Goal: Task Accomplishment & Management: Complete application form

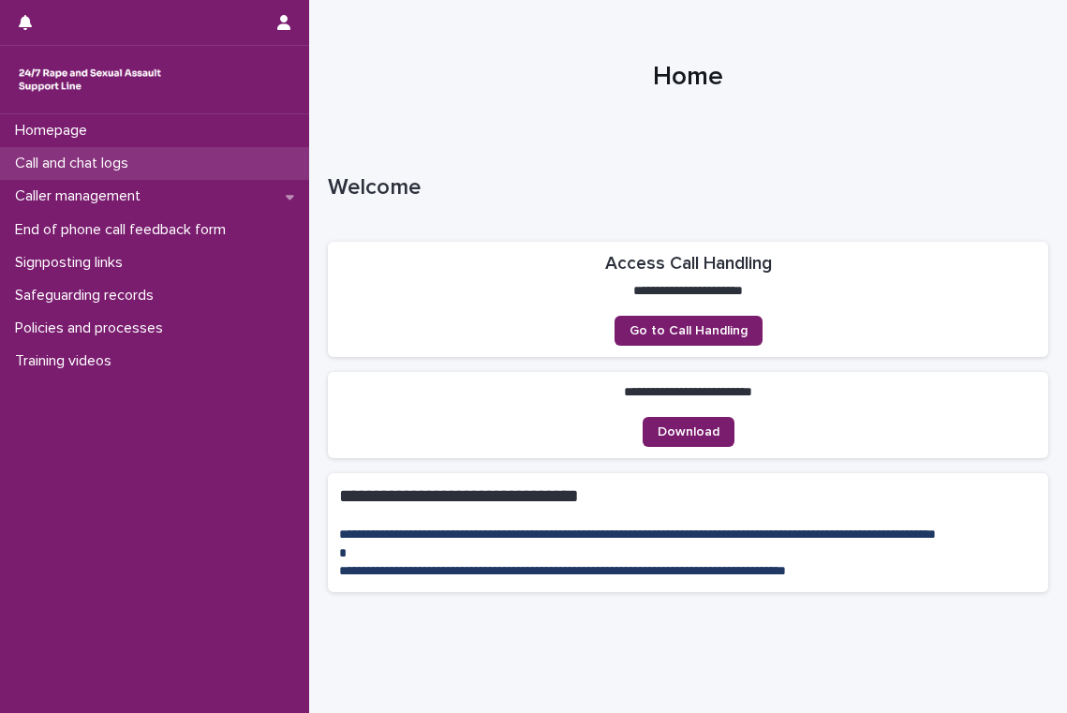
click at [87, 170] on p "Call and chat logs" at bounding box center [75, 164] width 136 height 18
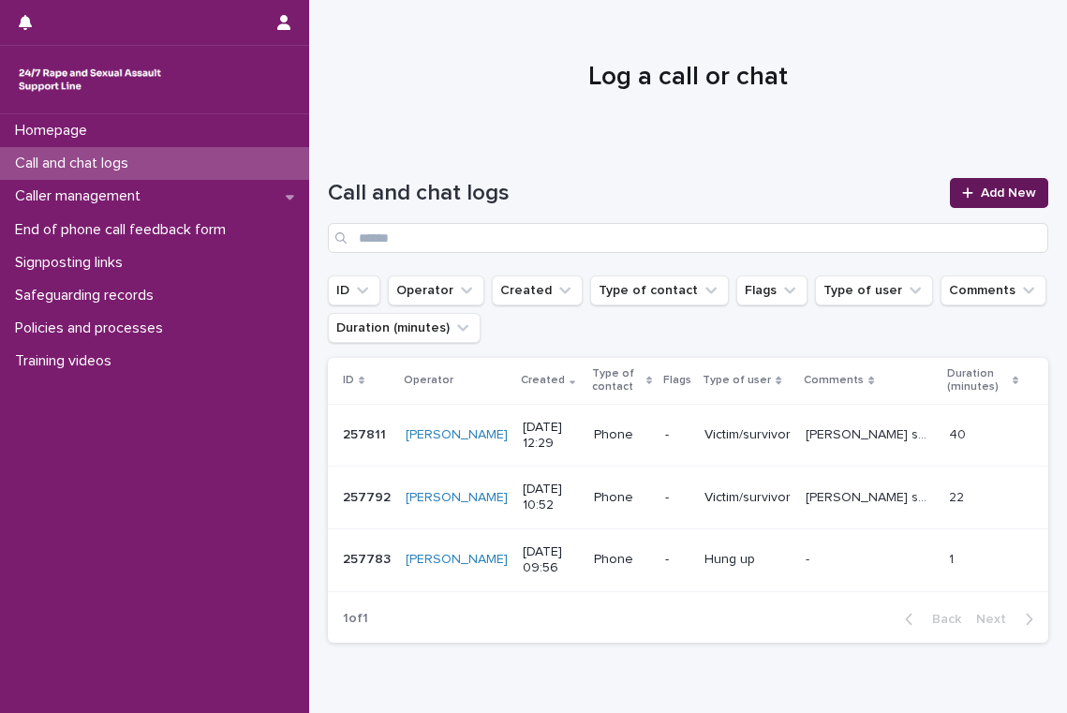
click at [999, 197] on span "Add New" at bounding box center [1008, 192] width 55 height 13
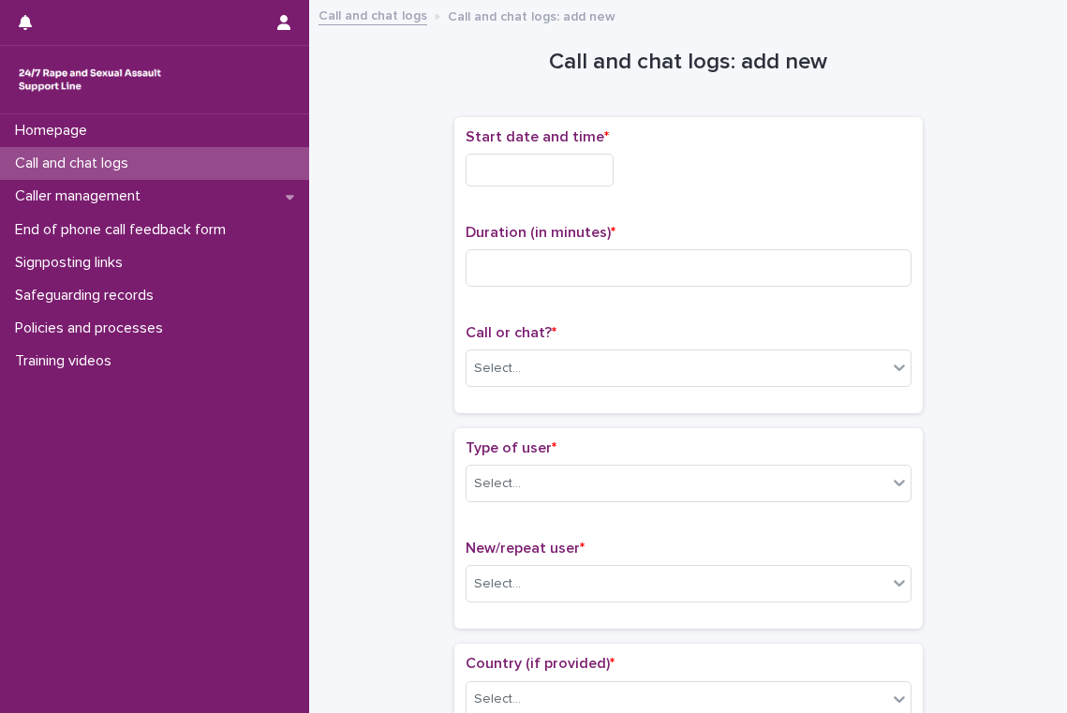
click at [525, 171] on input "text" at bounding box center [540, 170] width 148 height 33
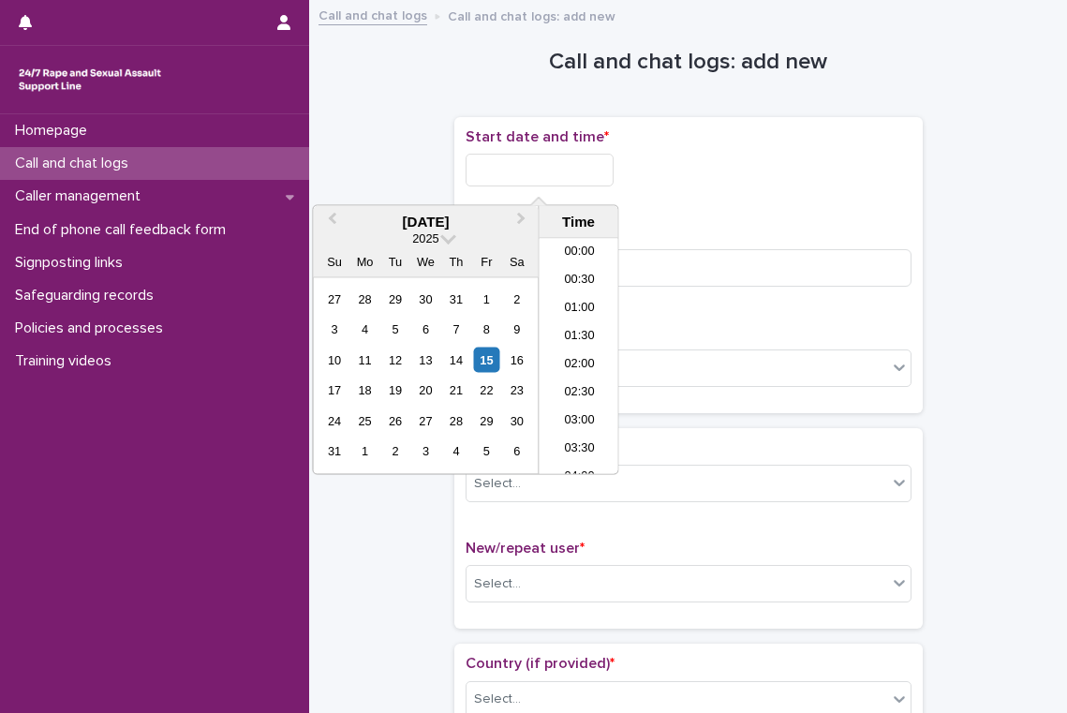
scroll to position [458, 0]
click at [592, 334] on li "09:30" at bounding box center [580, 329] width 80 height 28
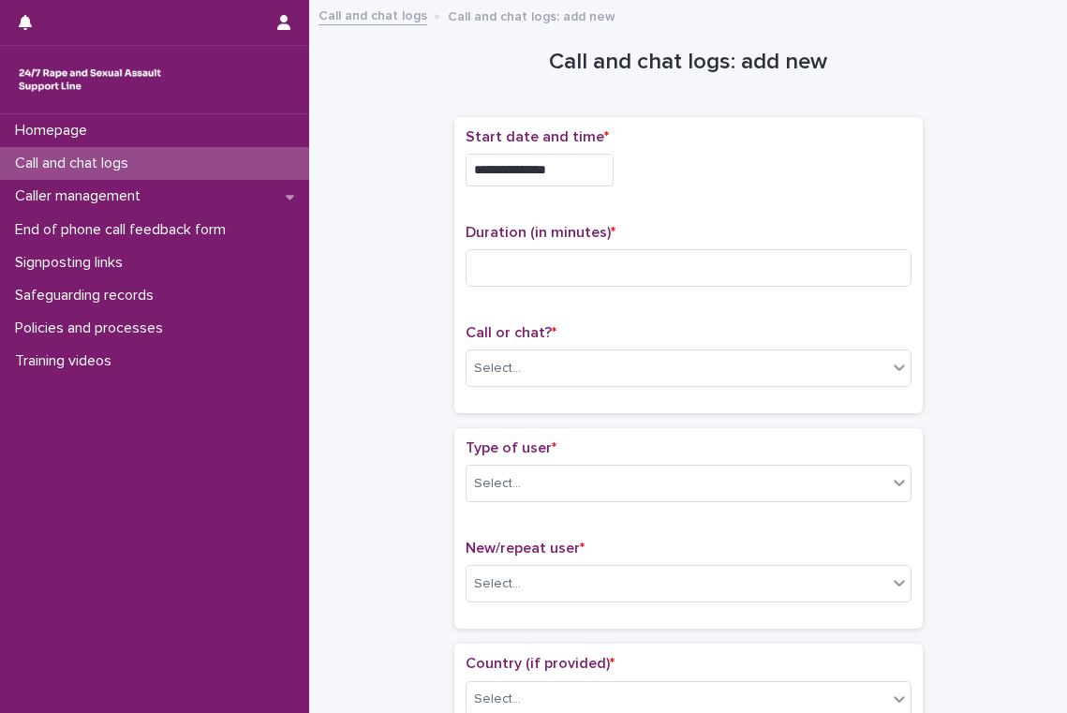
click at [591, 171] on input "**********" at bounding box center [540, 170] width 148 height 33
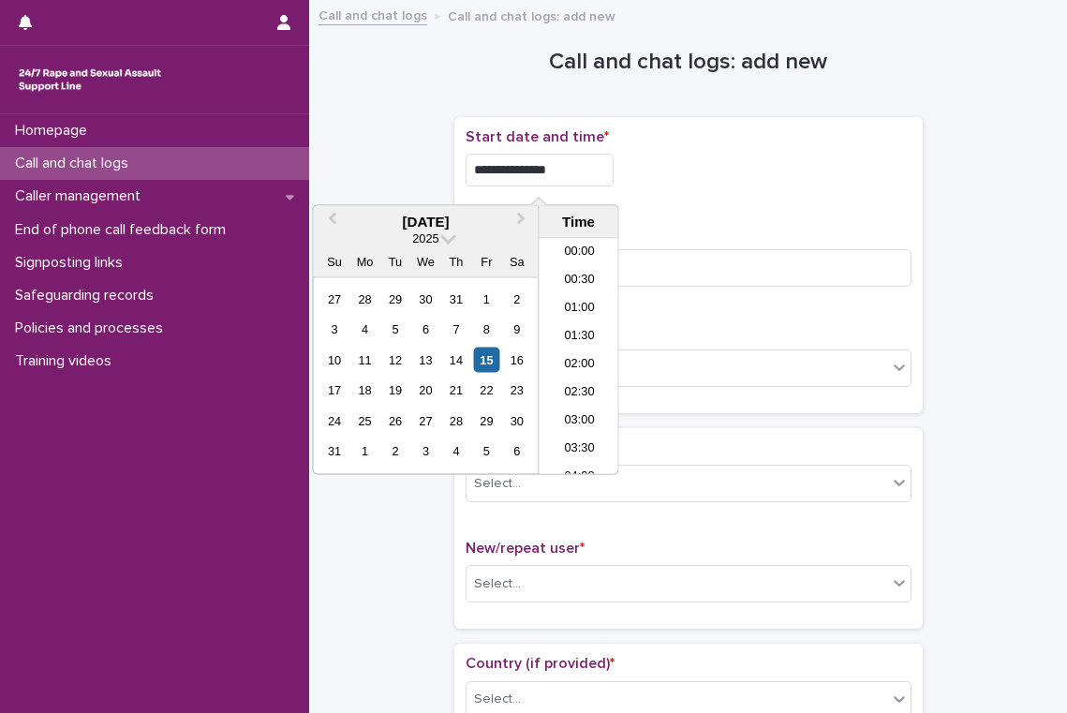
scroll to position [430, 0]
type input "**********"
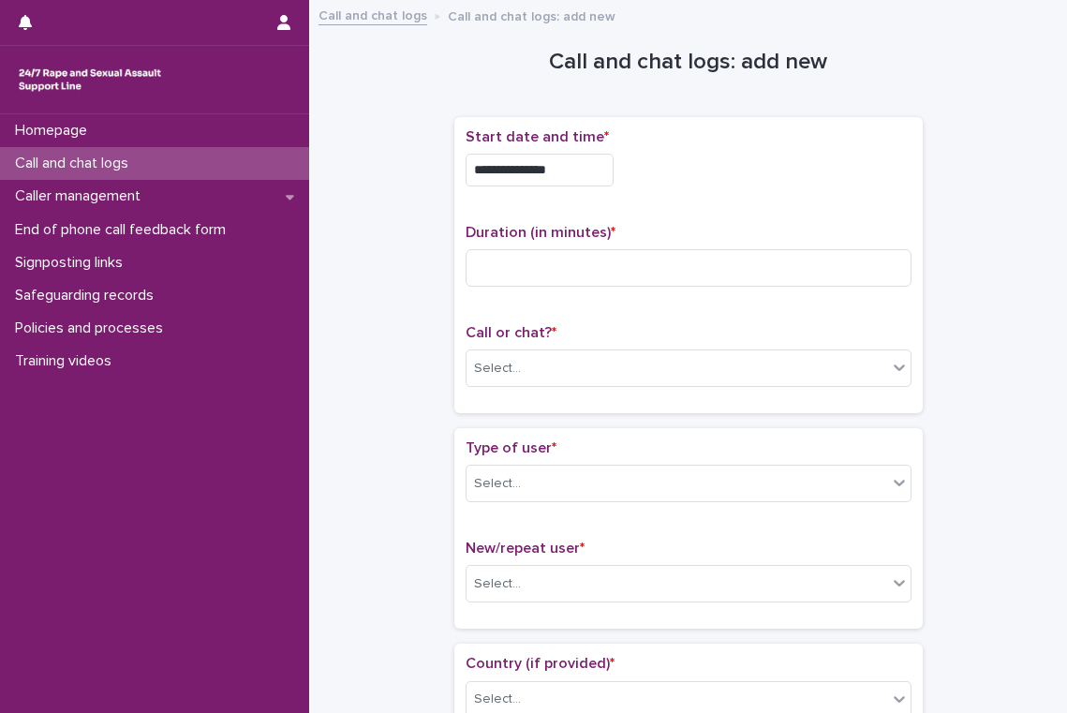
click at [683, 235] on p "Duration (in minutes) *" at bounding box center [689, 233] width 446 height 18
click at [641, 264] on input at bounding box center [689, 267] width 446 height 37
type input "**"
click at [615, 362] on div "Select..." at bounding box center [677, 368] width 421 height 31
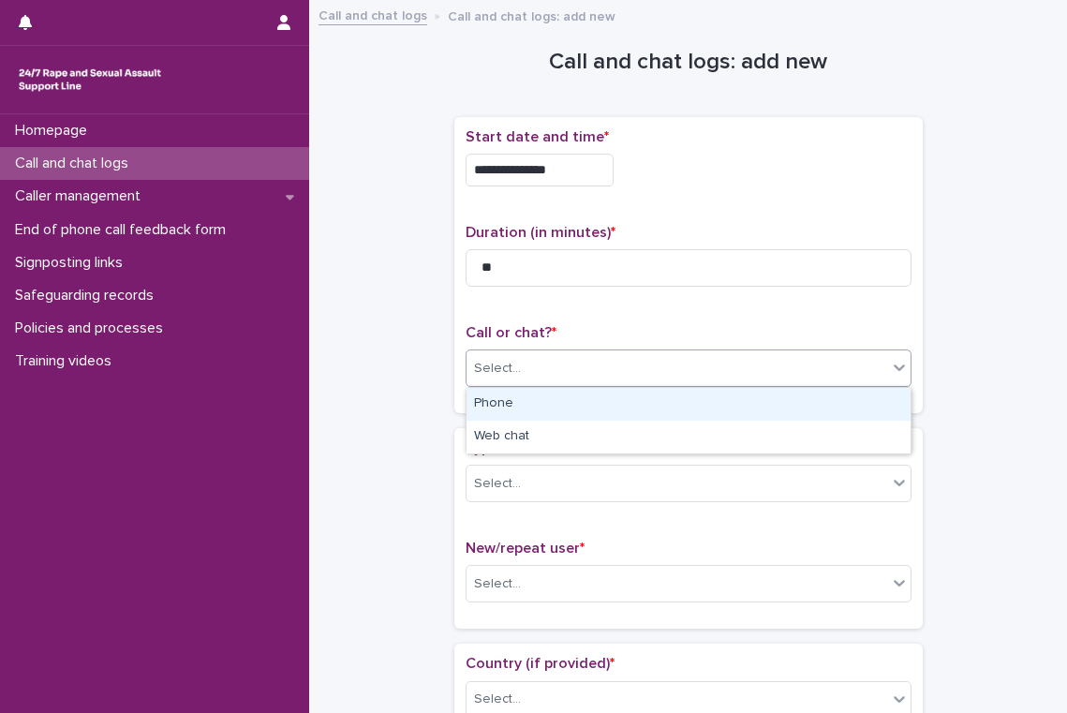
click at [648, 405] on div "Phone" at bounding box center [689, 404] width 444 height 33
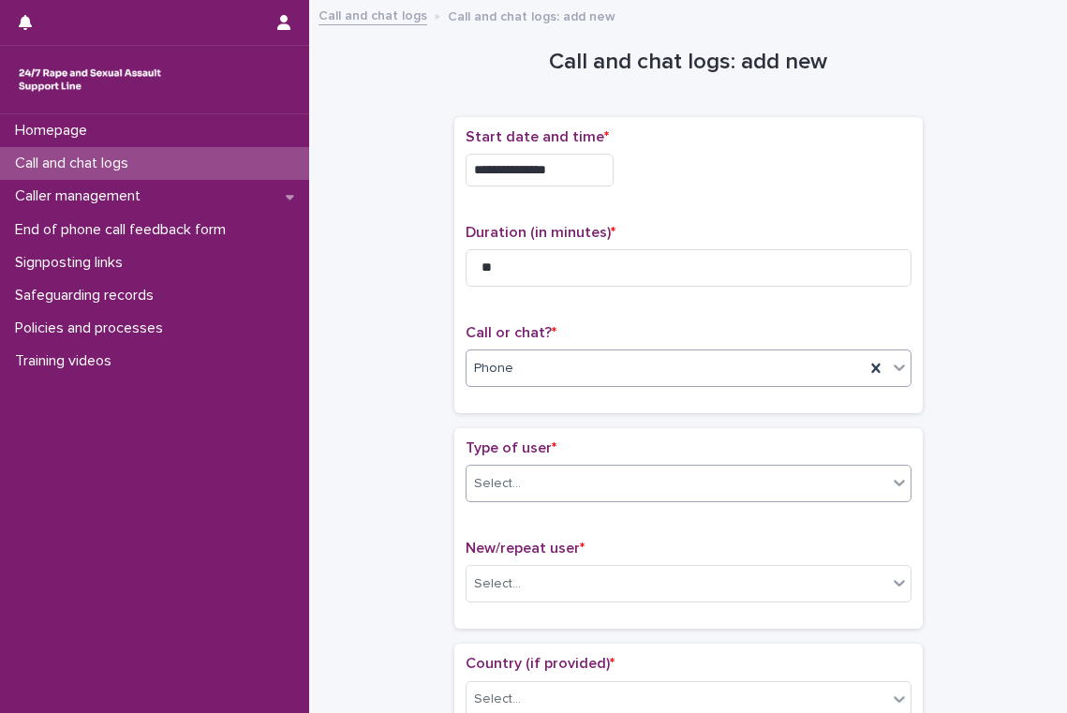
click at [599, 472] on div "Select..." at bounding box center [677, 484] width 421 height 31
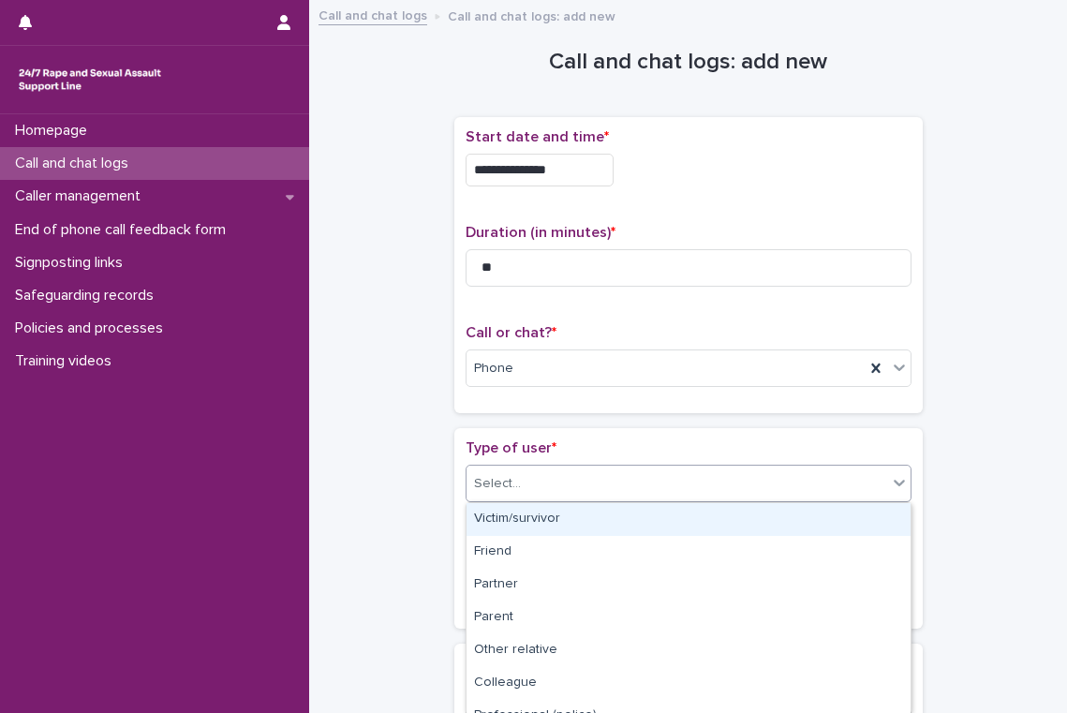
click at [583, 527] on div "Victim/survivor" at bounding box center [689, 519] width 444 height 33
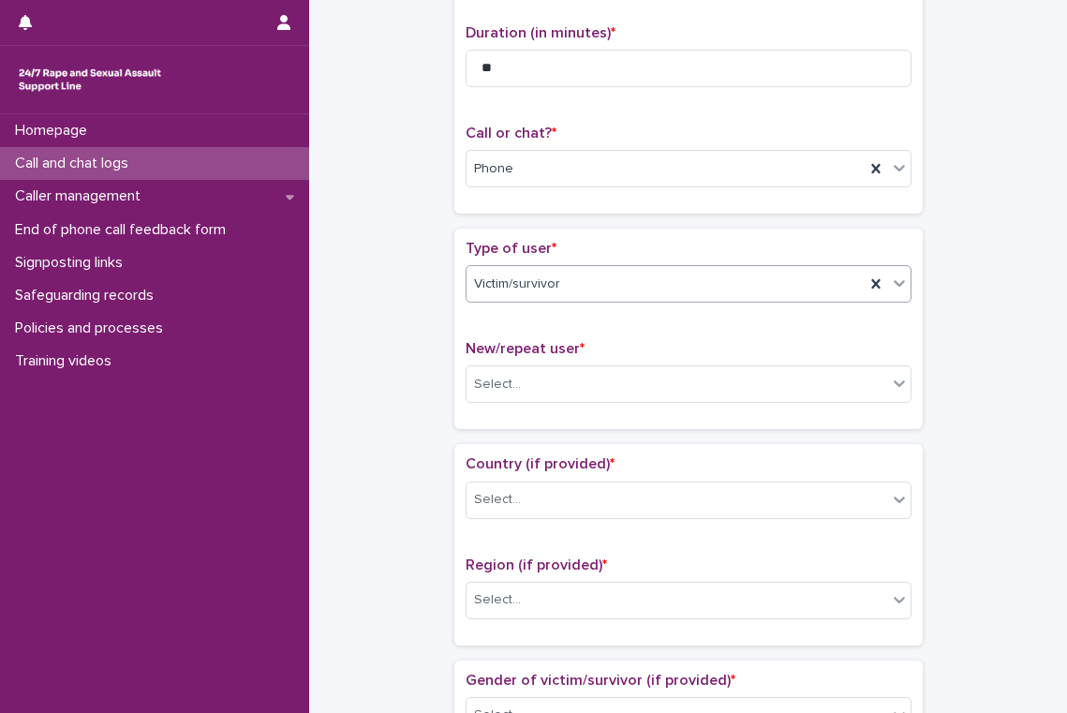
scroll to position [233, 0]
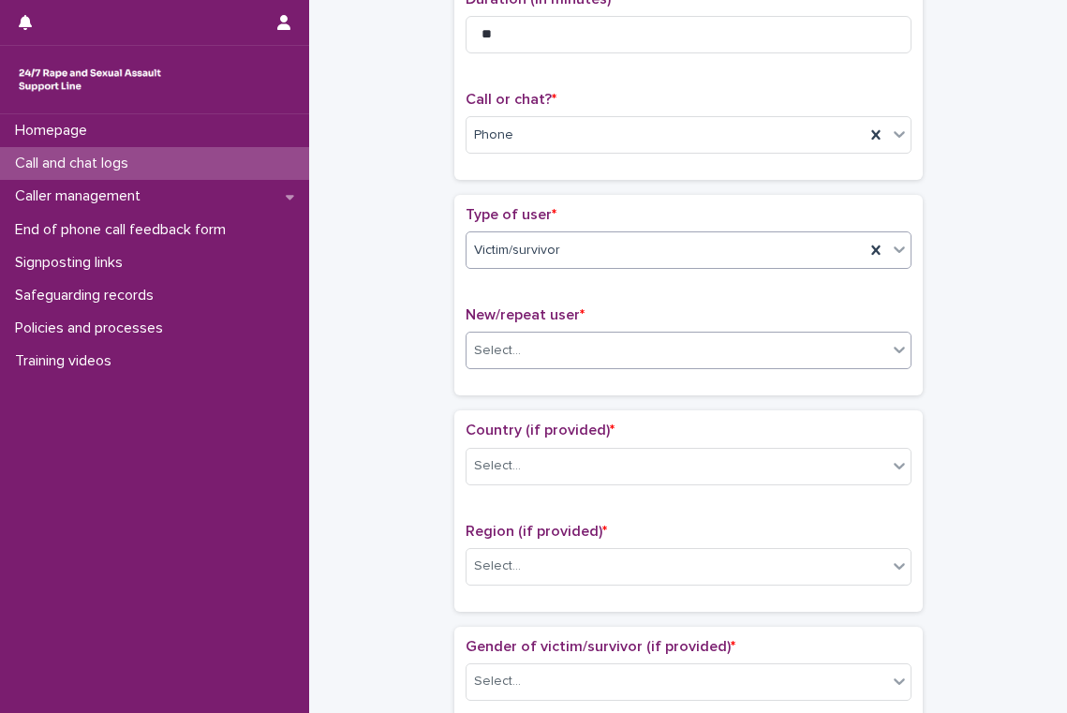
click at [588, 350] on div "Select..." at bounding box center [677, 350] width 421 height 31
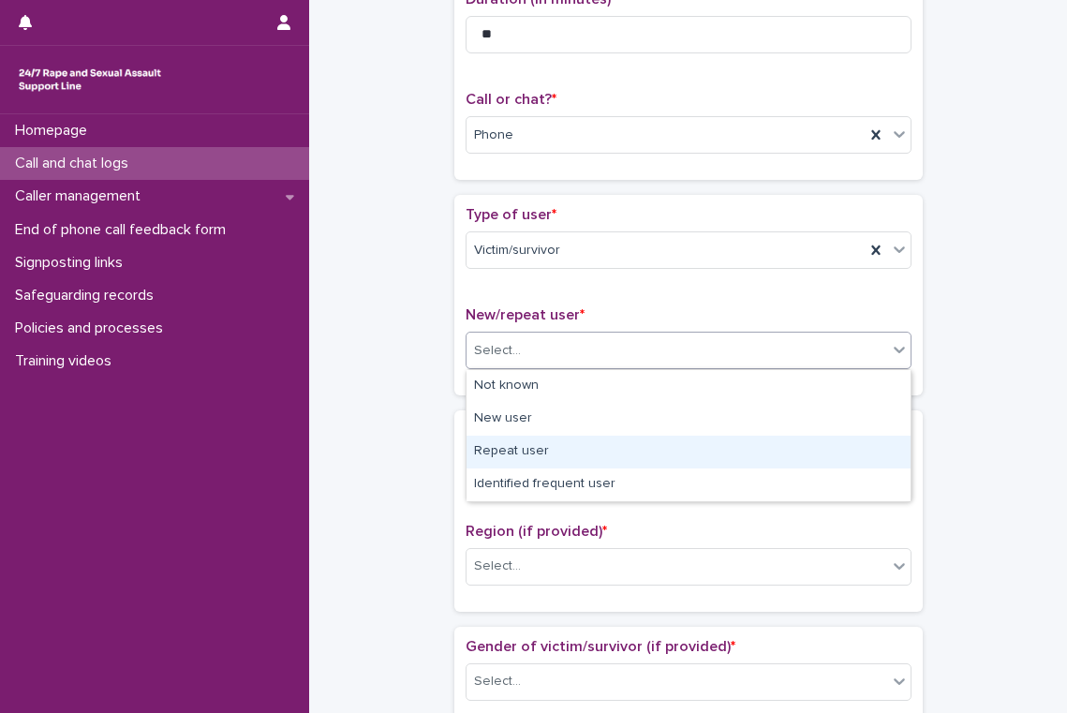
click at [582, 457] on div "Repeat user" at bounding box center [689, 452] width 444 height 33
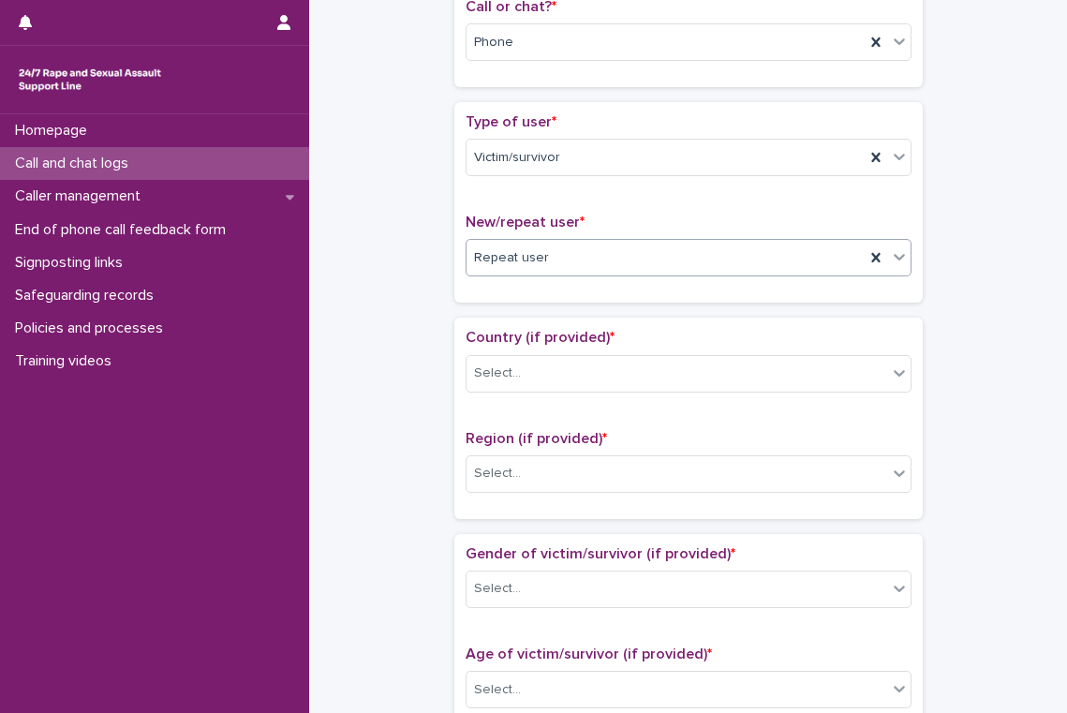
scroll to position [339, 0]
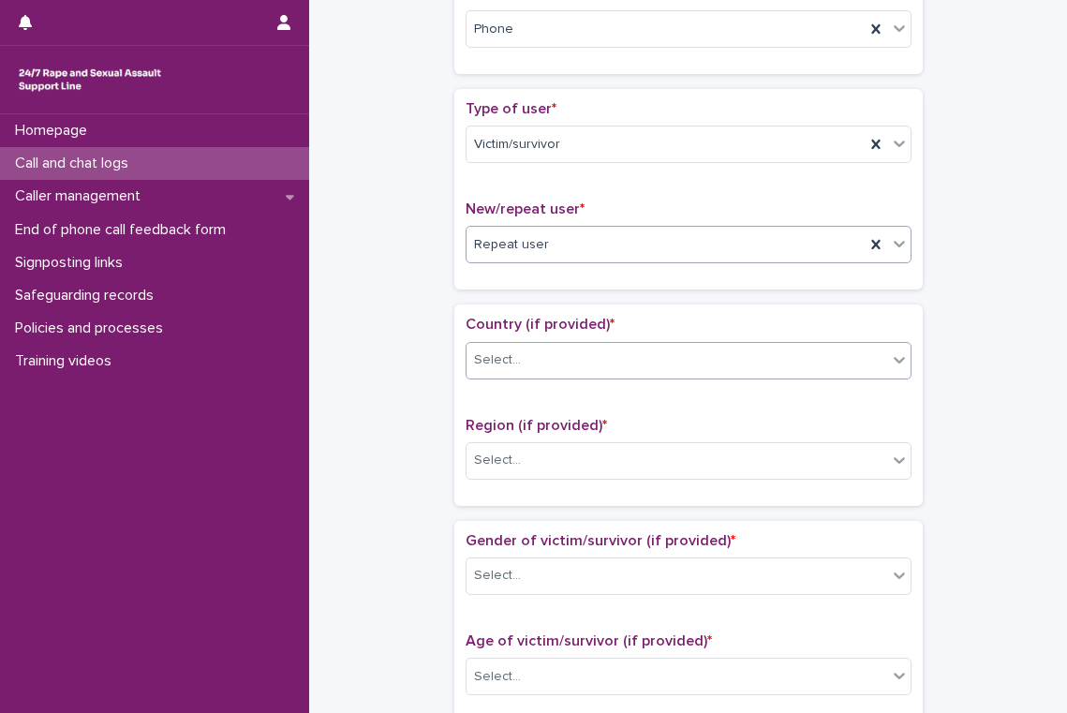
click at [573, 364] on div "Select..." at bounding box center [677, 360] width 421 height 31
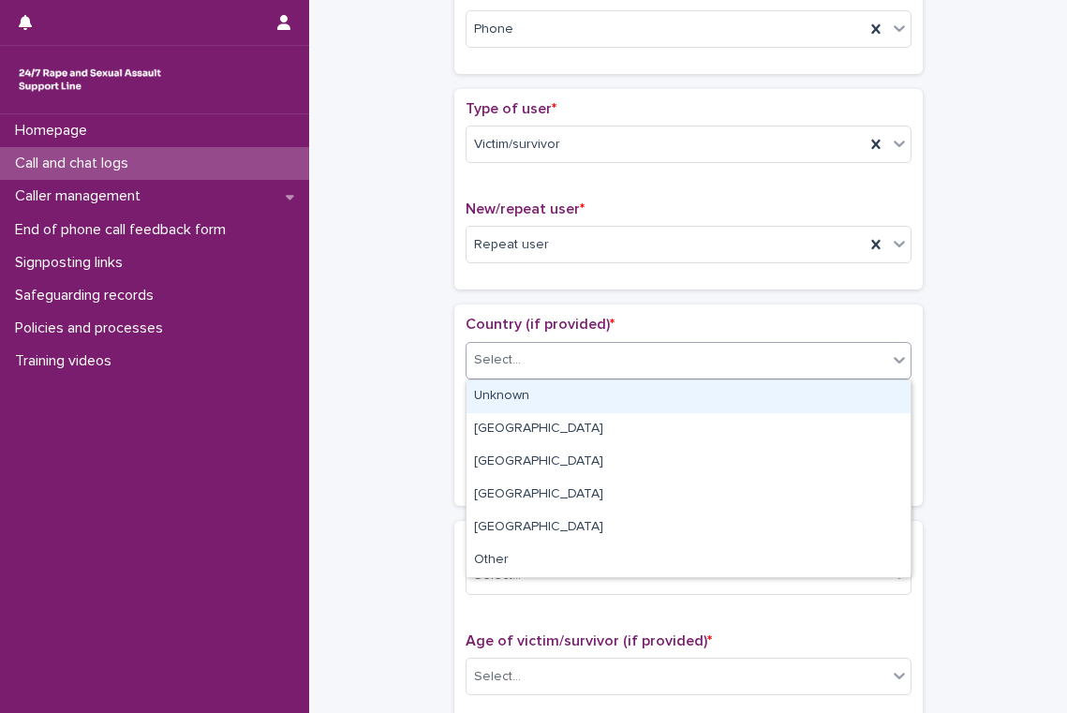
click at [561, 402] on div "Unknown" at bounding box center [689, 396] width 444 height 33
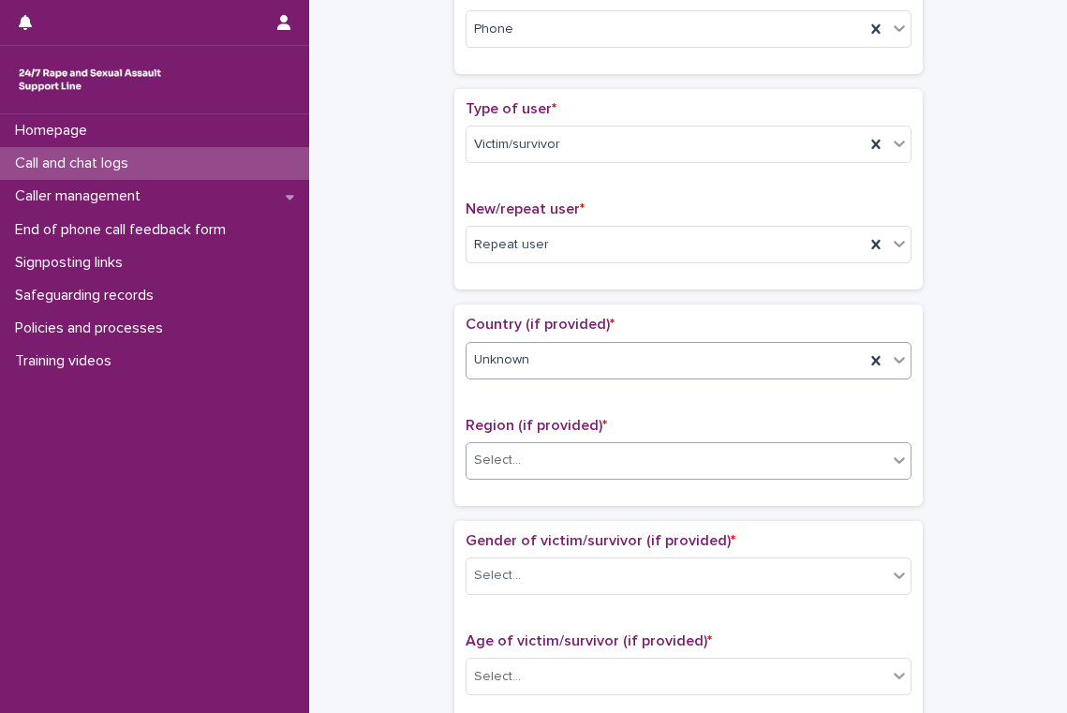
click at [558, 452] on div "Select..." at bounding box center [677, 460] width 421 height 31
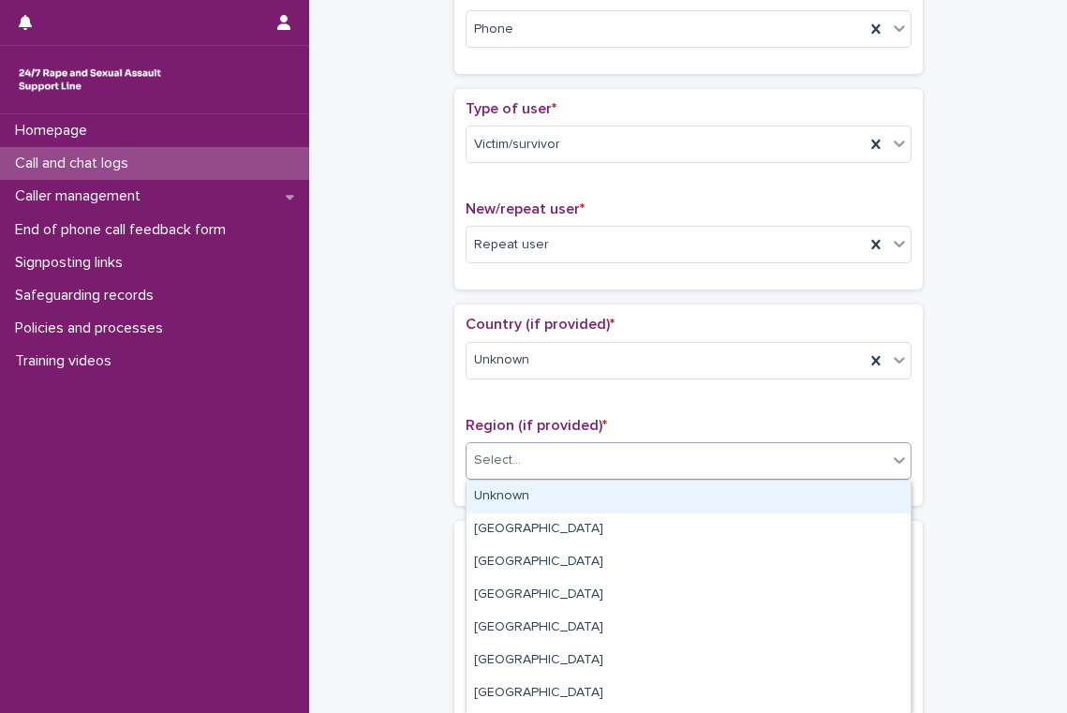
click at [556, 488] on div "Unknown" at bounding box center [689, 497] width 444 height 33
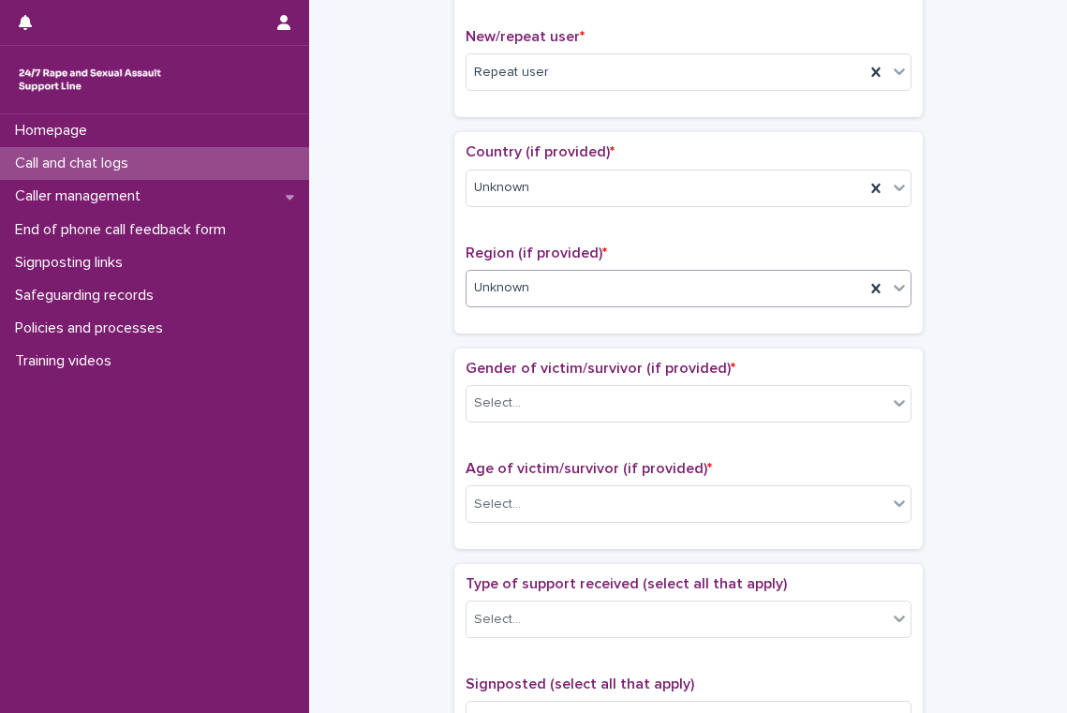
scroll to position [558, 0]
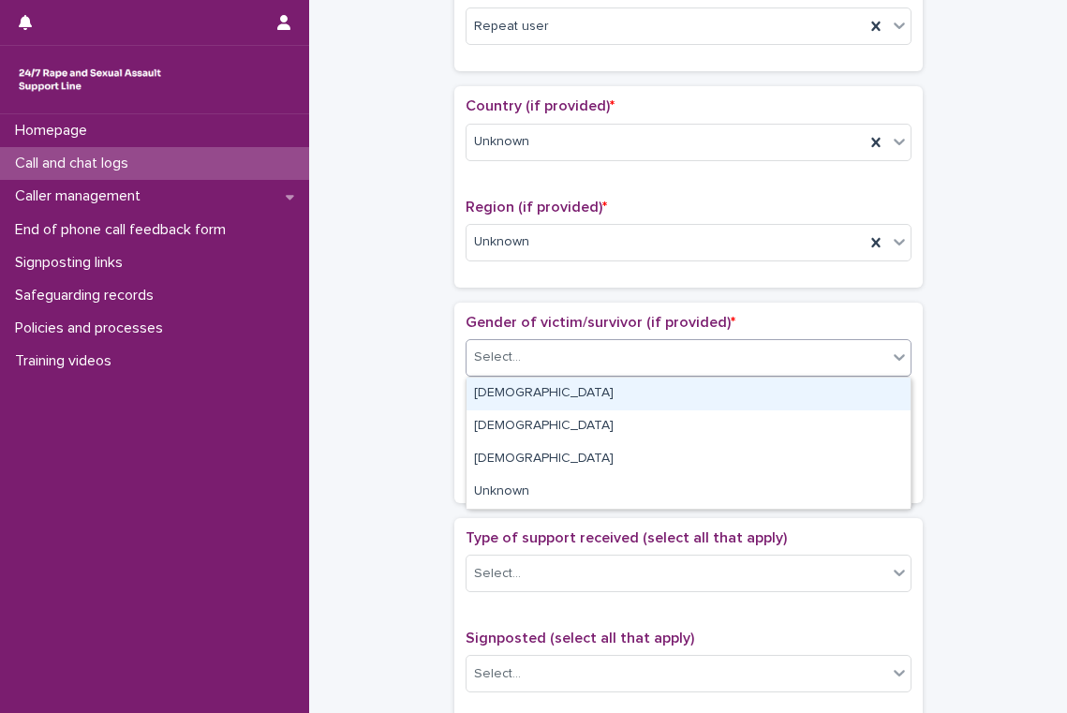
click at [515, 370] on div "Select..." at bounding box center [677, 357] width 421 height 31
click at [517, 390] on div "[DEMOGRAPHIC_DATA]" at bounding box center [689, 394] width 444 height 33
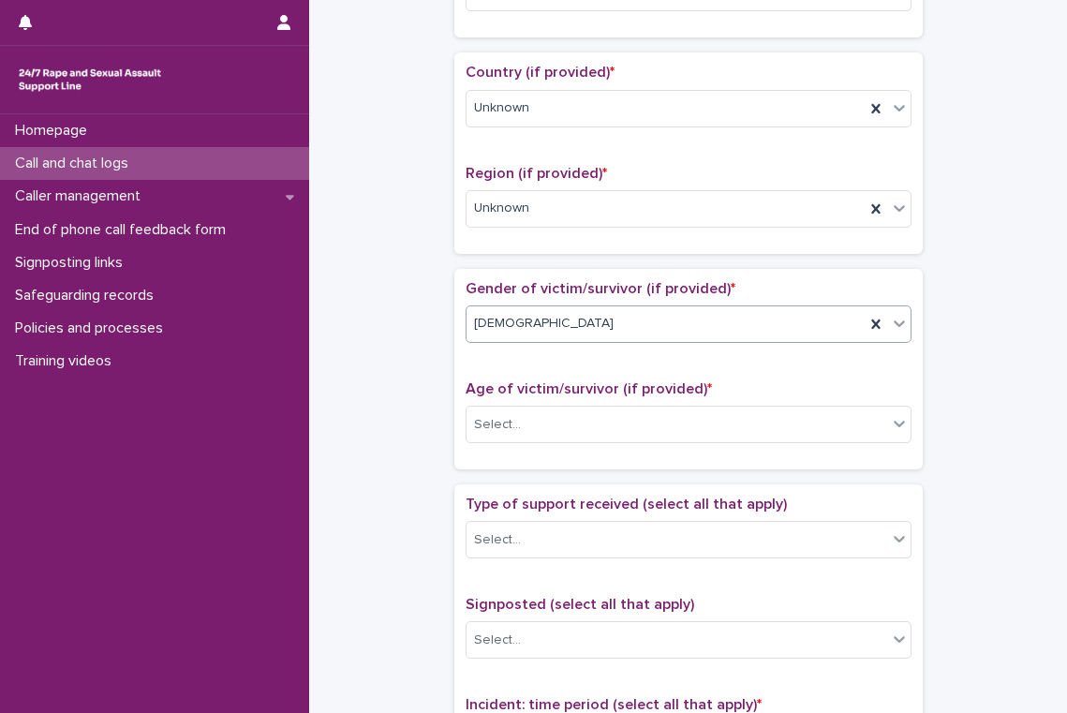
scroll to position [626, 0]
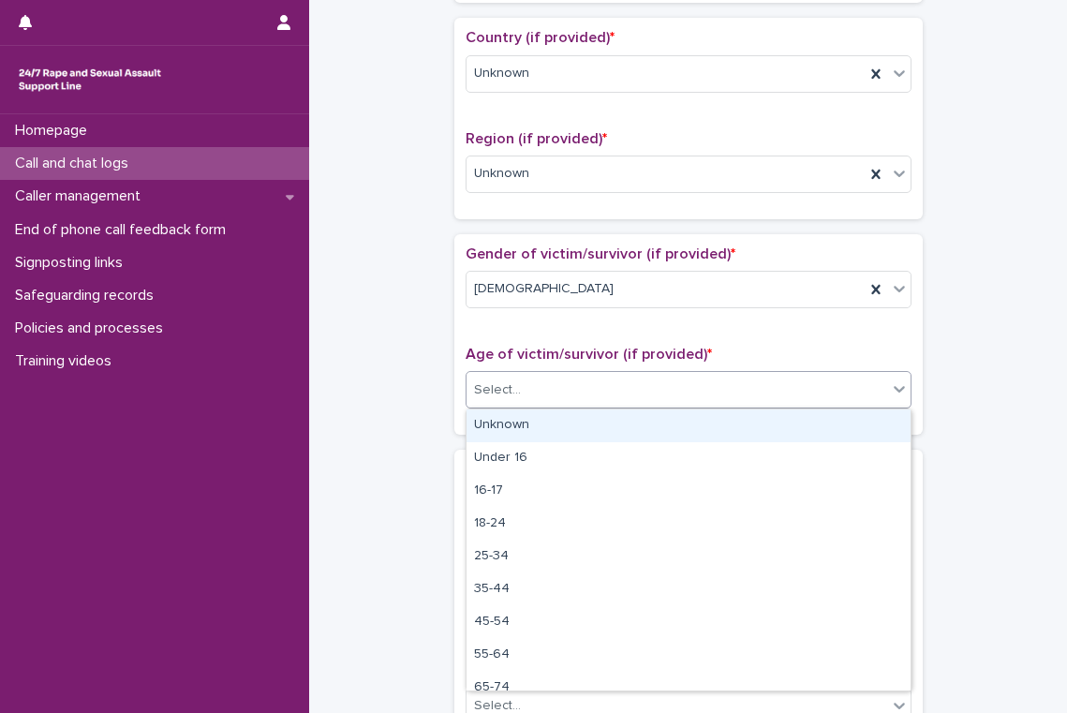
click at [534, 380] on div "Select..." at bounding box center [677, 390] width 421 height 31
click at [534, 423] on div "Unknown" at bounding box center [689, 425] width 444 height 33
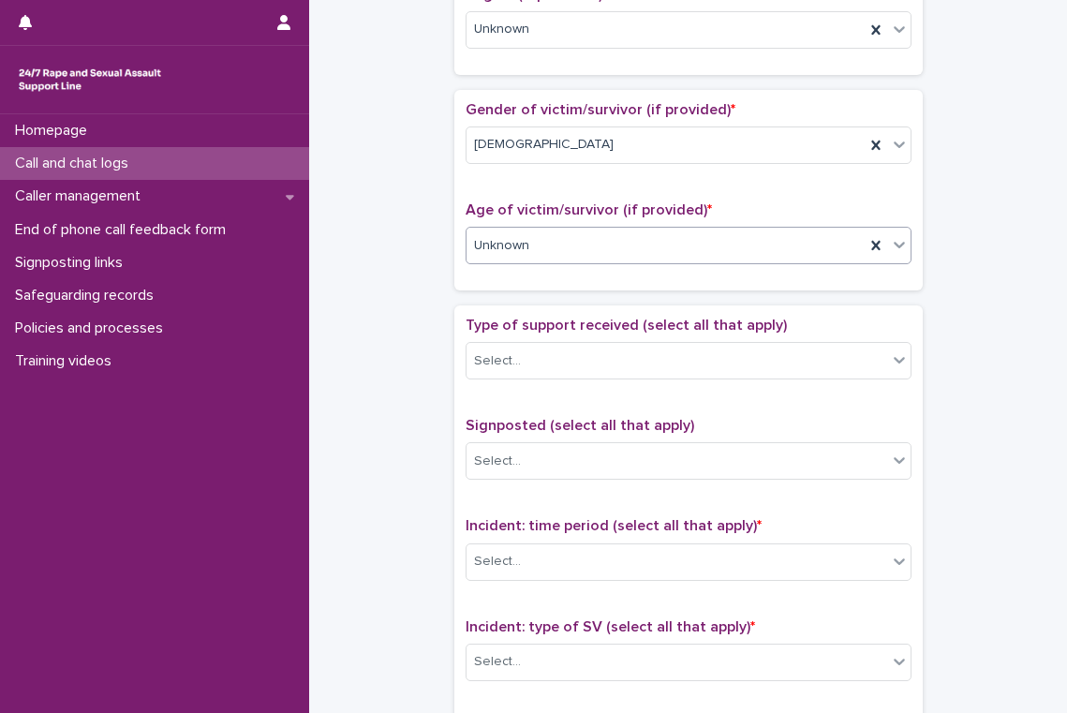
scroll to position [819, 0]
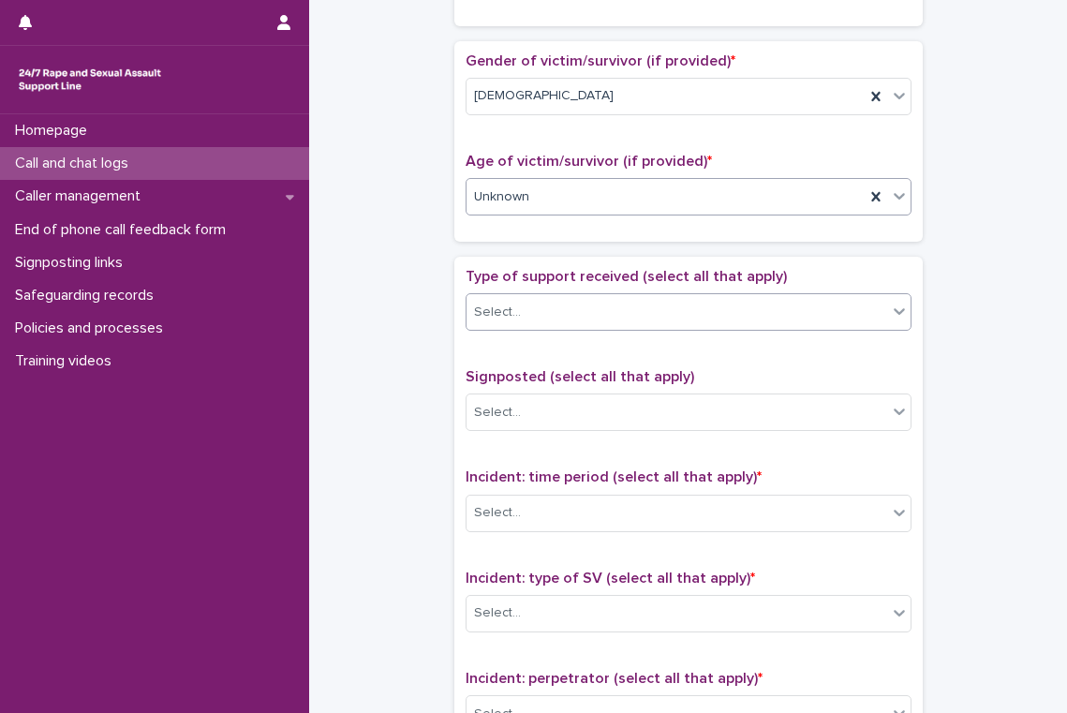
click at [552, 315] on div "Select..." at bounding box center [677, 312] width 421 height 31
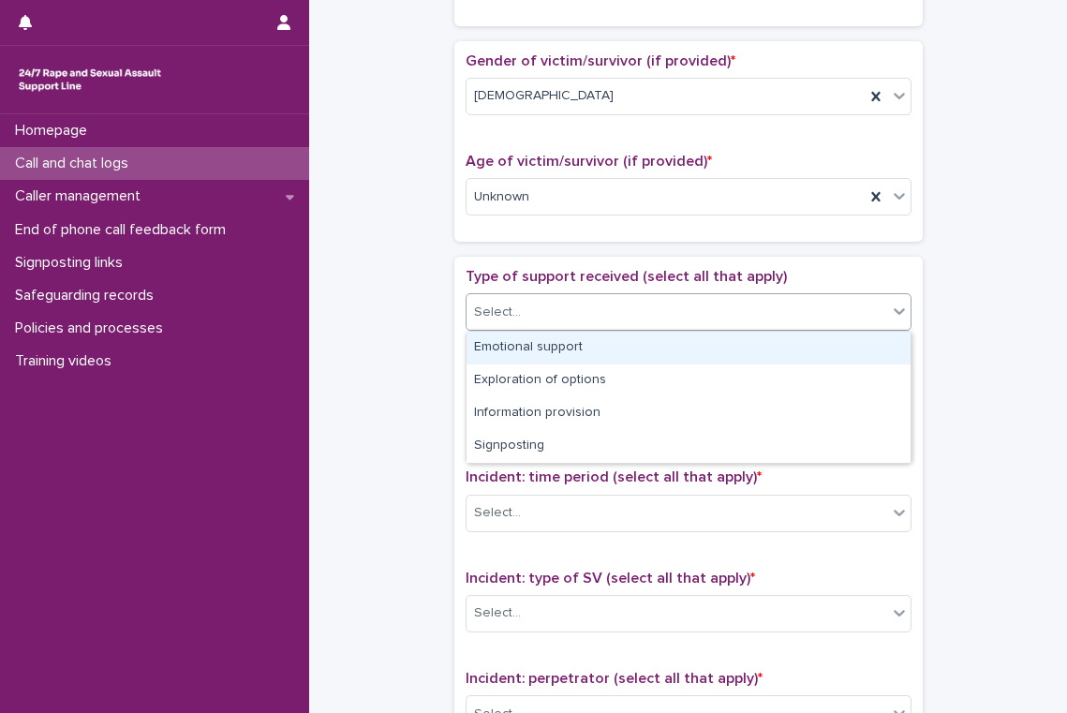
click at [551, 345] on div "Emotional support" at bounding box center [689, 348] width 444 height 33
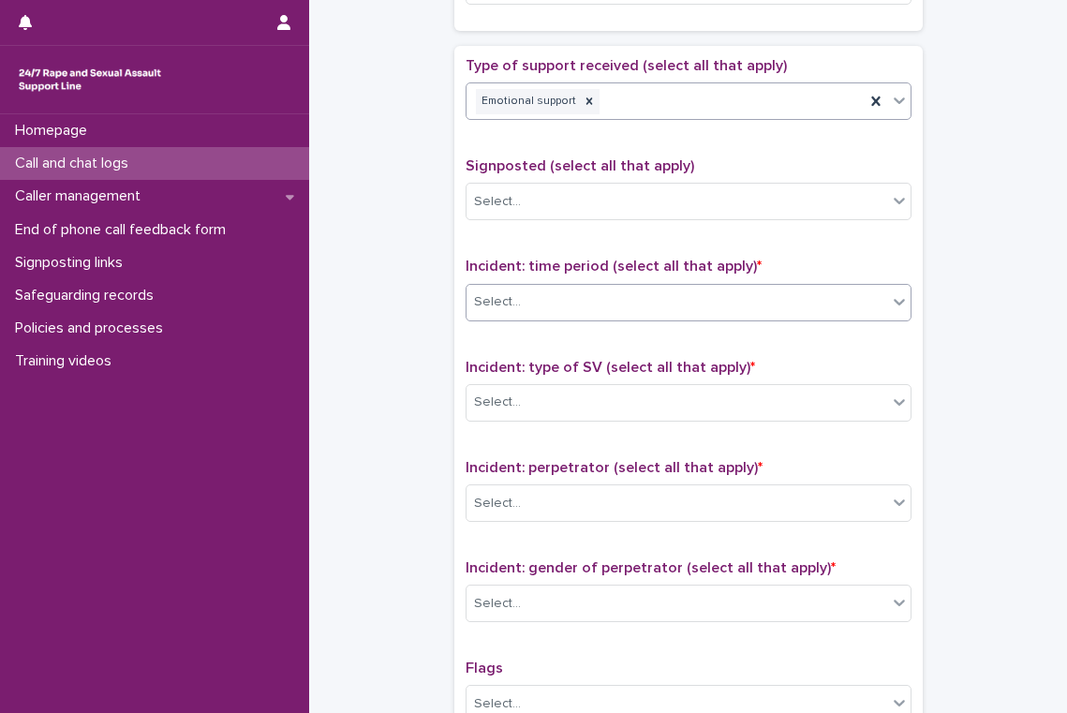
scroll to position [1032, 0]
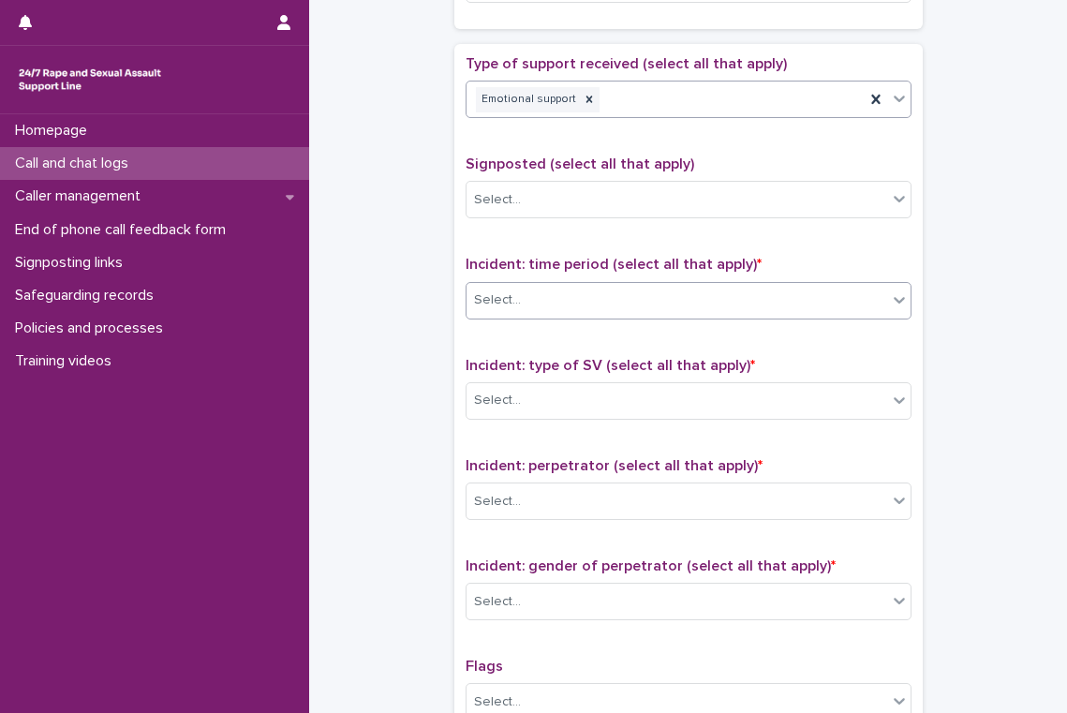
click at [555, 296] on div "Select..." at bounding box center [677, 300] width 421 height 31
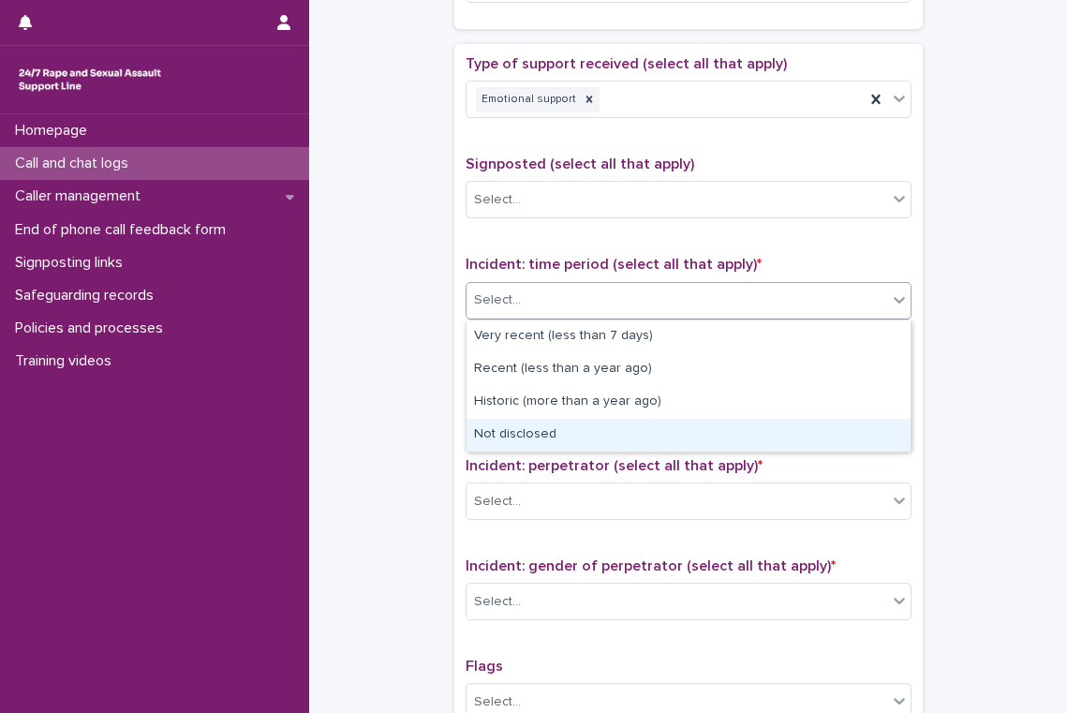
click at [555, 436] on div "Not disclosed" at bounding box center [689, 435] width 444 height 33
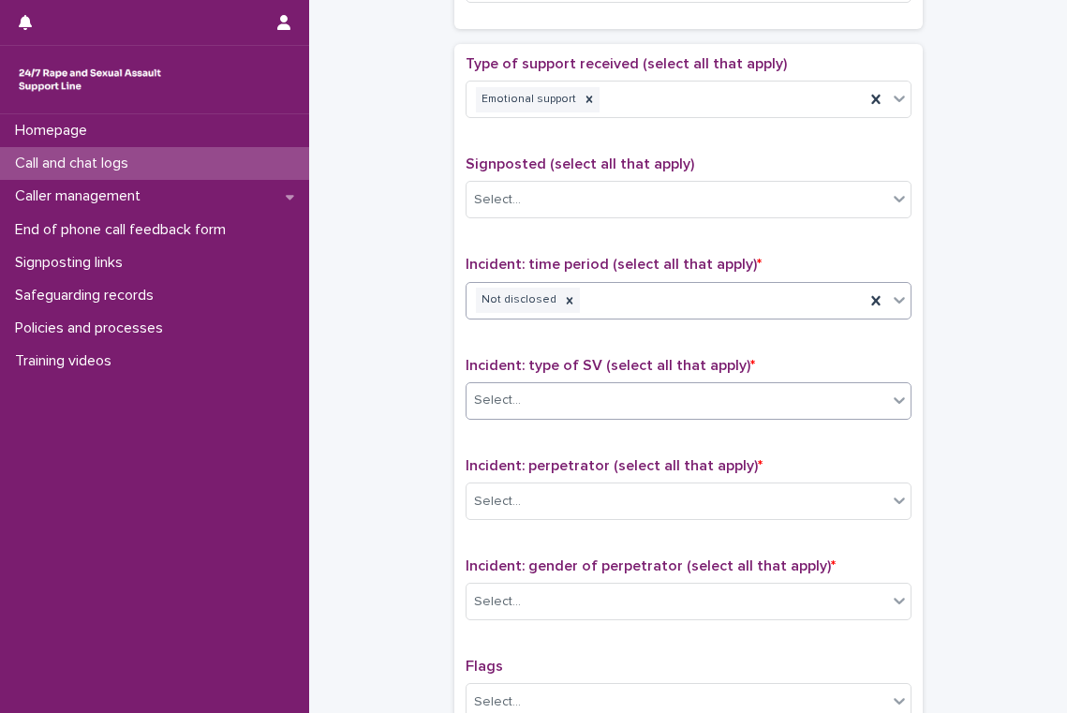
click at [562, 393] on div "Select..." at bounding box center [677, 400] width 421 height 31
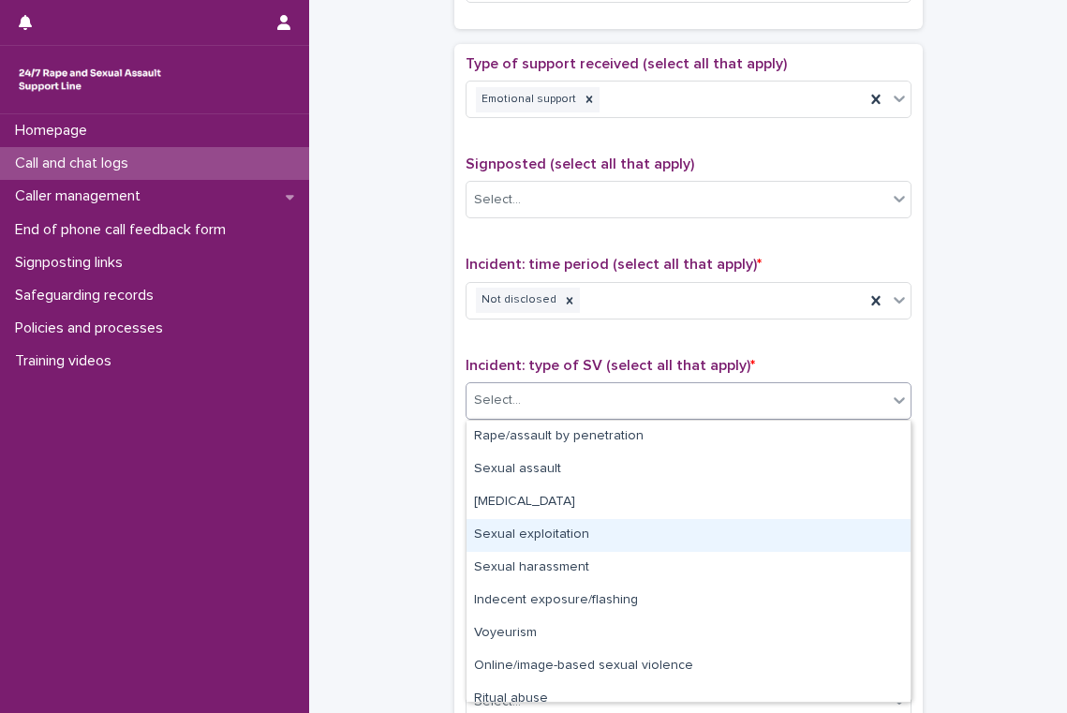
scroll to position [47, 0]
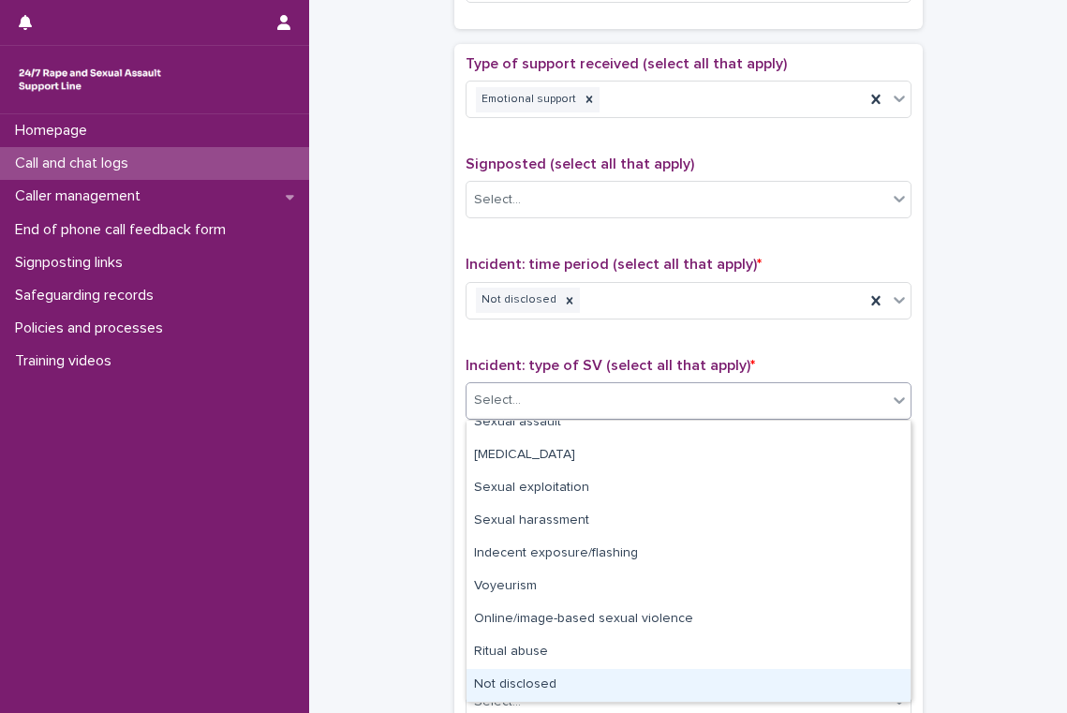
click at [537, 687] on div "Not disclosed" at bounding box center [689, 685] width 444 height 33
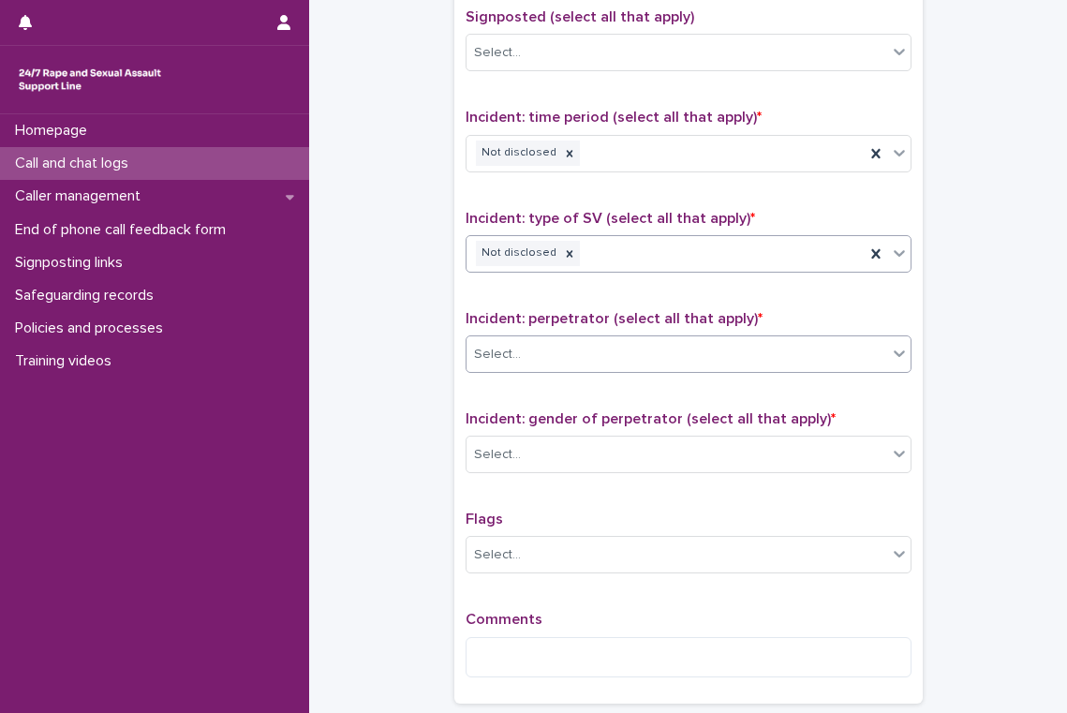
scroll to position [1209, 0]
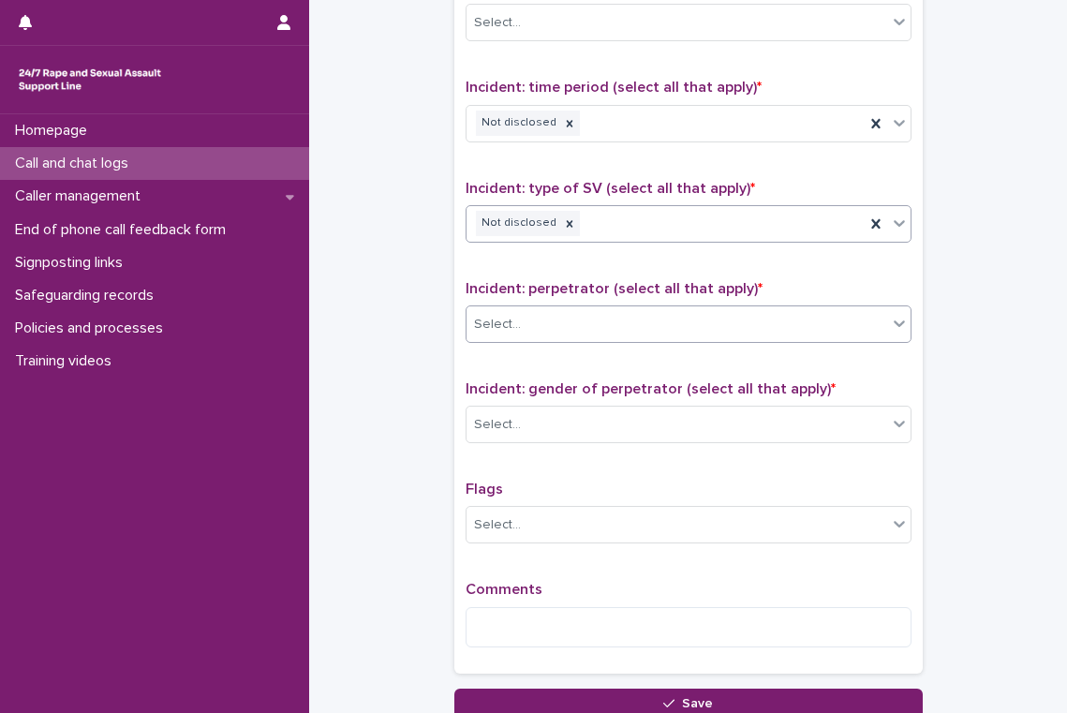
click at [558, 326] on div "Select..." at bounding box center [677, 324] width 421 height 31
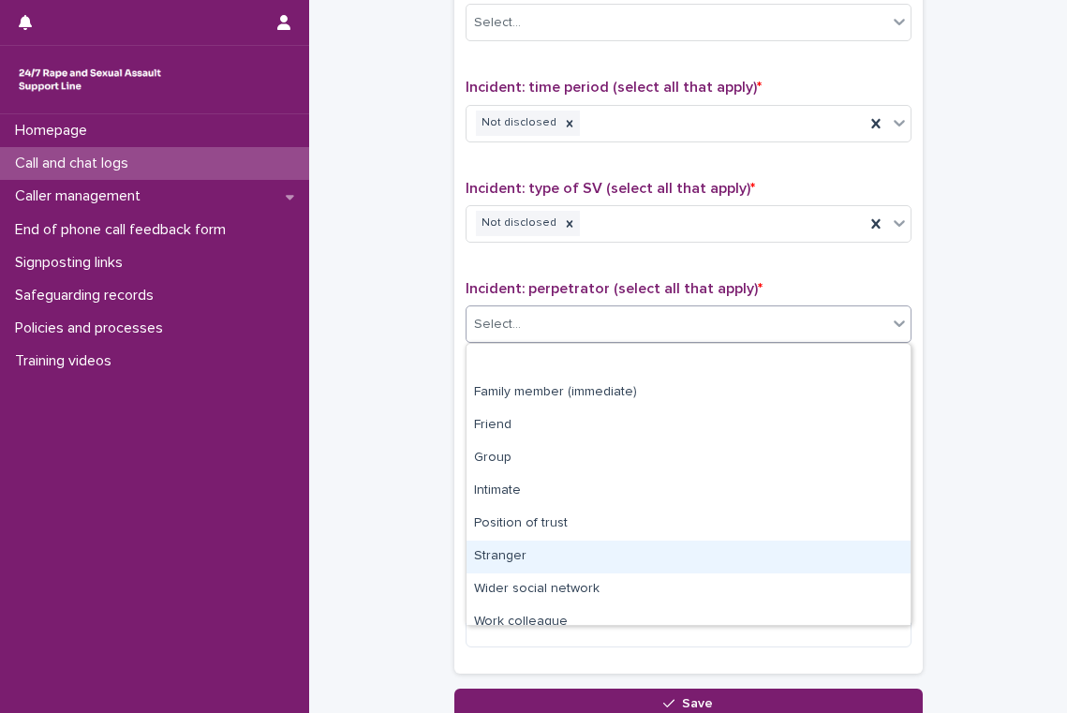
scroll to position [80, 0]
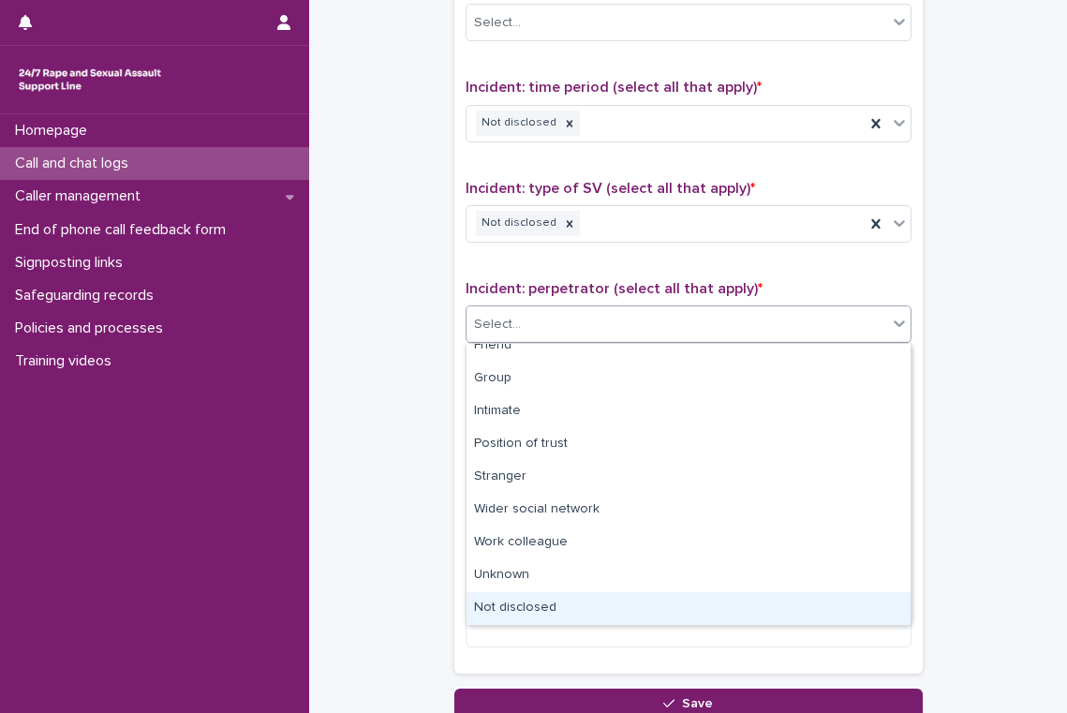
click at [542, 615] on div "Not disclosed" at bounding box center [689, 608] width 444 height 33
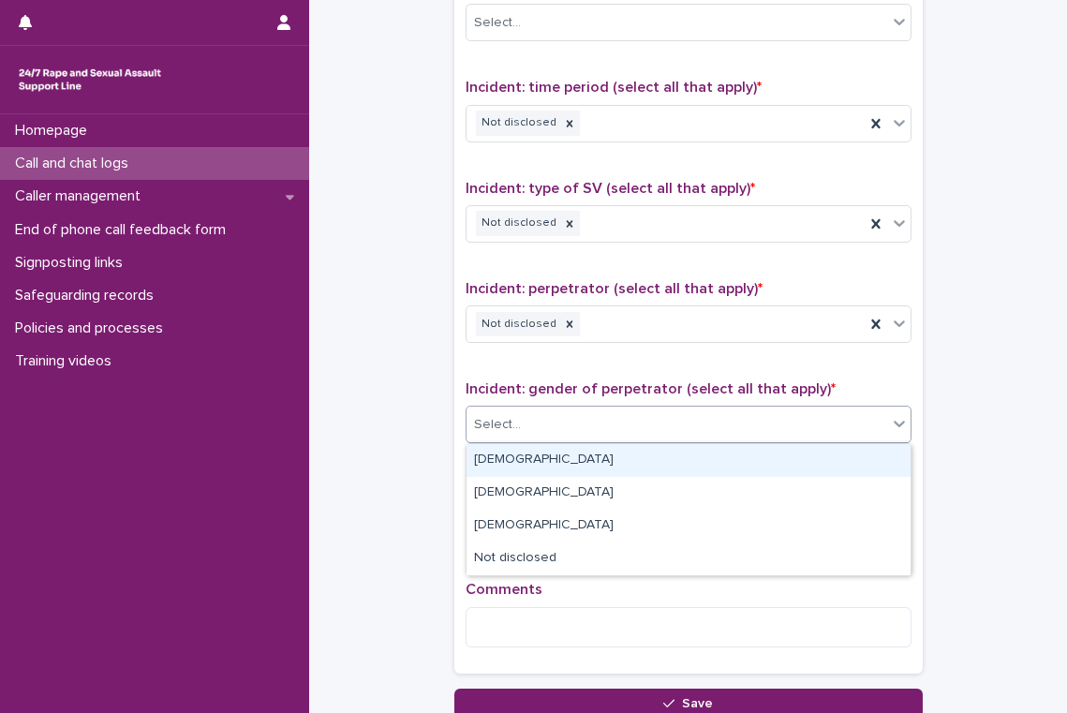
click at [564, 436] on div "Select..." at bounding box center [677, 424] width 421 height 31
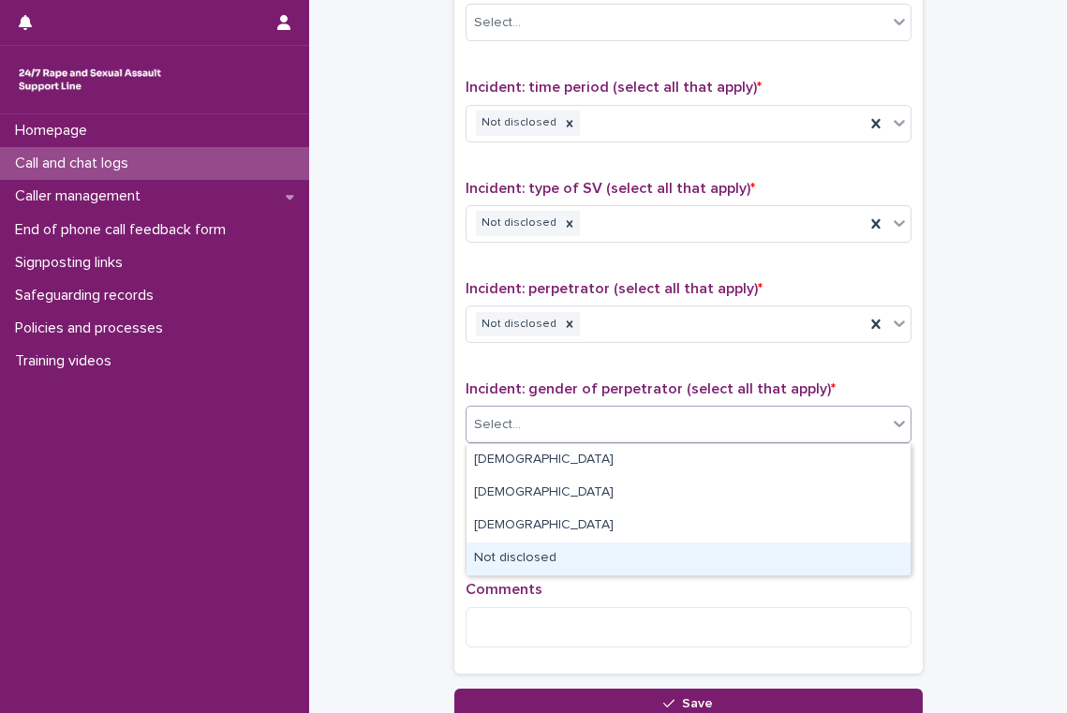
click at [553, 559] on div "Not disclosed" at bounding box center [689, 559] width 444 height 33
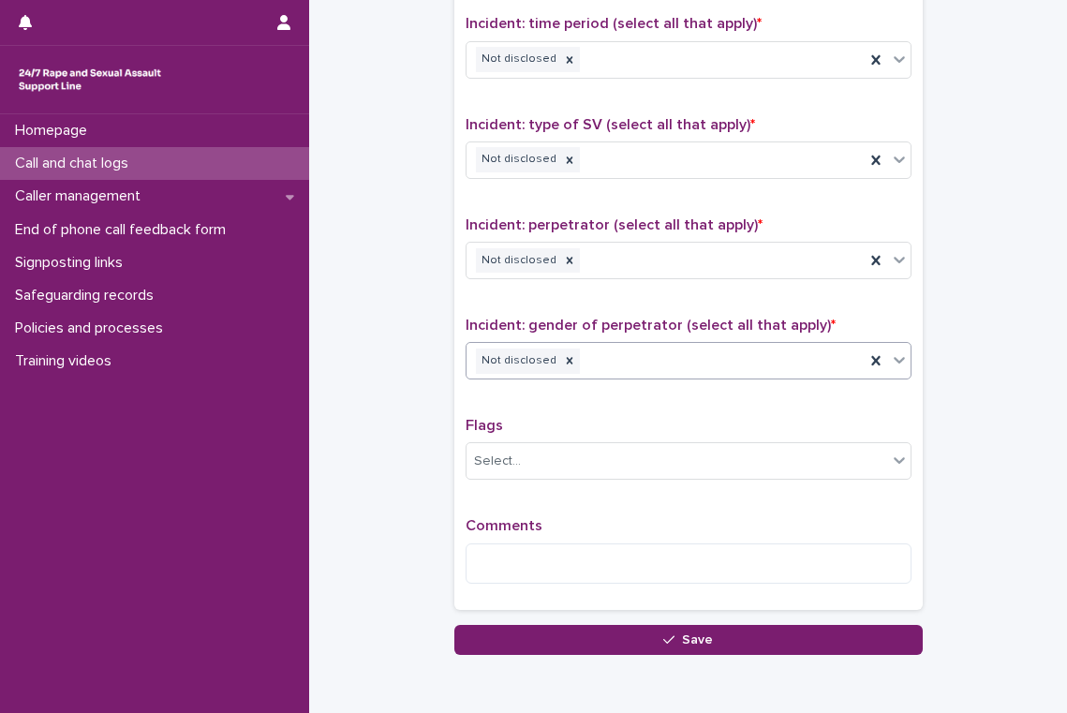
scroll to position [1283, 0]
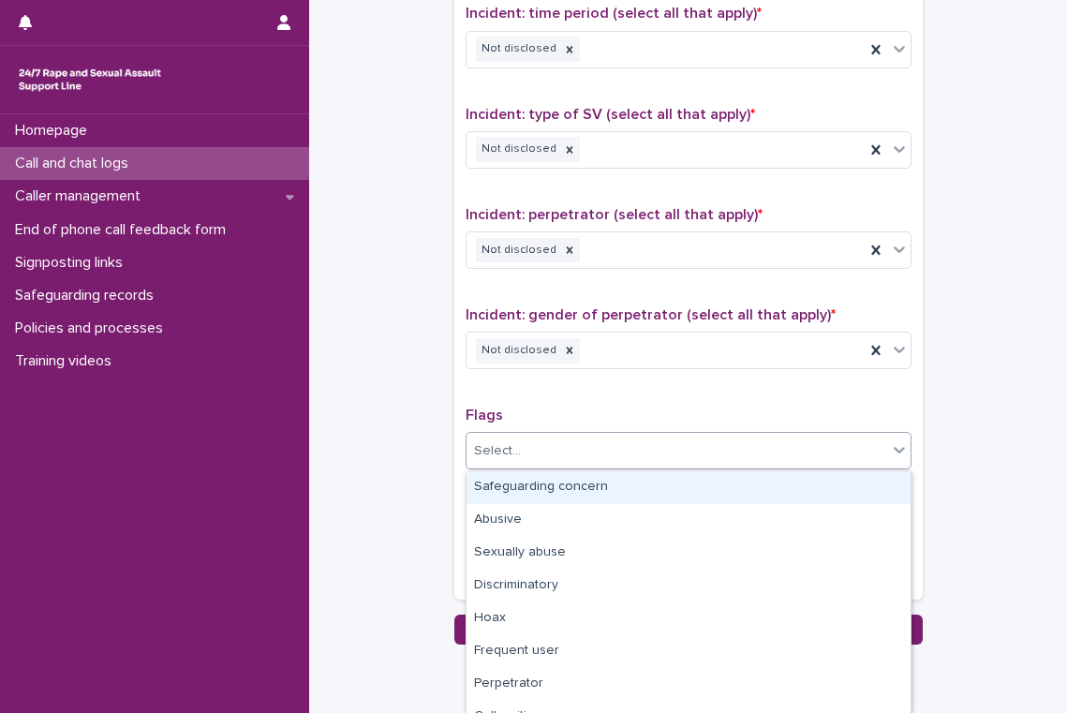
click at [532, 443] on div "Select..." at bounding box center [677, 451] width 421 height 31
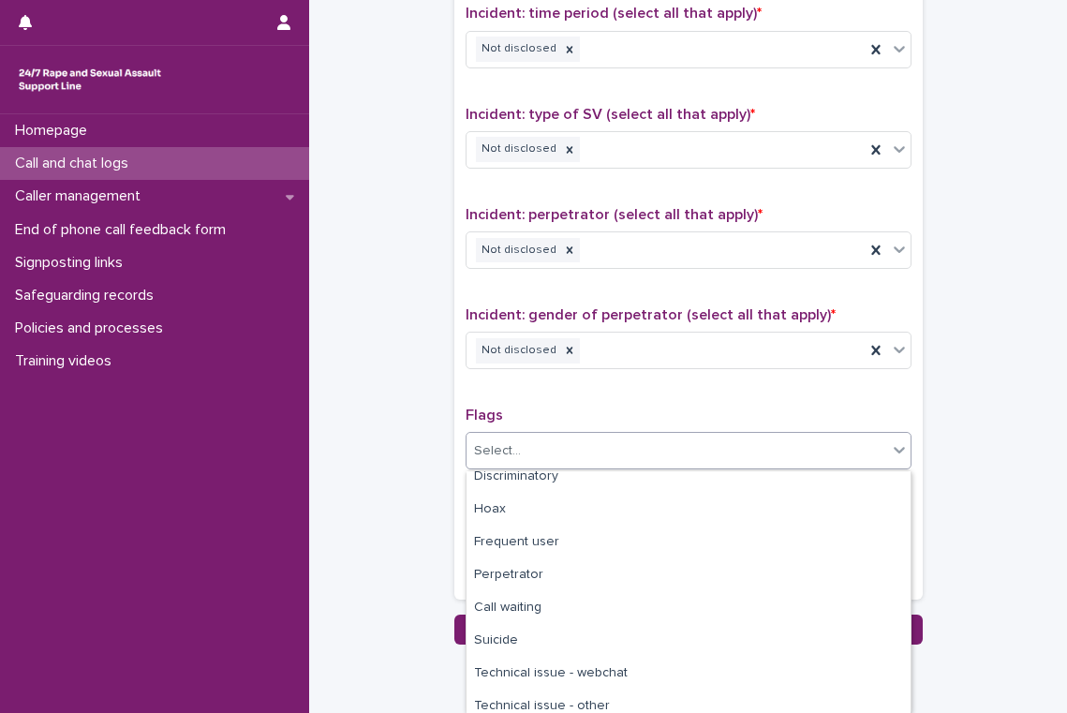
scroll to position [150, 0]
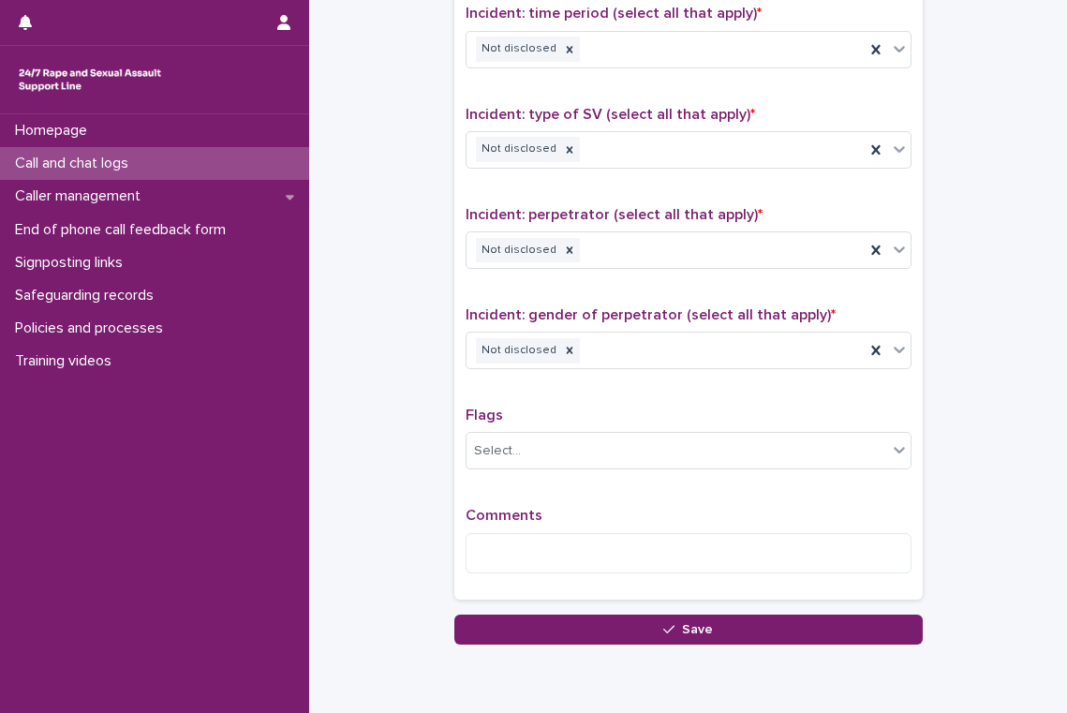
click at [505, 544] on textarea at bounding box center [689, 553] width 446 height 40
type textarea "*"
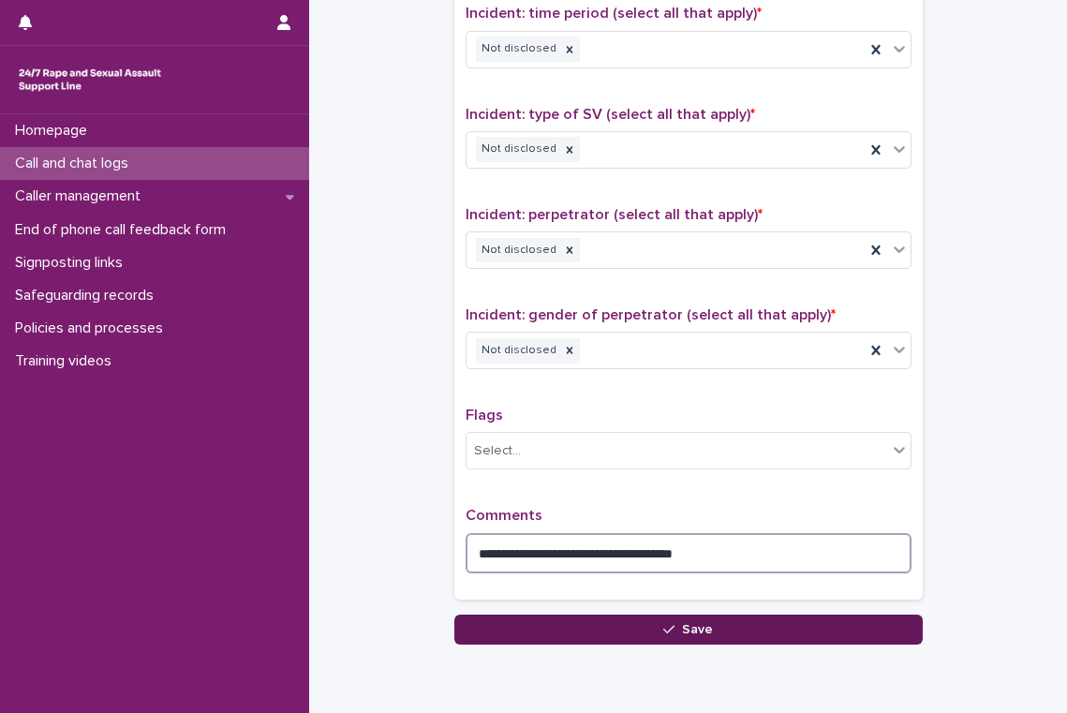
type textarea "**********"
click at [705, 633] on span "Save" at bounding box center [697, 629] width 31 height 13
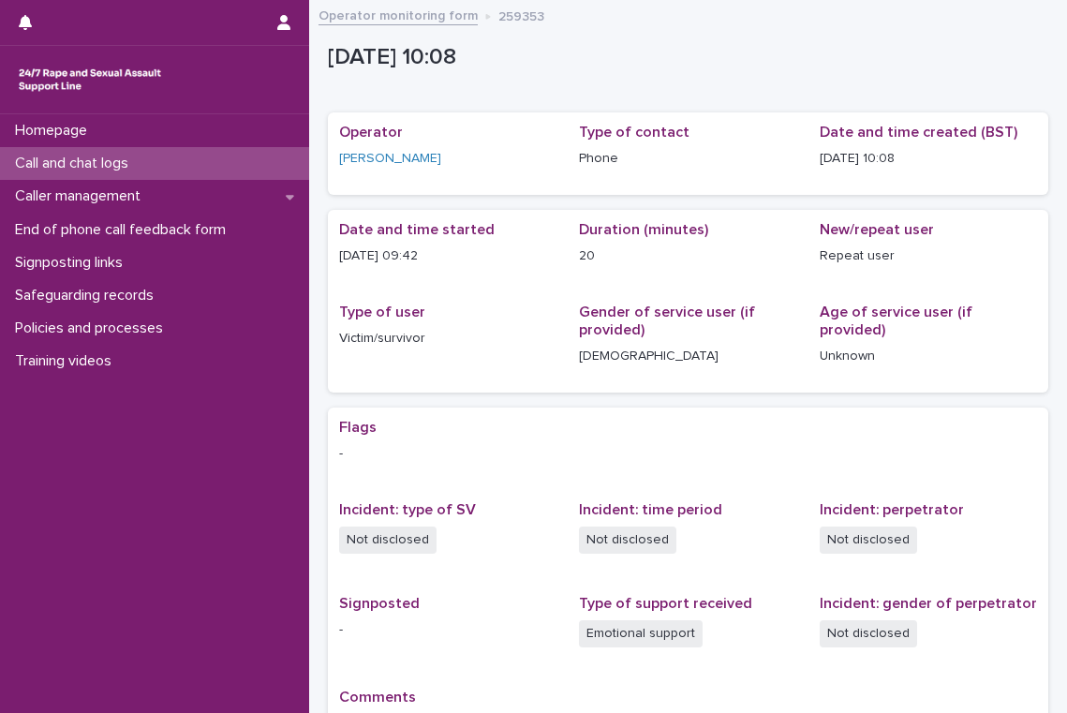
click at [141, 158] on p "Call and chat logs" at bounding box center [75, 164] width 136 height 18
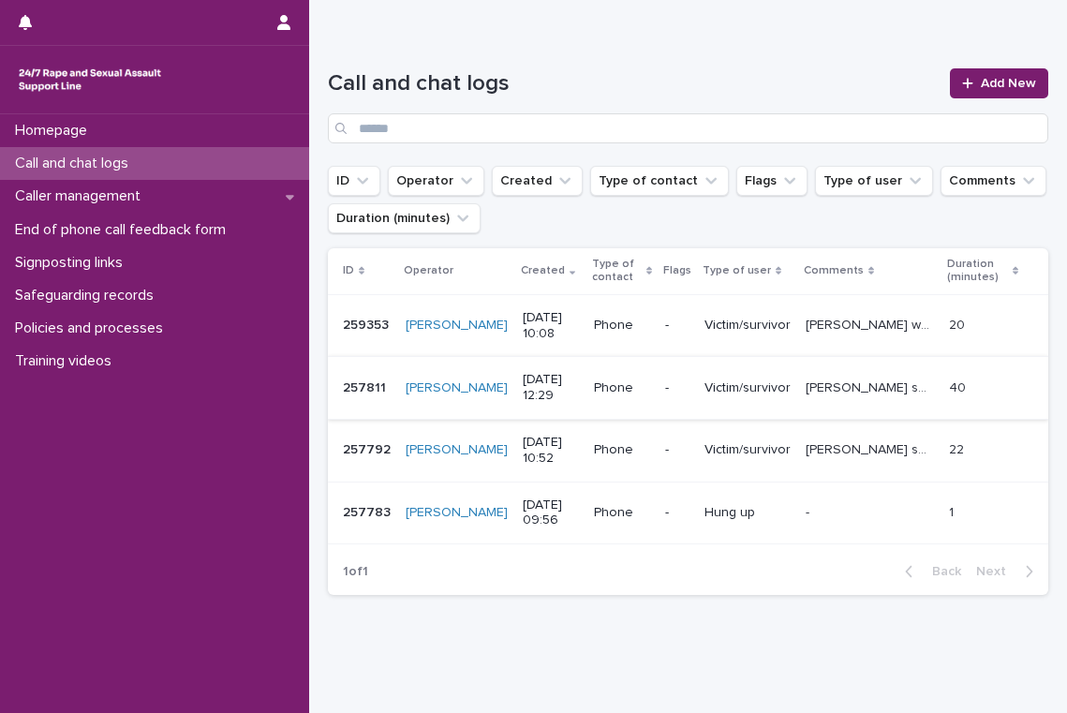
scroll to position [156, 0]
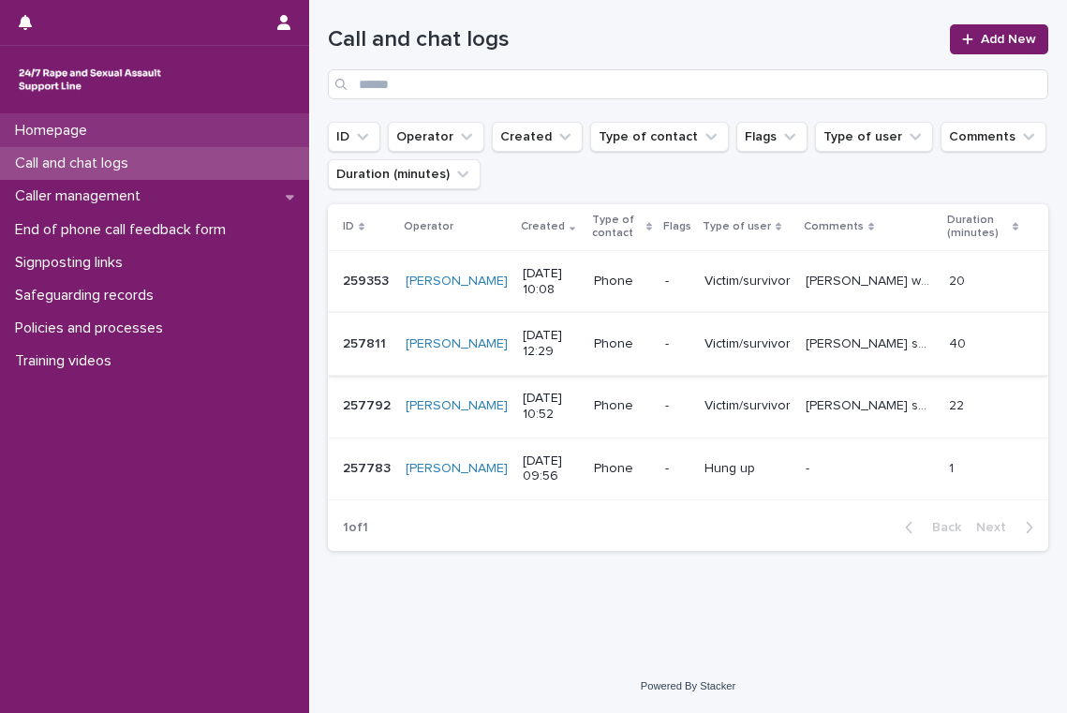
click at [107, 128] on div "Homepage" at bounding box center [154, 130] width 309 height 33
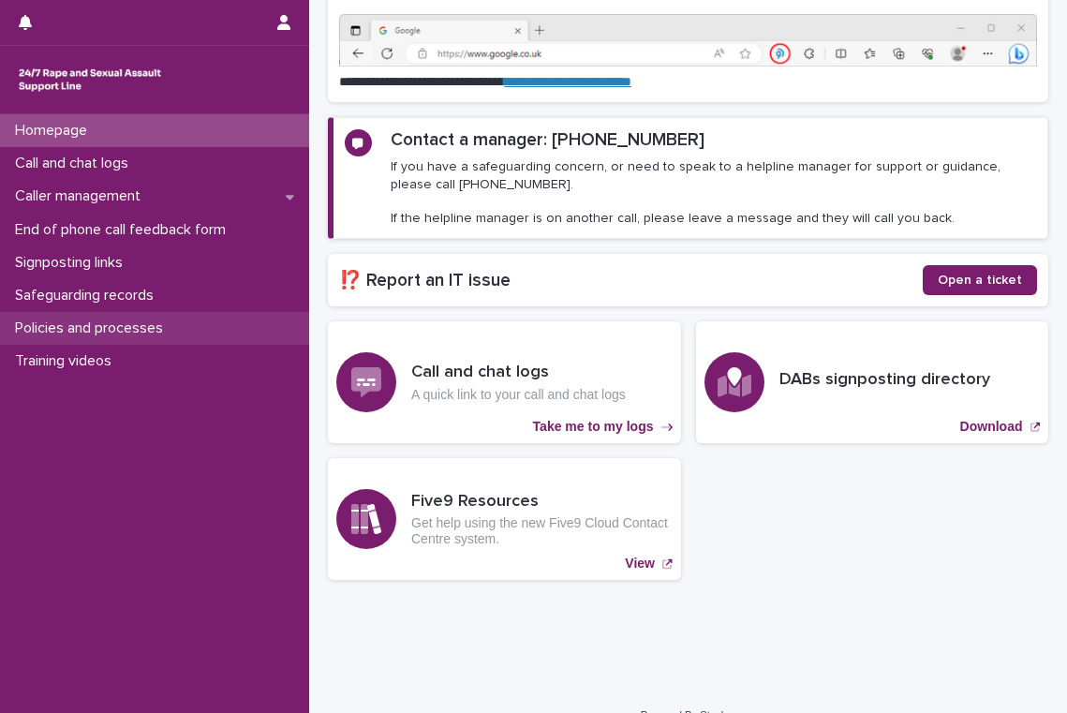
scroll to position [244, 0]
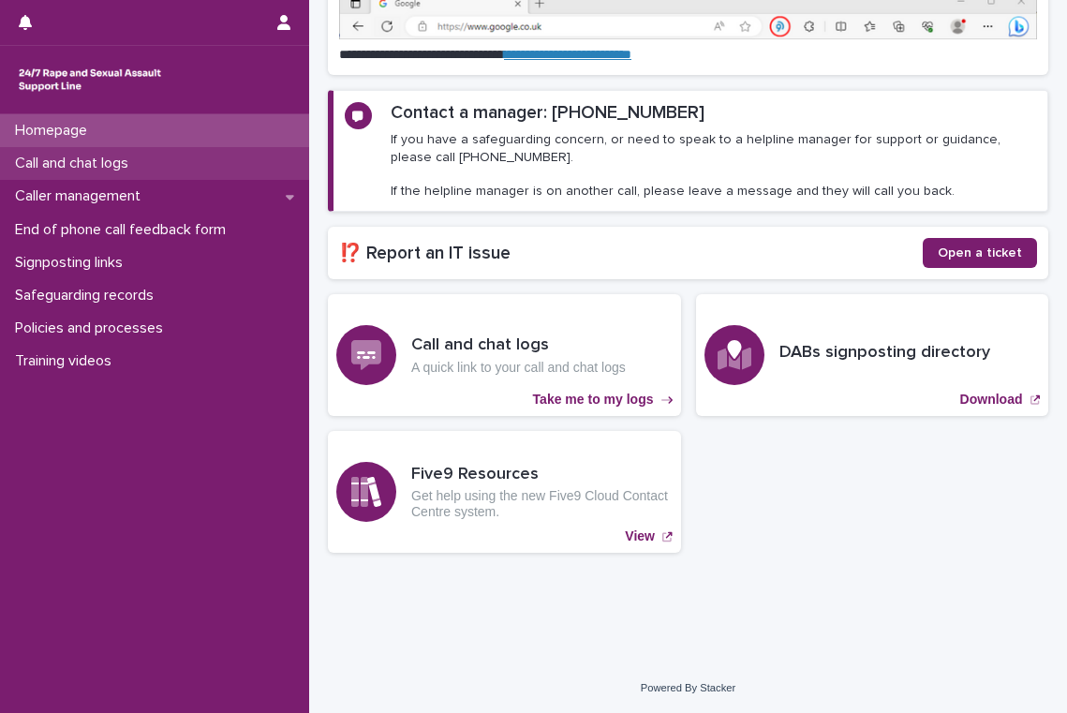
click at [128, 160] on p "Call and chat logs" at bounding box center [75, 164] width 136 height 18
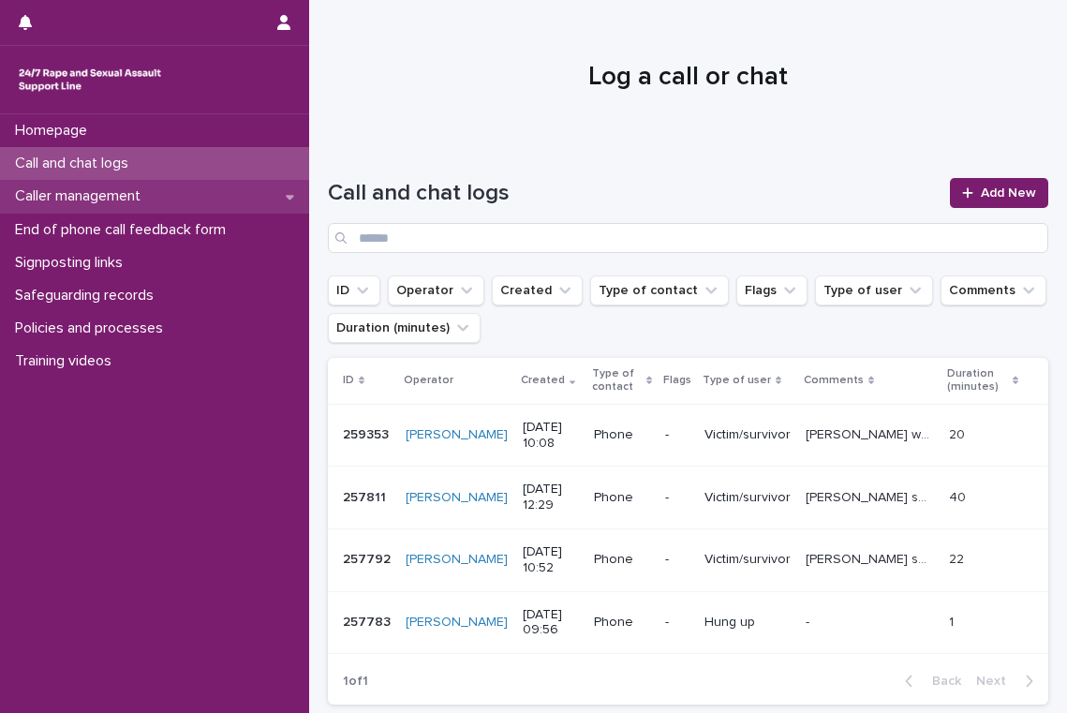
click at [288, 199] on icon at bounding box center [290, 196] width 8 height 13
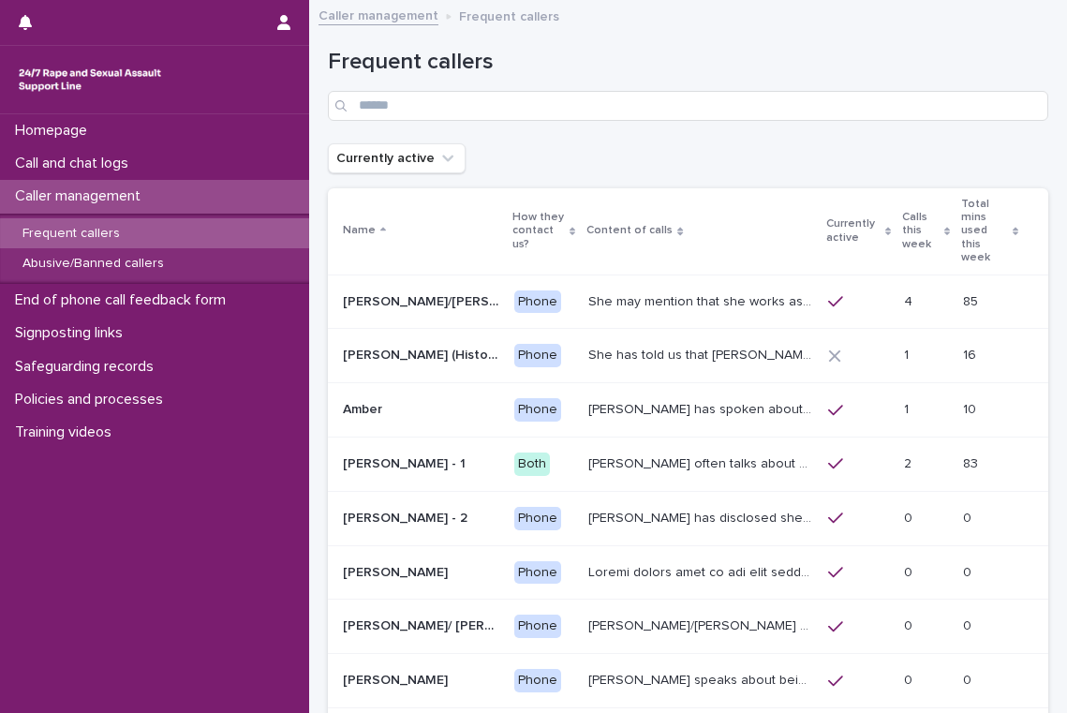
click at [180, 243] on div "Frequent callers" at bounding box center [154, 233] width 309 height 31
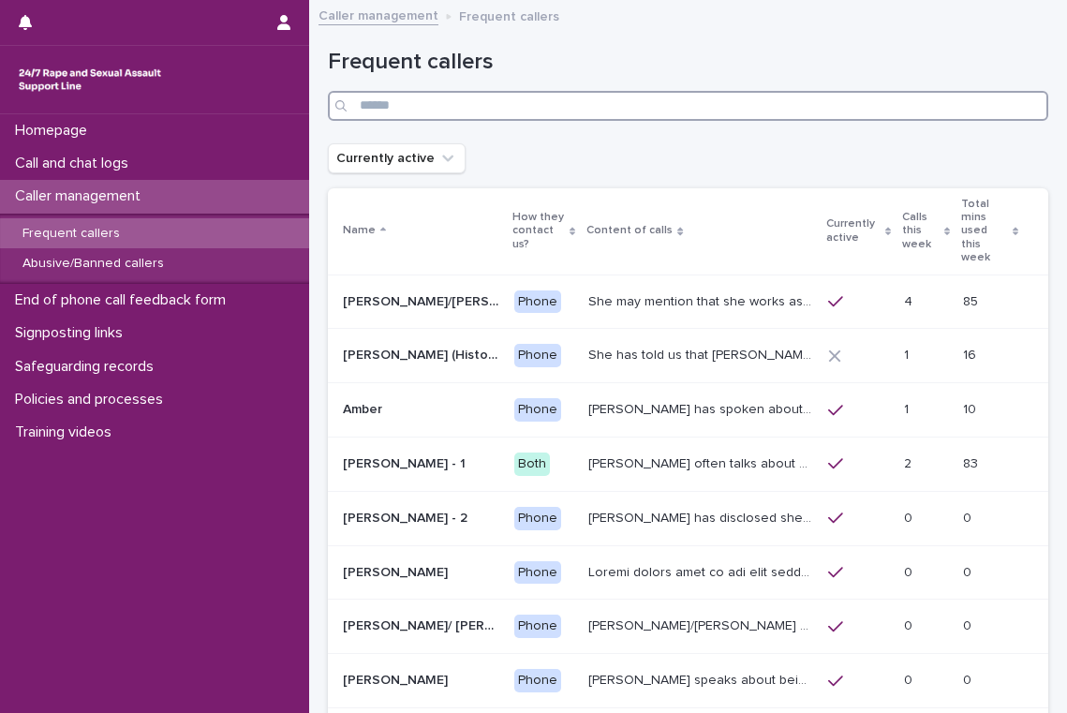
click at [436, 111] on input "Search" at bounding box center [688, 106] width 721 height 30
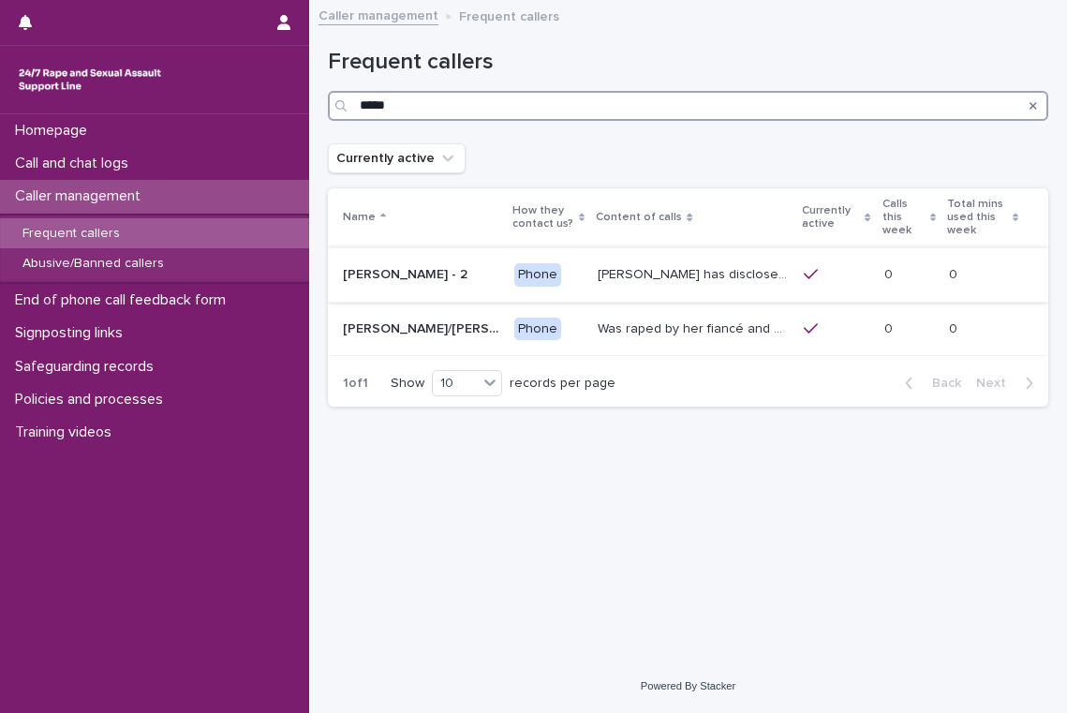
type input "*****"
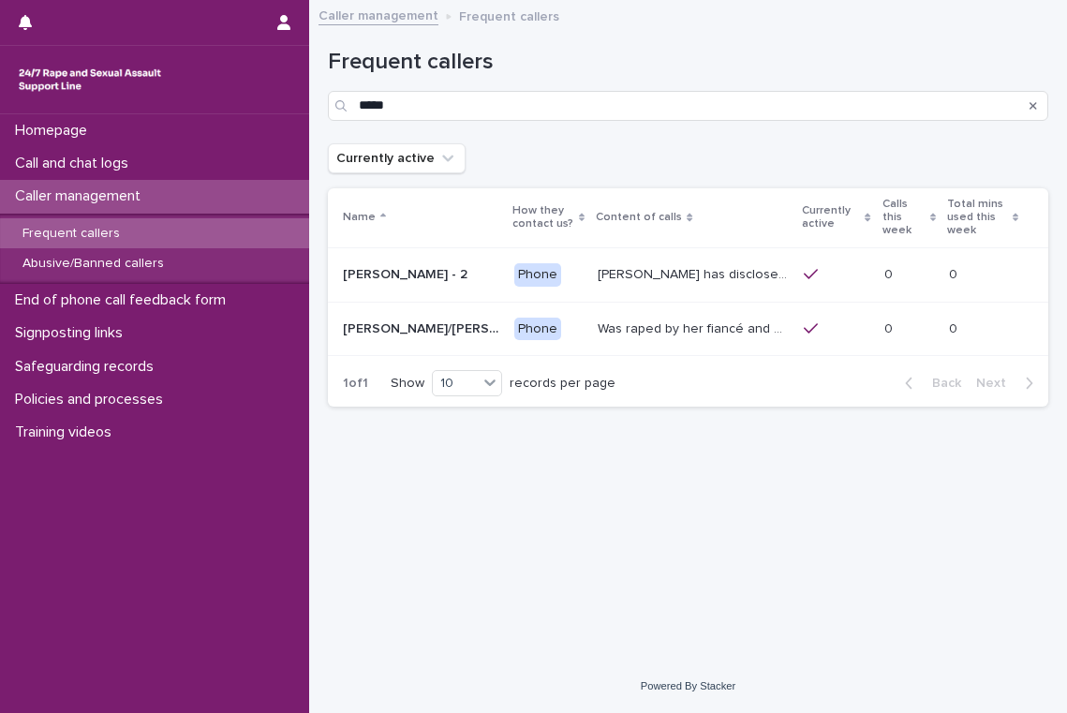
click at [659, 281] on p "[PERSON_NAME] has disclosed she has survived two rapes, one in the [GEOGRAPHIC_…" at bounding box center [695, 273] width 194 height 20
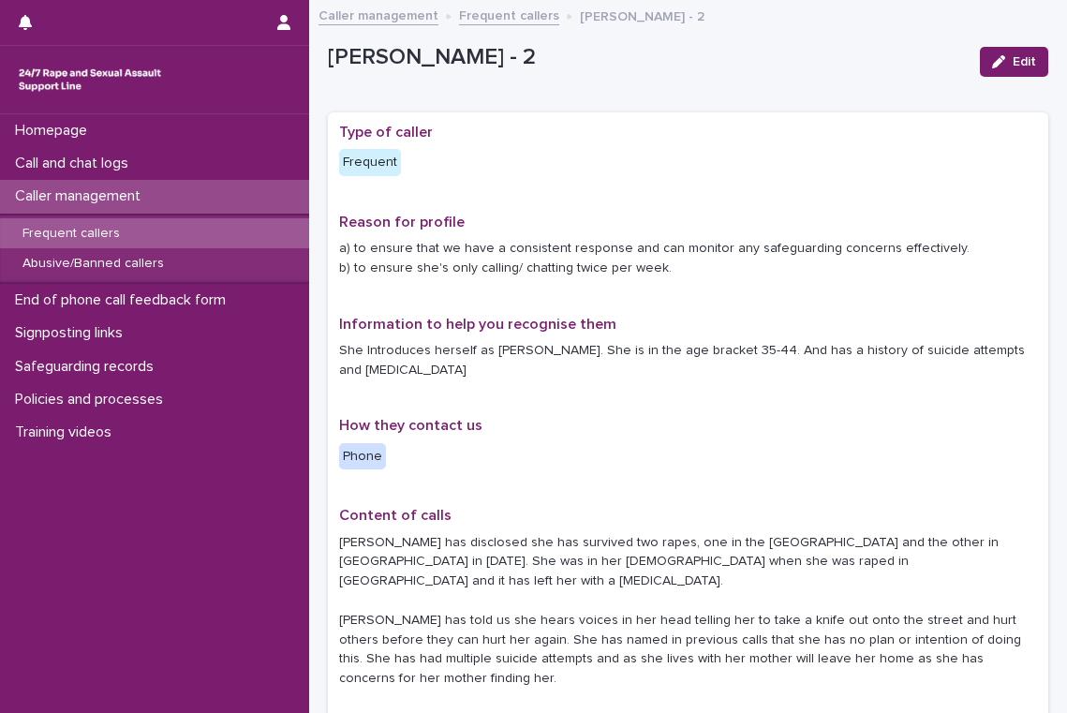
click at [140, 234] on div "Frequent callers" at bounding box center [154, 233] width 309 height 31
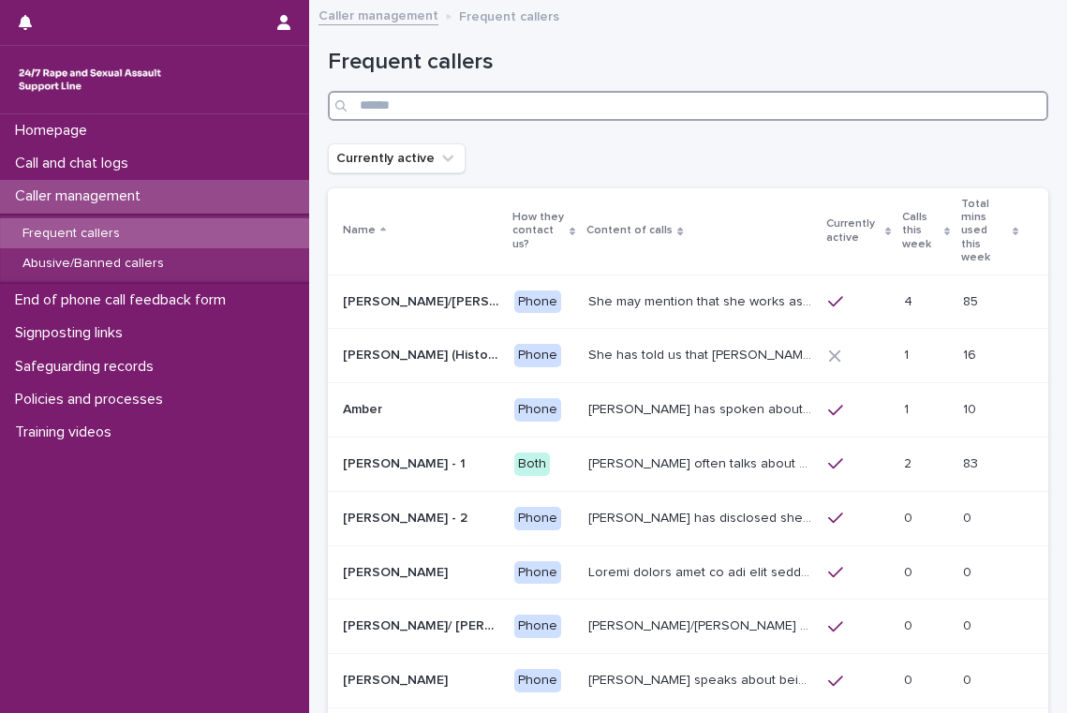
click at [435, 103] on input "Search" at bounding box center [688, 106] width 721 height 30
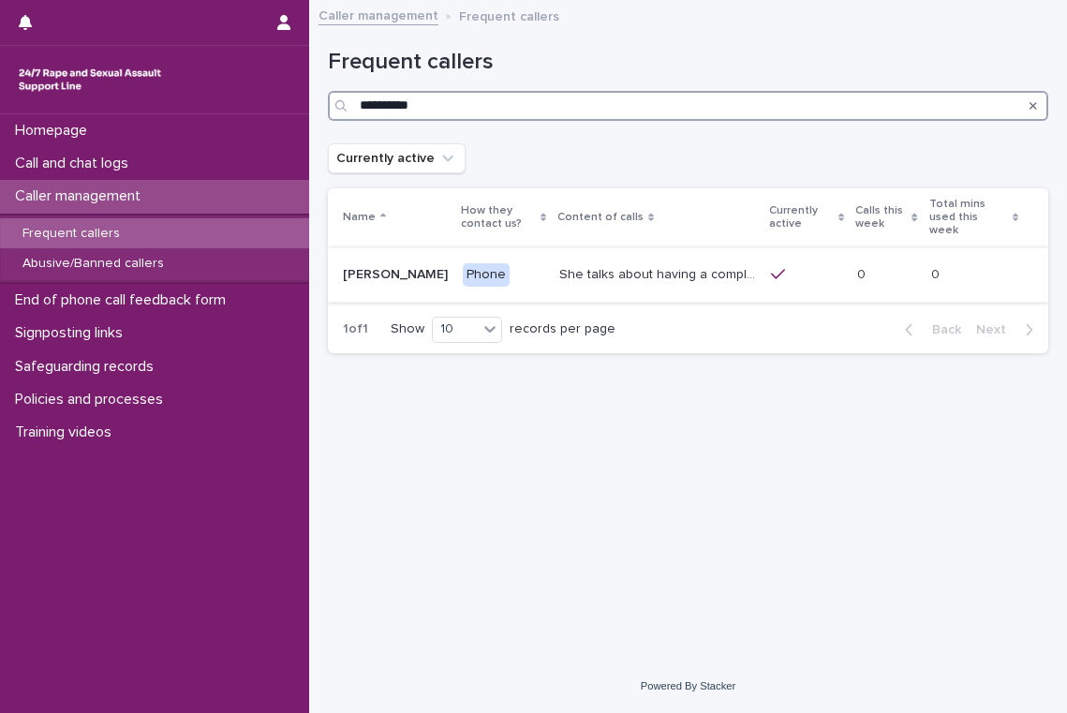
type input "**********"
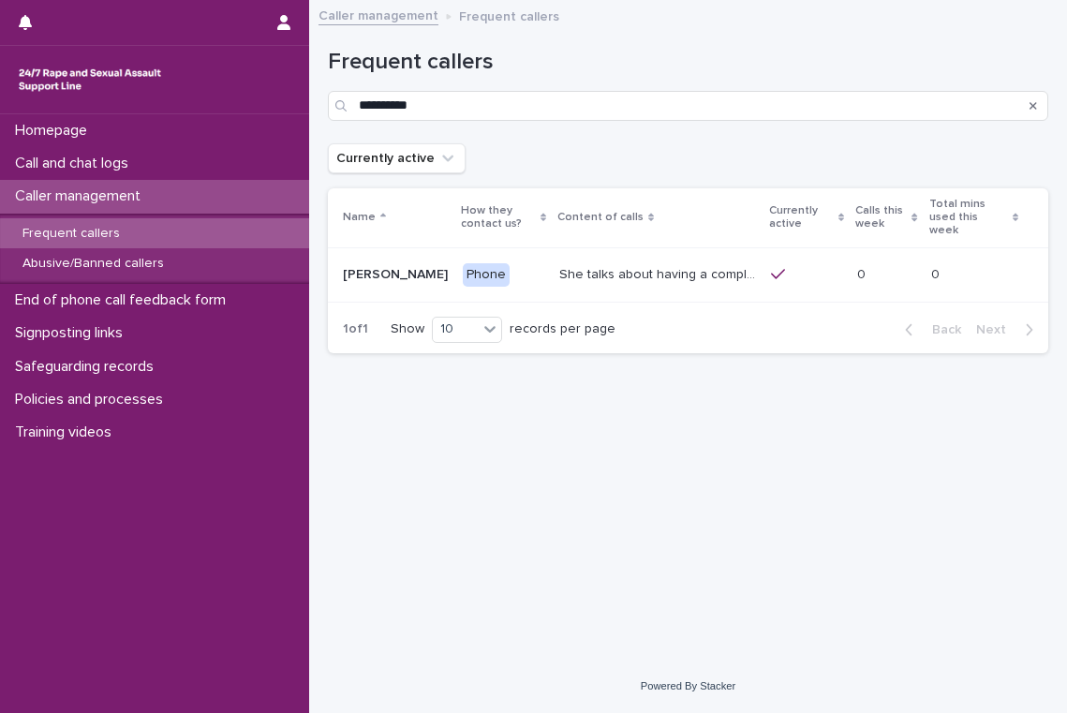
click at [597, 263] on p "She talks about having a complaint ongoing with the police, and may mention tha…" at bounding box center [659, 273] width 201 height 20
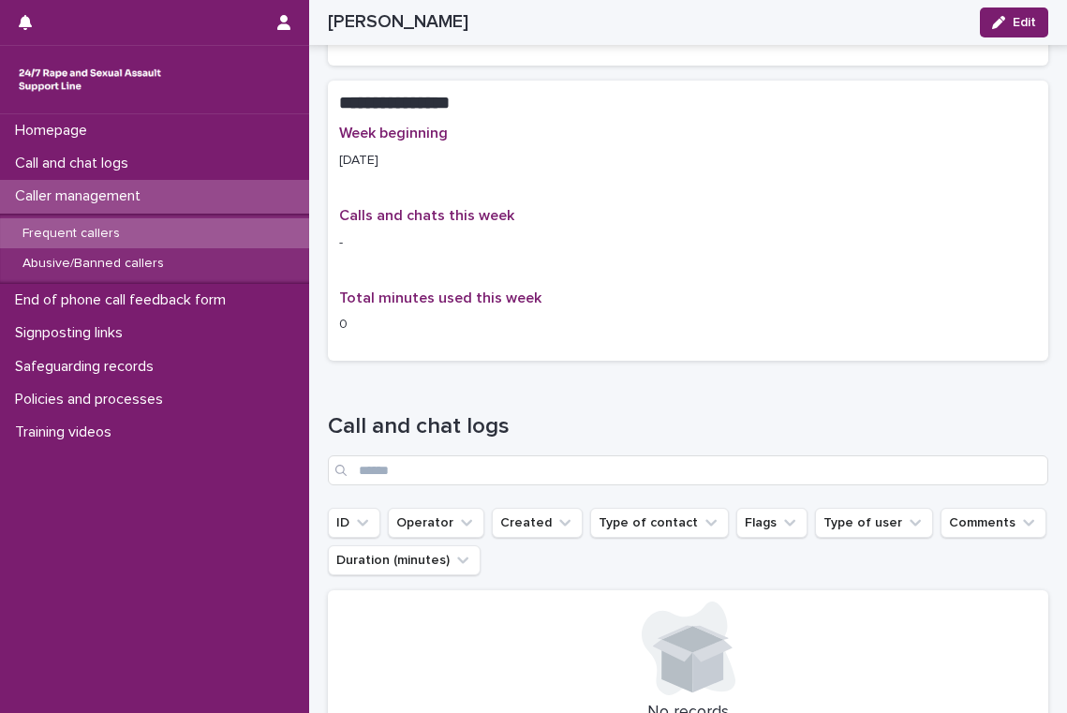
scroll to position [1199, 0]
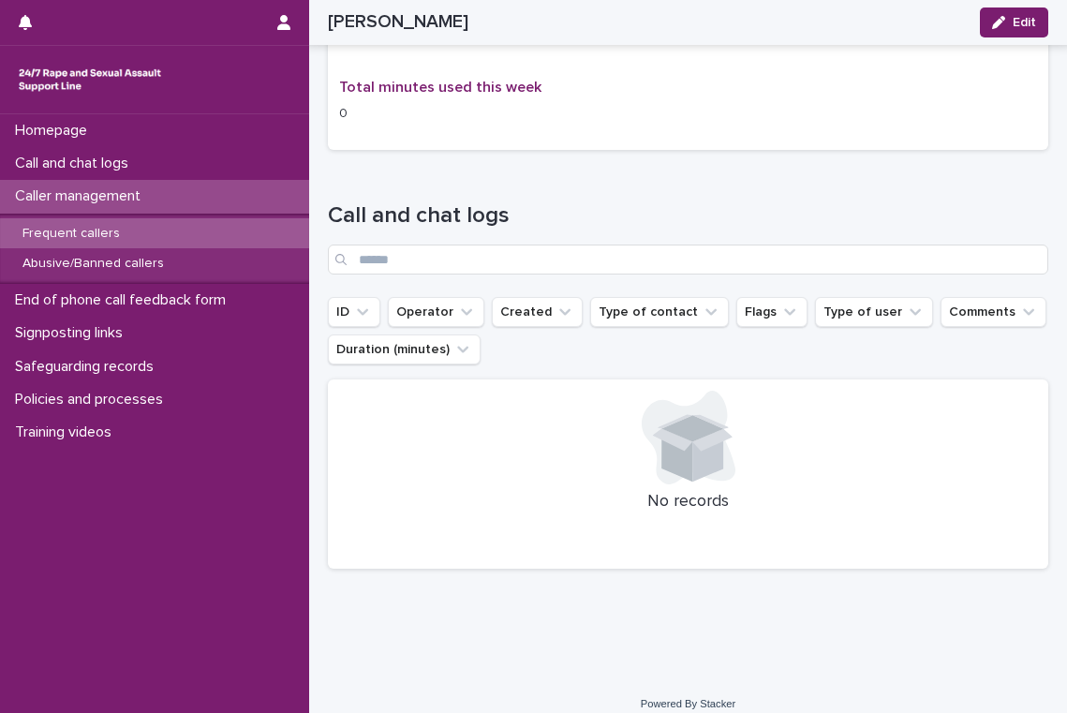
click at [134, 240] on div "Frequent callers" at bounding box center [154, 233] width 309 height 31
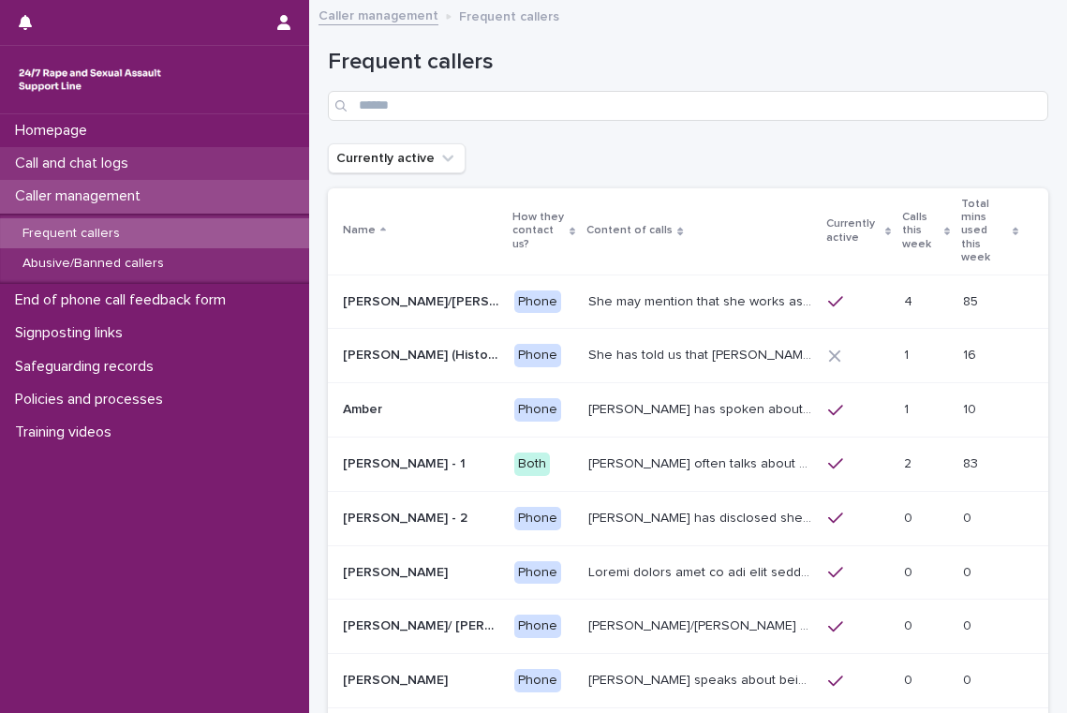
click at [121, 161] on p "Call and chat logs" at bounding box center [75, 164] width 136 height 18
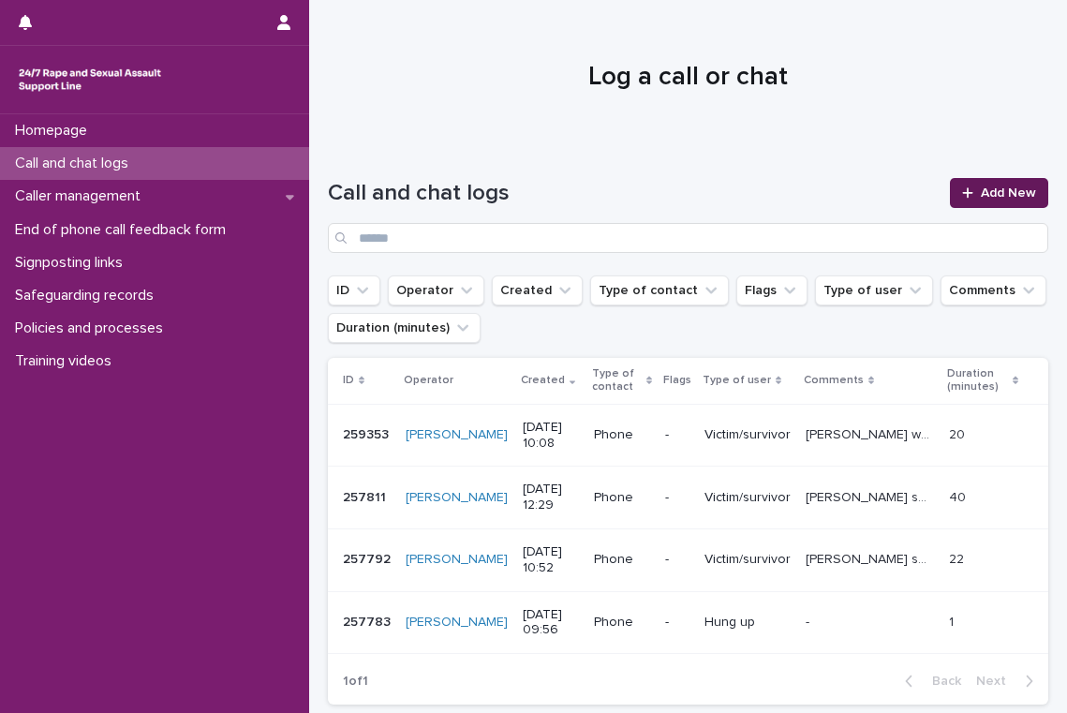
click at [1006, 191] on span "Add New" at bounding box center [1008, 192] width 55 height 13
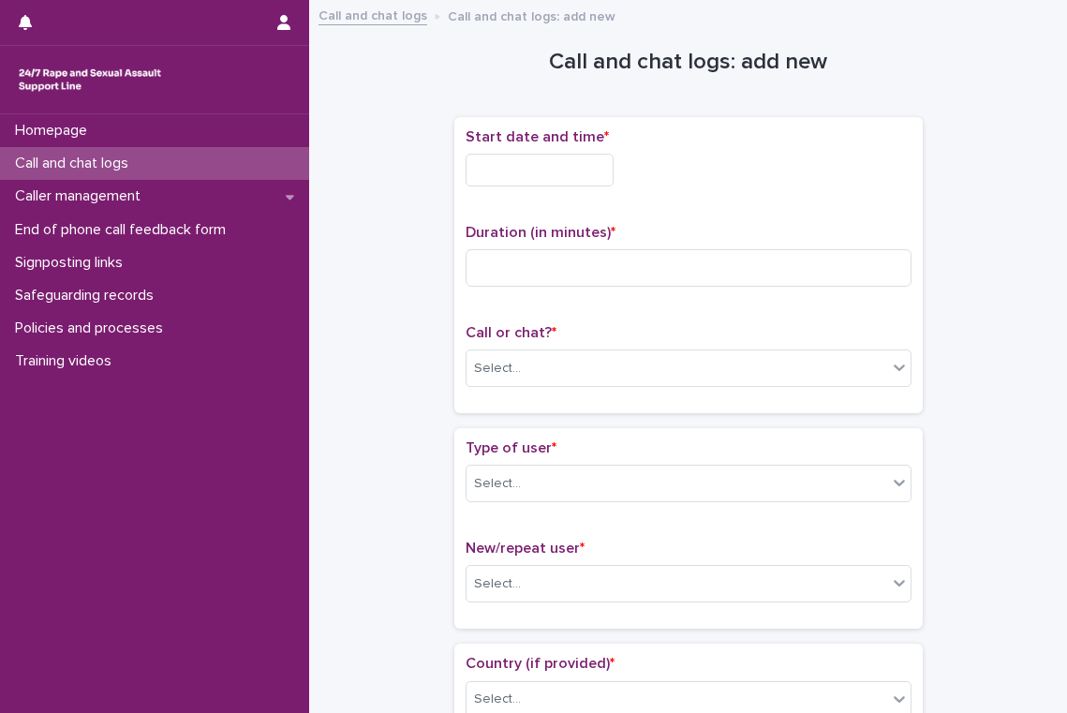
click at [572, 153] on div "Start date and time *" at bounding box center [689, 164] width 446 height 73
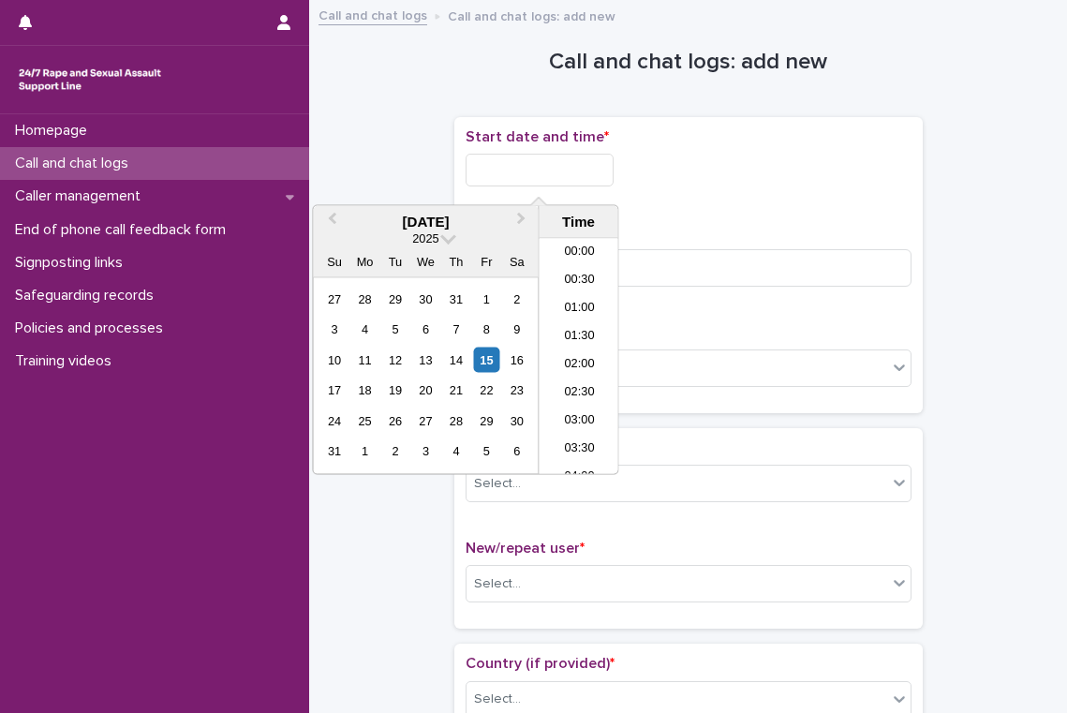
click at [571, 167] on input "text" at bounding box center [540, 170] width 148 height 33
click at [601, 345] on li "10:30" at bounding box center [580, 357] width 80 height 28
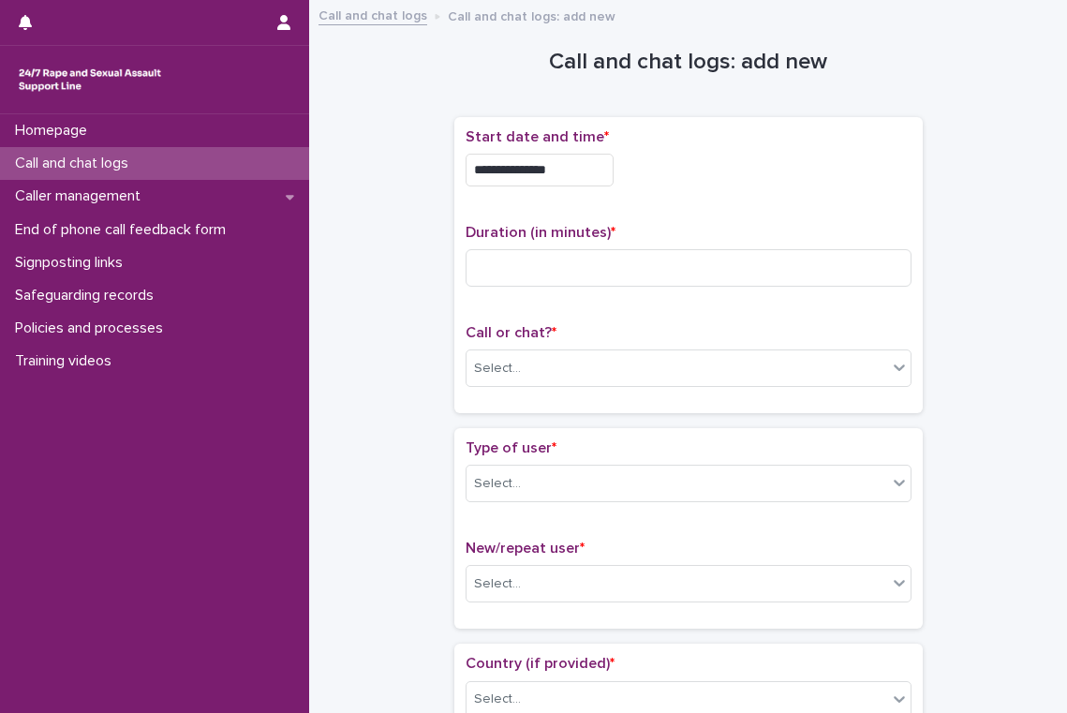
click at [576, 171] on input "**********" at bounding box center [540, 170] width 148 height 33
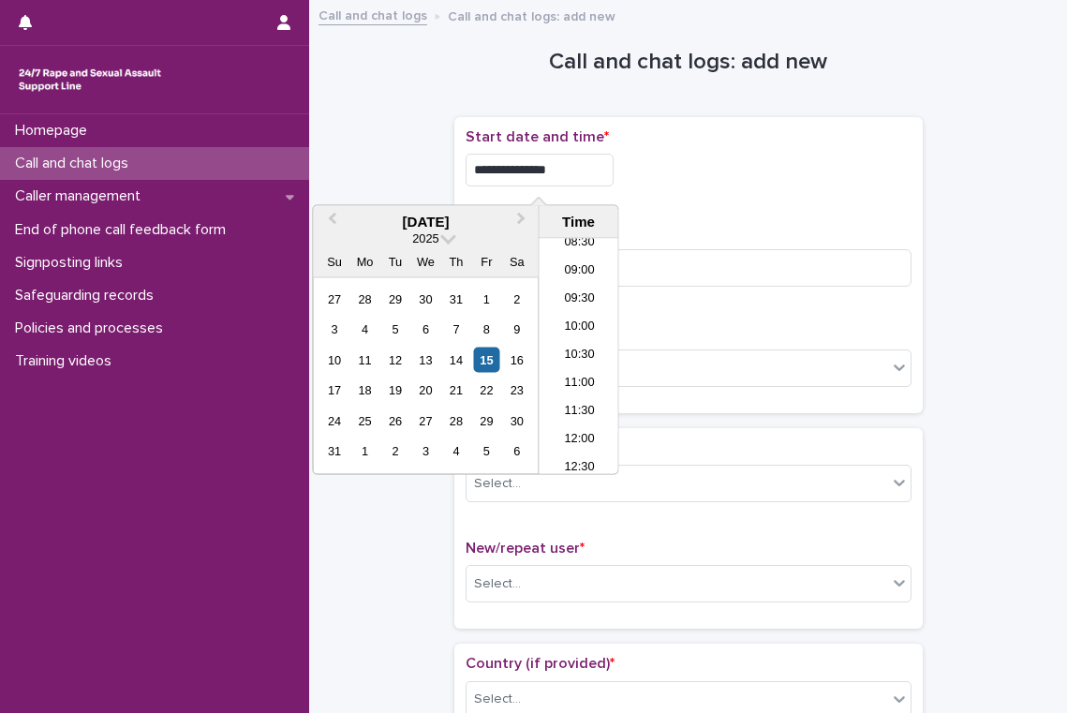
type input "**********"
click at [690, 196] on div "**********" at bounding box center [689, 164] width 446 height 73
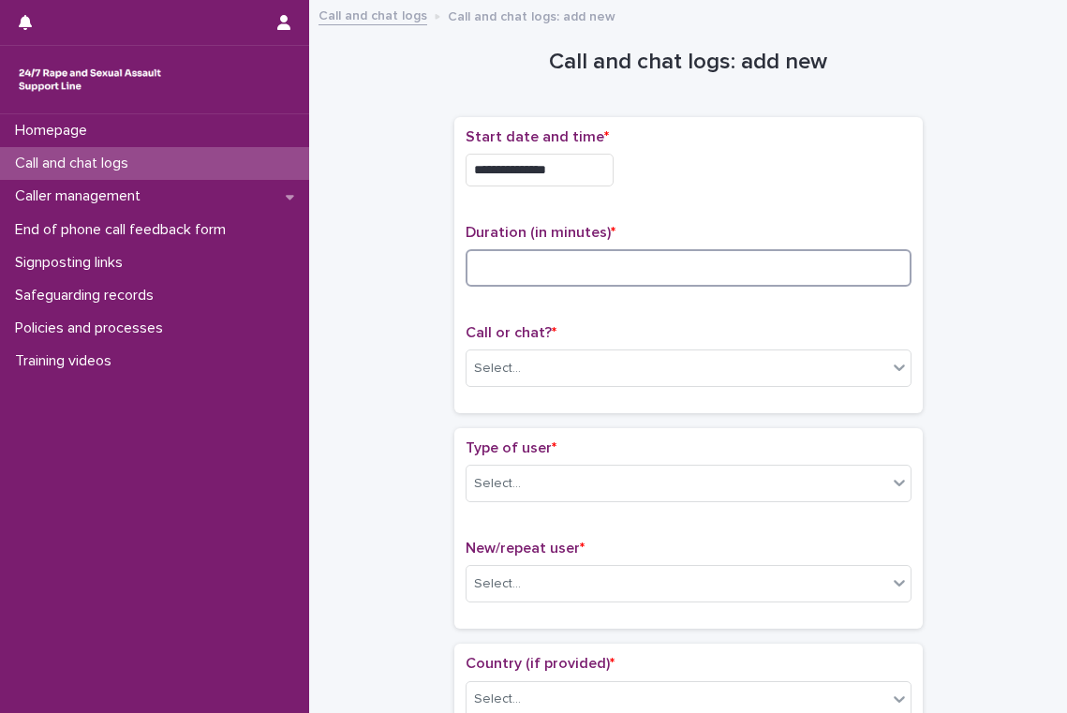
click at [533, 262] on input at bounding box center [689, 267] width 446 height 37
type input "**"
click at [572, 321] on div "**********" at bounding box center [689, 265] width 446 height 274
click at [572, 361] on div "Select..." at bounding box center [677, 368] width 421 height 31
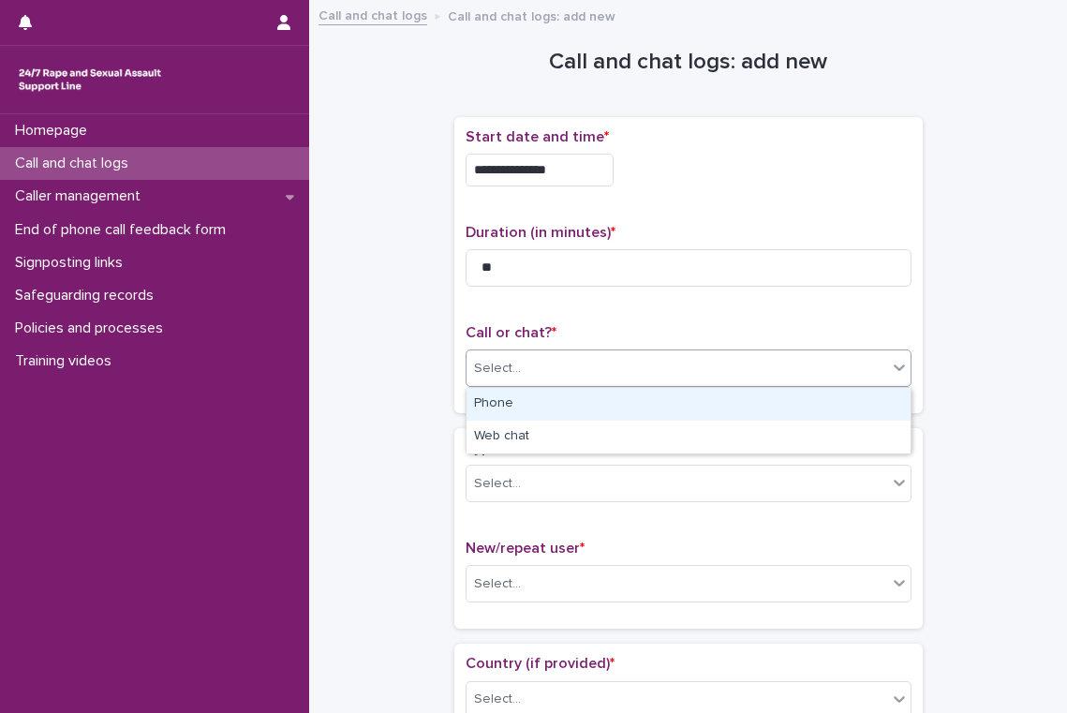
click at [564, 399] on div "Phone" at bounding box center [689, 404] width 444 height 33
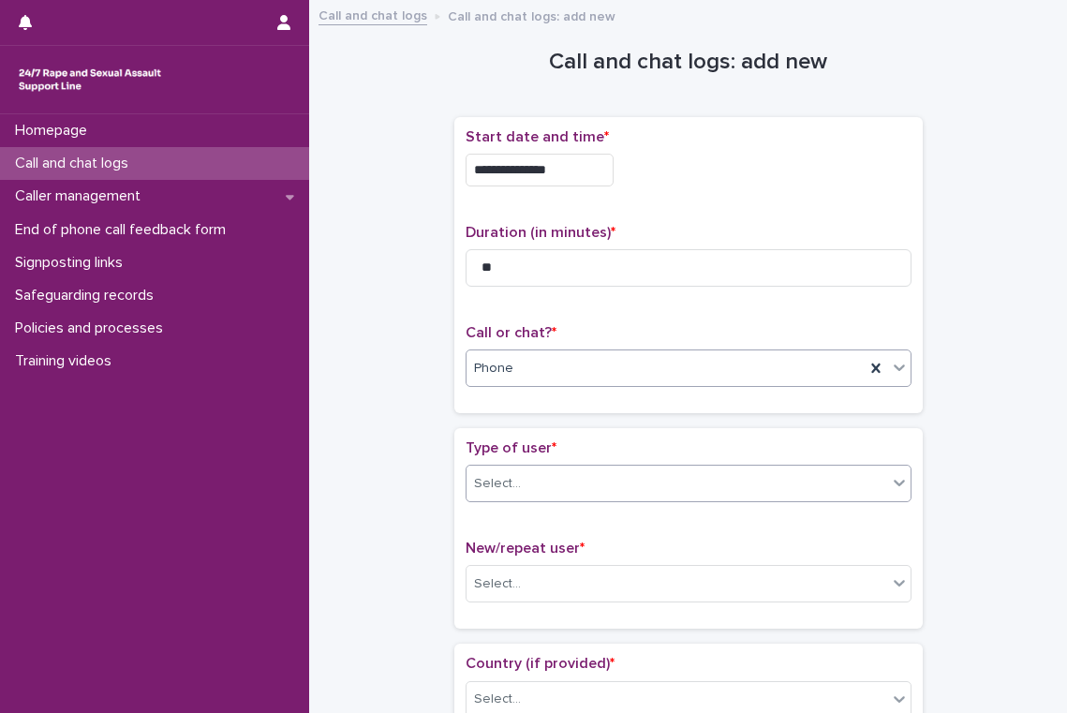
click at [557, 484] on div "Select..." at bounding box center [677, 484] width 421 height 31
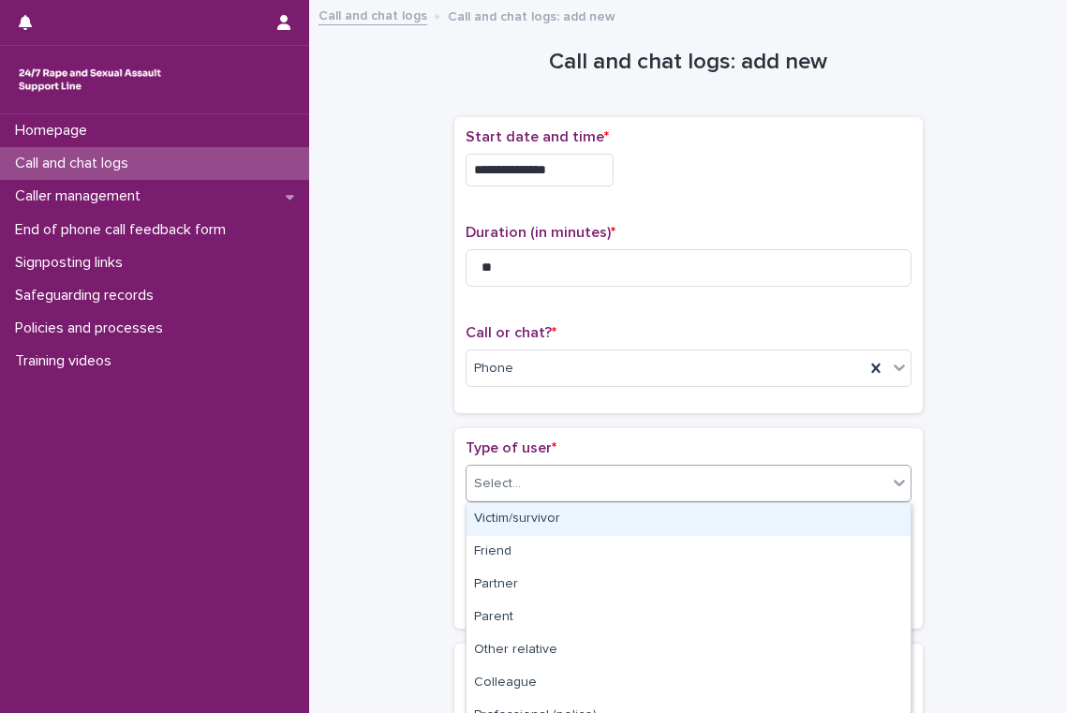
click at [558, 518] on div "Victim/survivor" at bounding box center [689, 519] width 444 height 33
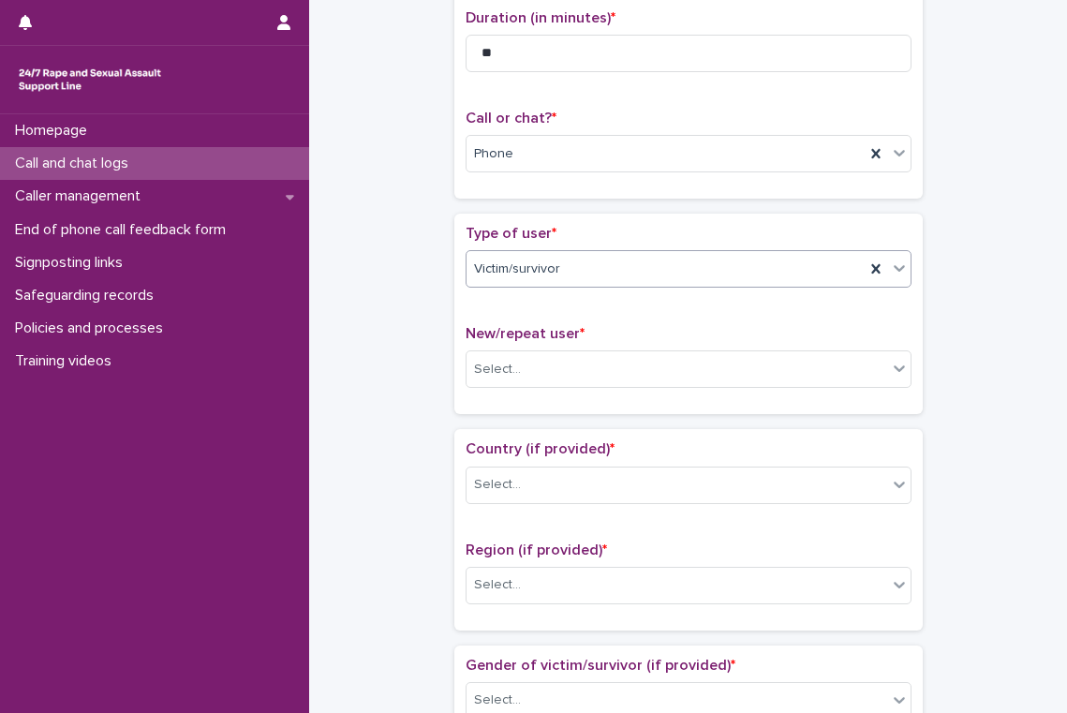
scroll to position [345, 0]
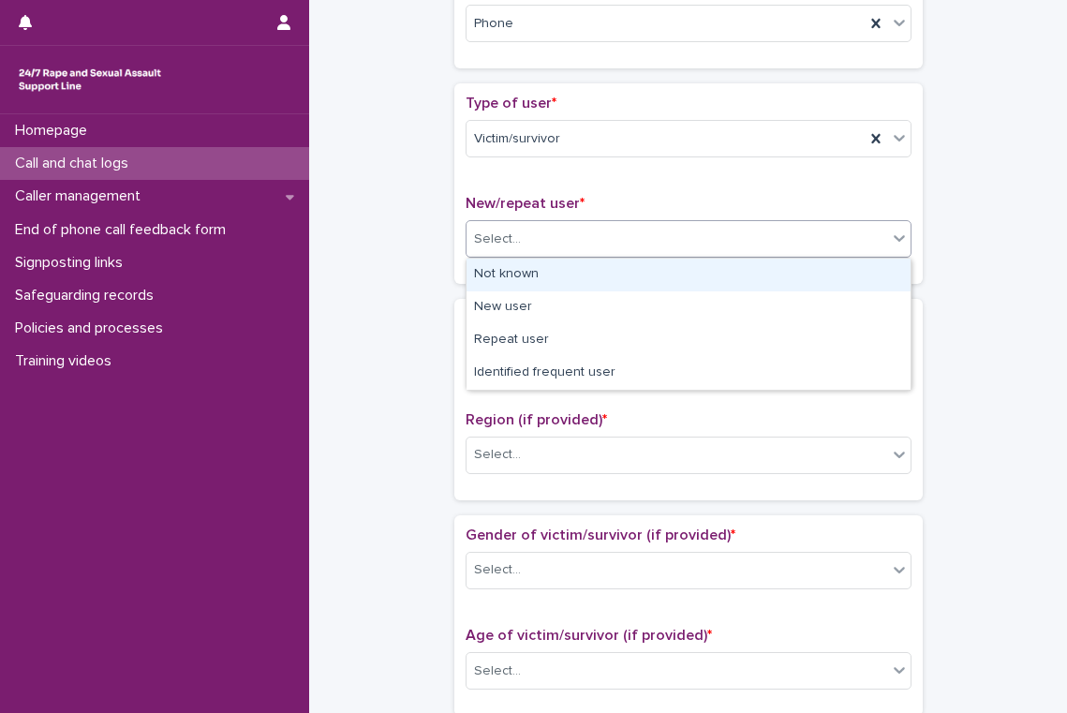
click at [583, 244] on div "Select..." at bounding box center [677, 239] width 421 height 31
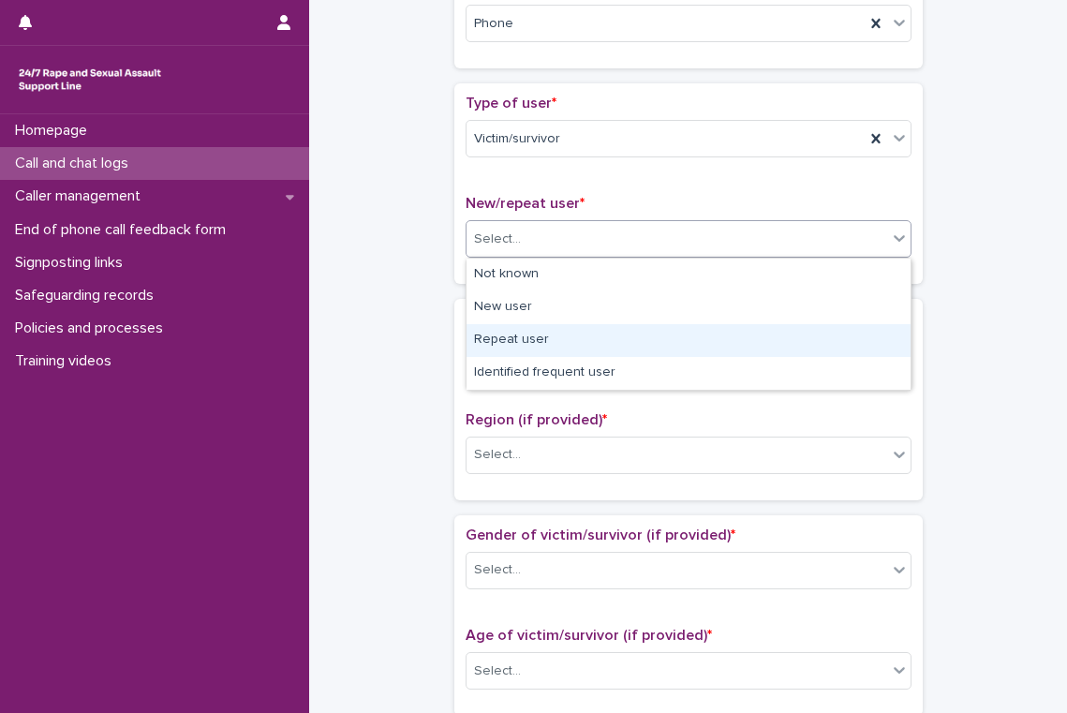
click at [574, 340] on div "Repeat user" at bounding box center [689, 340] width 444 height 33
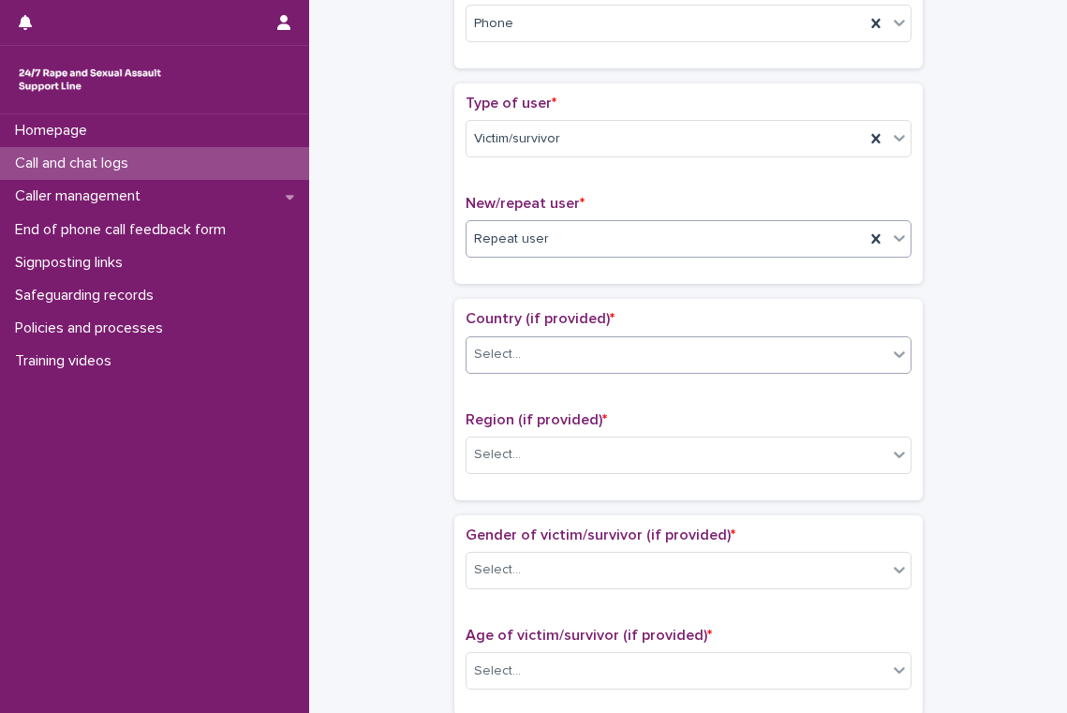
click at [553, 351] on div "Select..." at bounding box center [677, 354] width 421 height 31
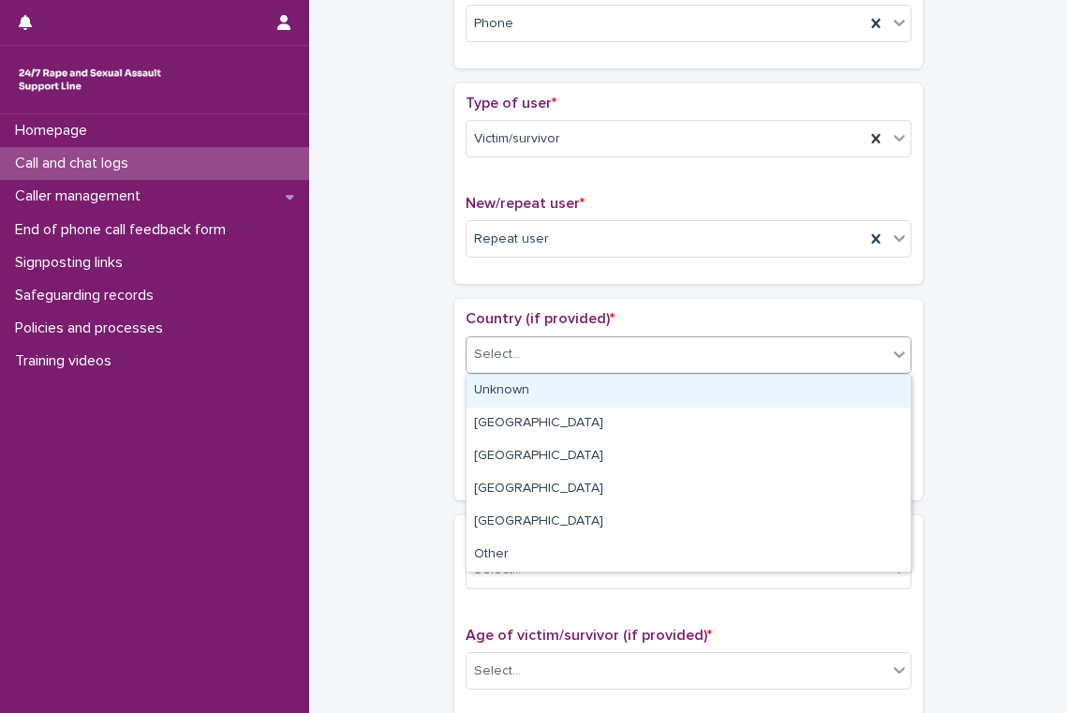
click at [543, 391] on div "Unknown" at bounding box center [689, 391] width 444 height 33
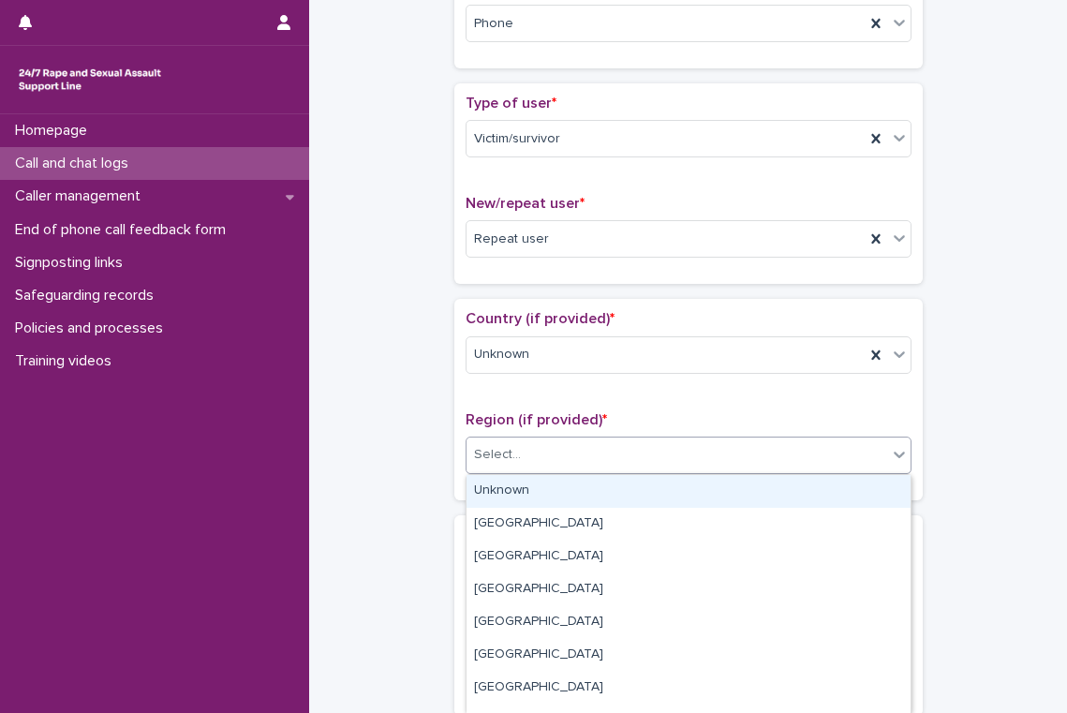
click at [530, 461] on div "Select..." at bounding box center [677, 454] width 421 height 31
click at [530, 493] on div "Unknown" at bounding box center [689, 491] width 444 height 33
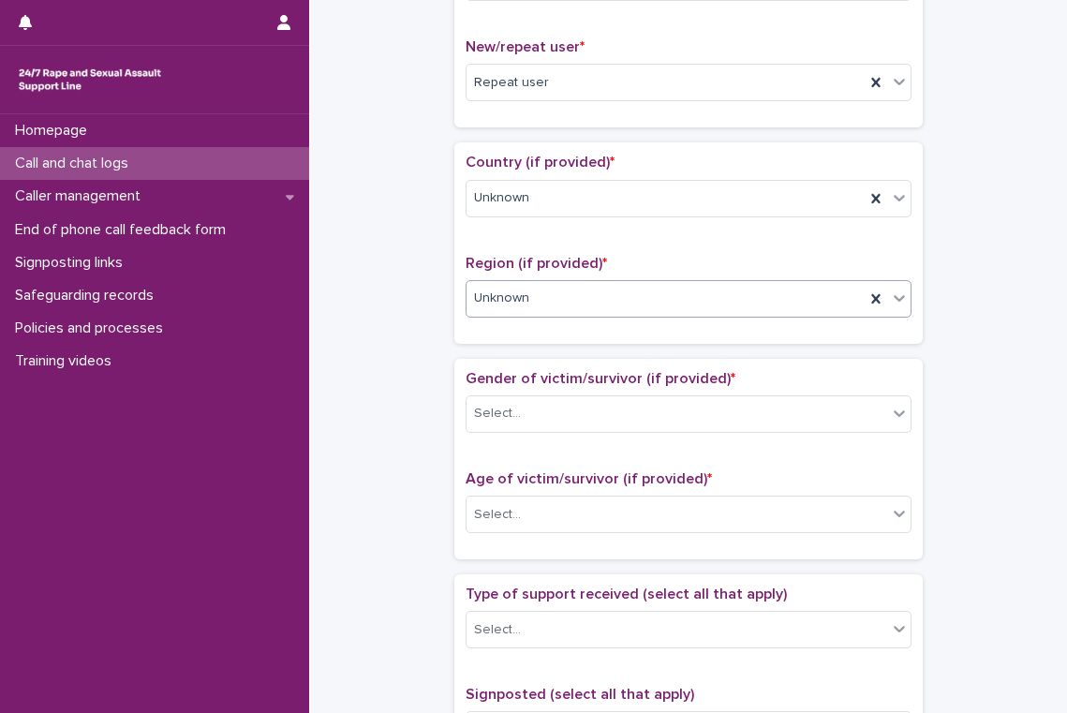
scroll to position [523, 0]
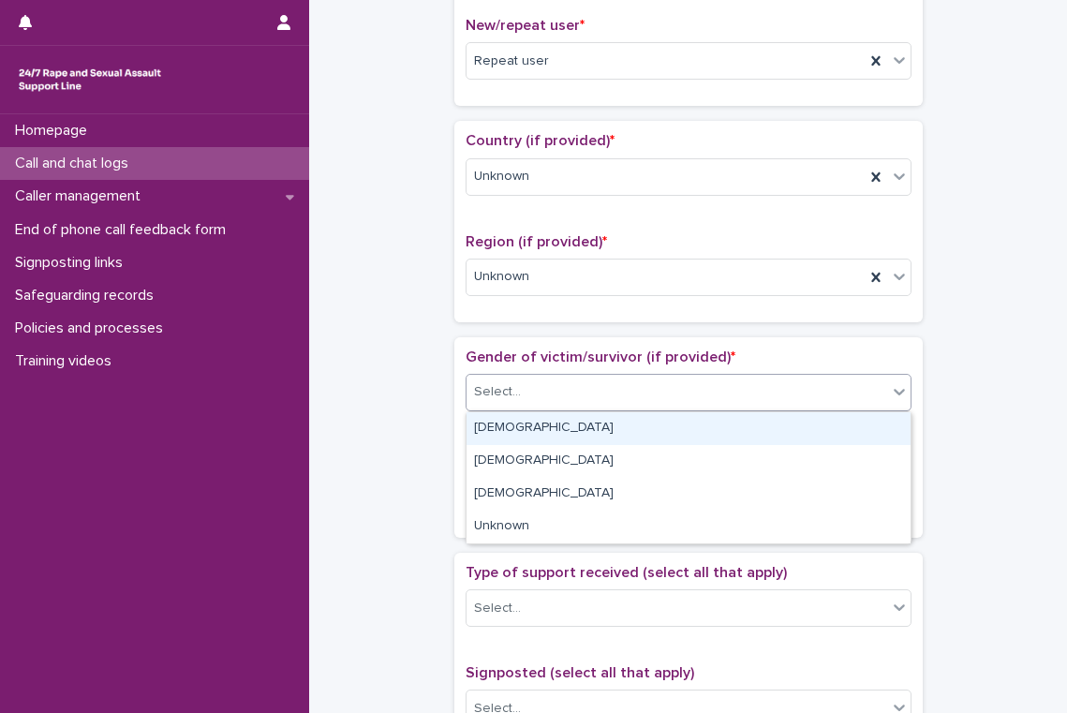
click at [523, 394] on input "text" at bounding box center [524, 392] width 2 height 16
click at [520, 433] on div "[DEMOGRAPHIC_DATA]" at bounding box center [689, 428] width 444 height 33
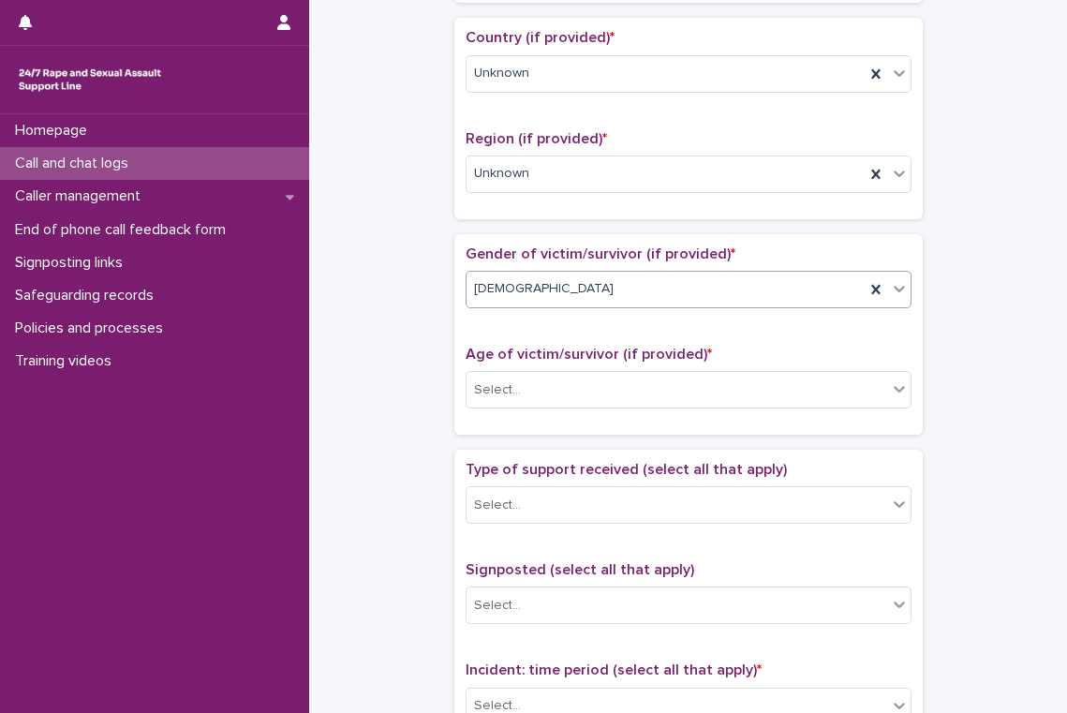
scroll to position [649, 0]
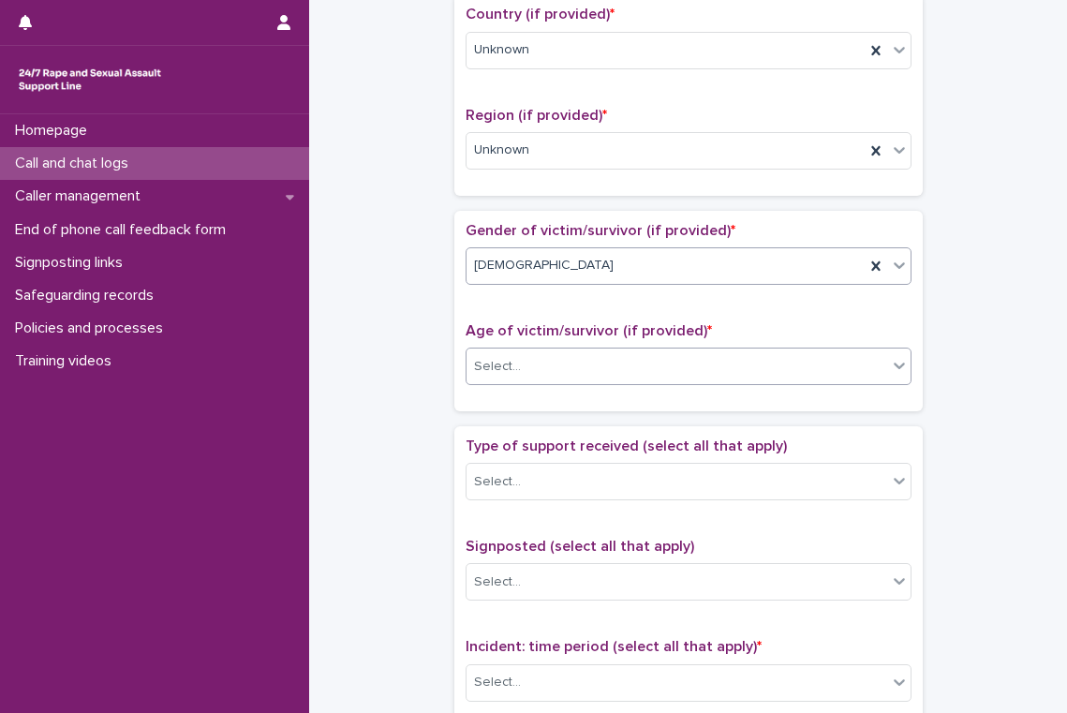
click at [543, 374] on div "Select..." at bounding box center [677, 366] width 421 height 31
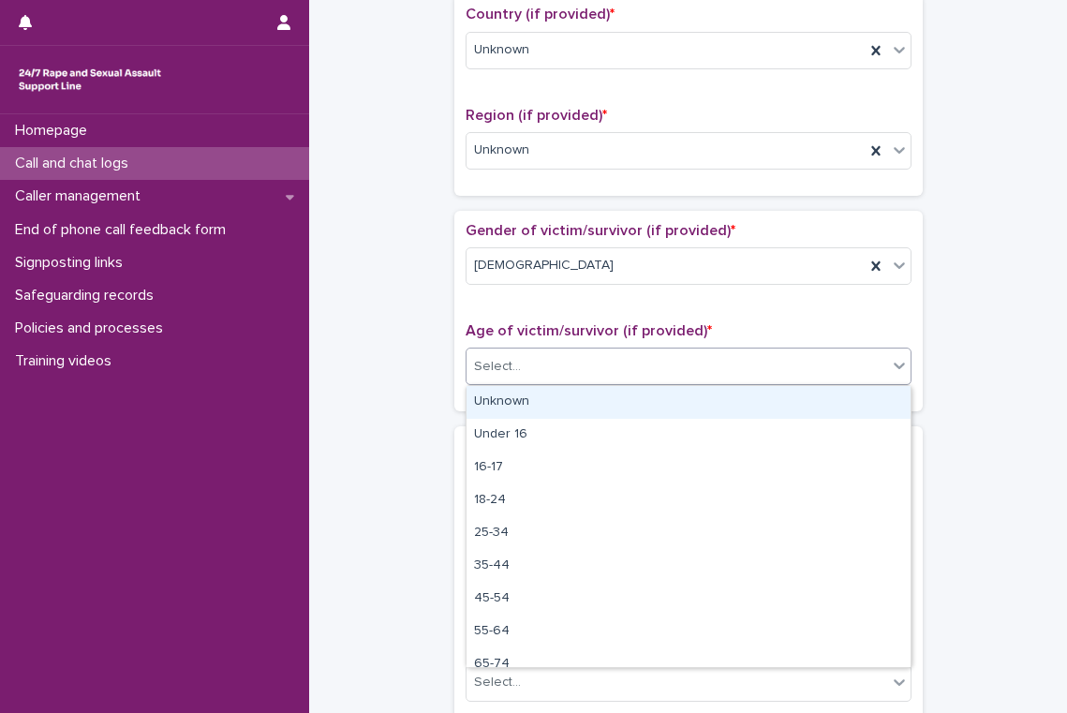
click at [543, 395] on div "Unknown" at bounding box center [689, 402] width 444 height 33
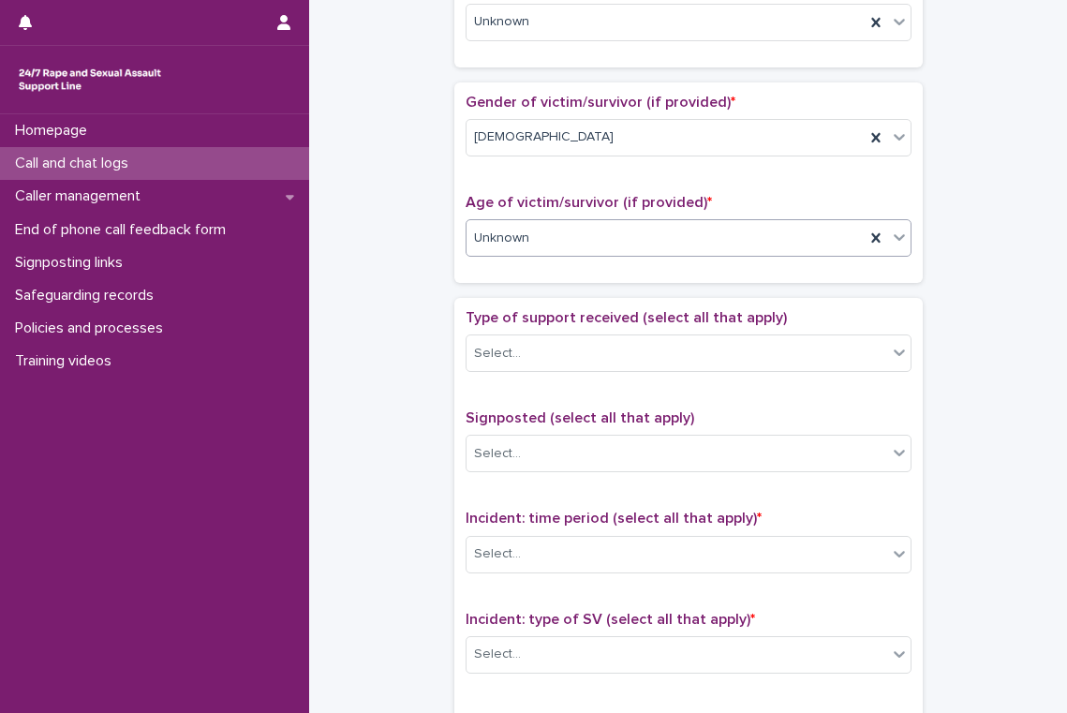
scroll to position [787, 0]
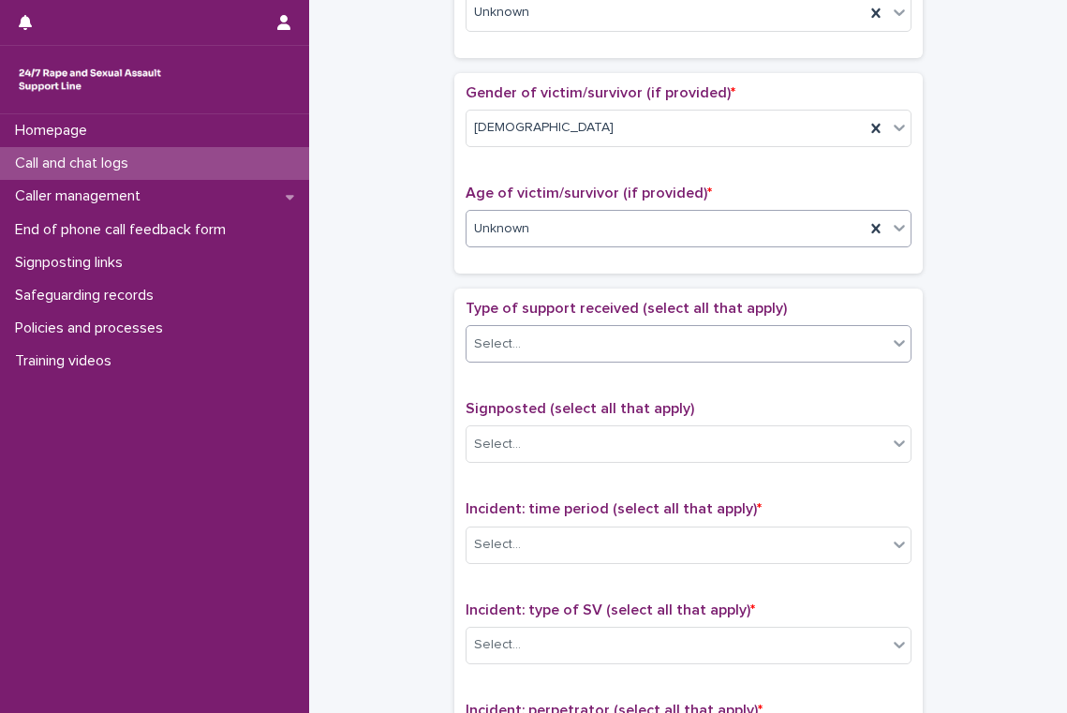
click at [572, 345] on div "Select..." at bounding box center [677, 344] width 421 height 31
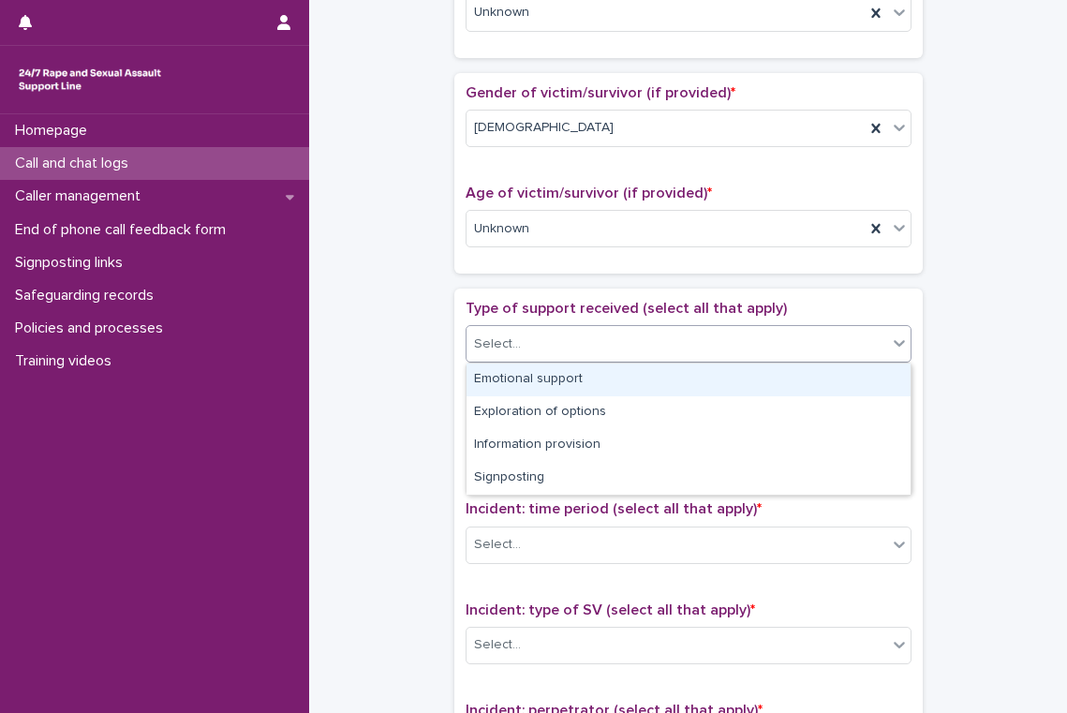
click at [572, 380] on div "Emotional support" at bounding box center [689, 380] width 444 height 33
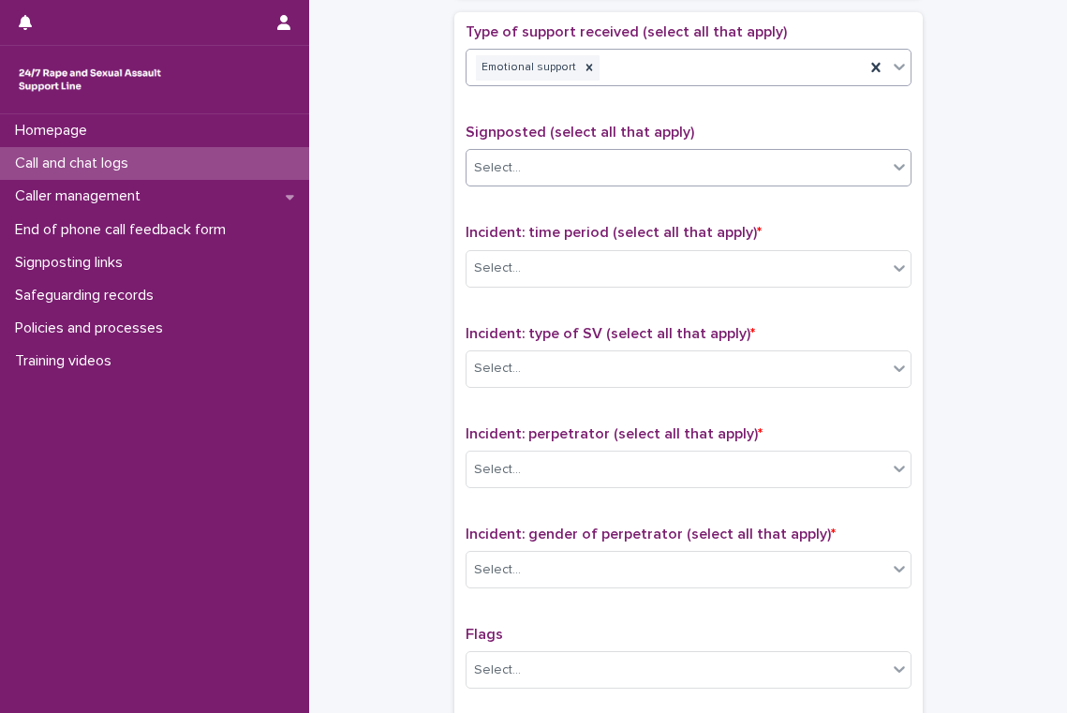
scroll to position [1070, 0]
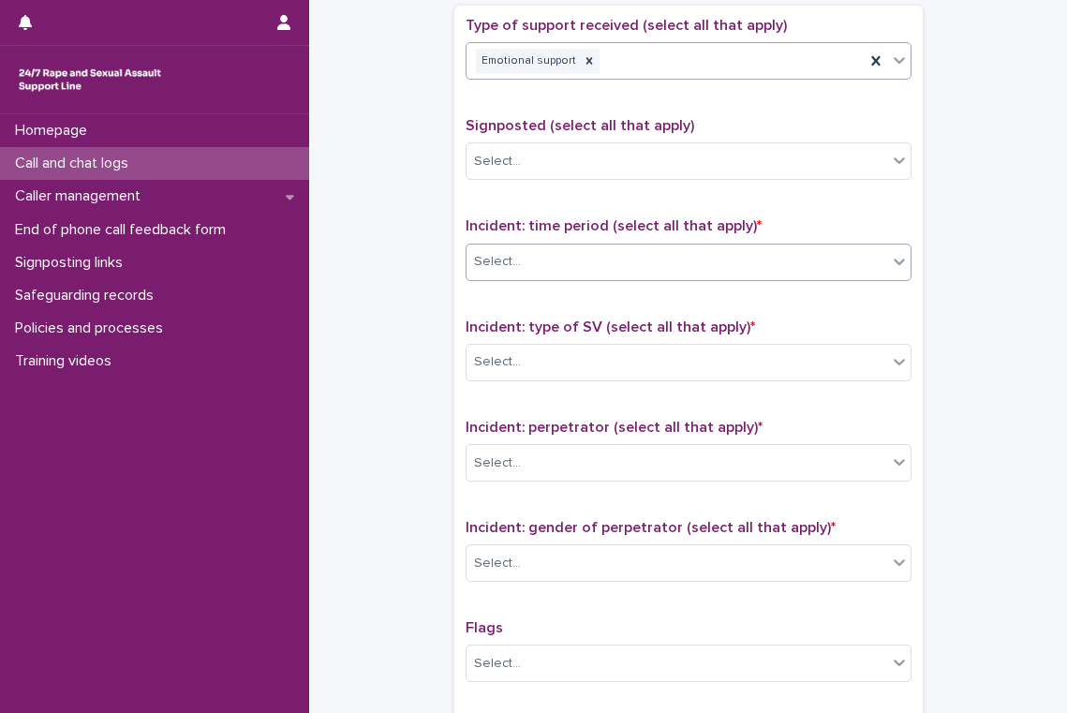
click at [550, 262] on div "Select..." at bounding box center [677, 261] width 421 height 31
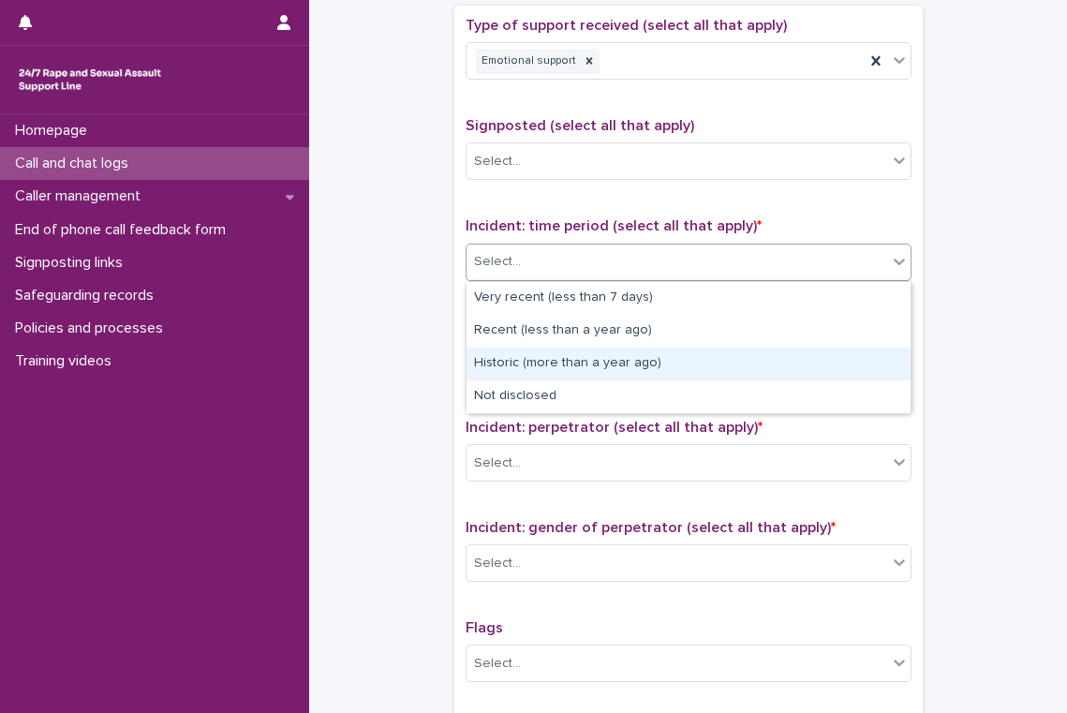
click at [554, 360] on div "Historic (more than a year ago)" at bounding box center [689, 364] width 444 height 33
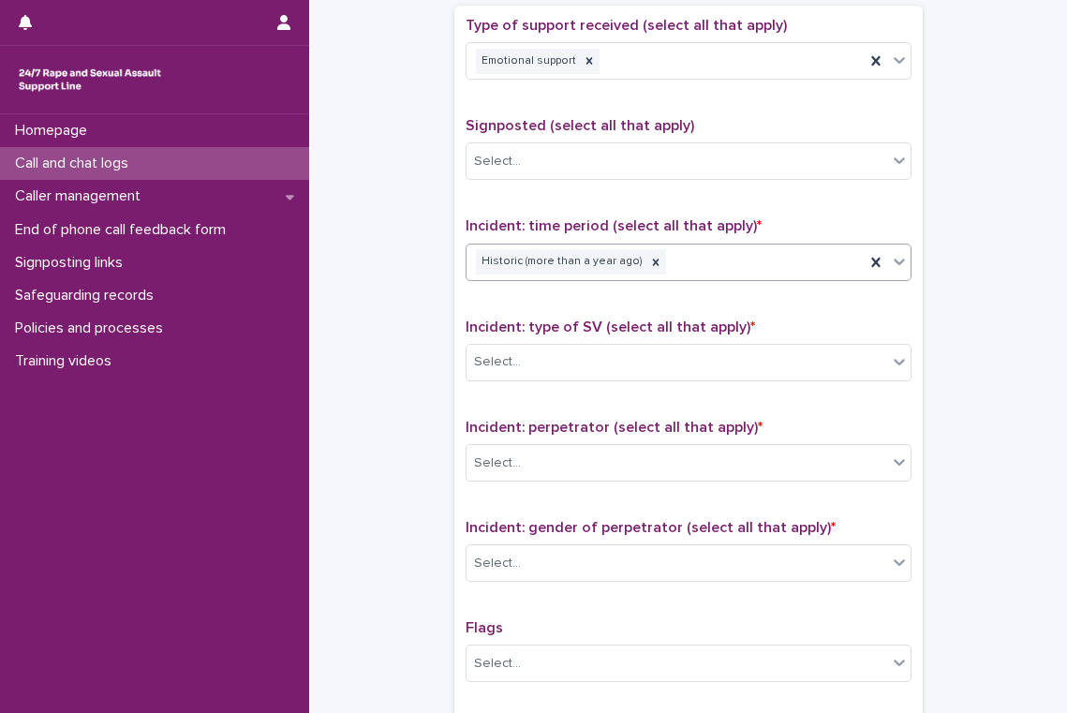
click at [689, 265] on div "Historic (more than a year ago)" at bounding box center [666, 262] width 398 height 33
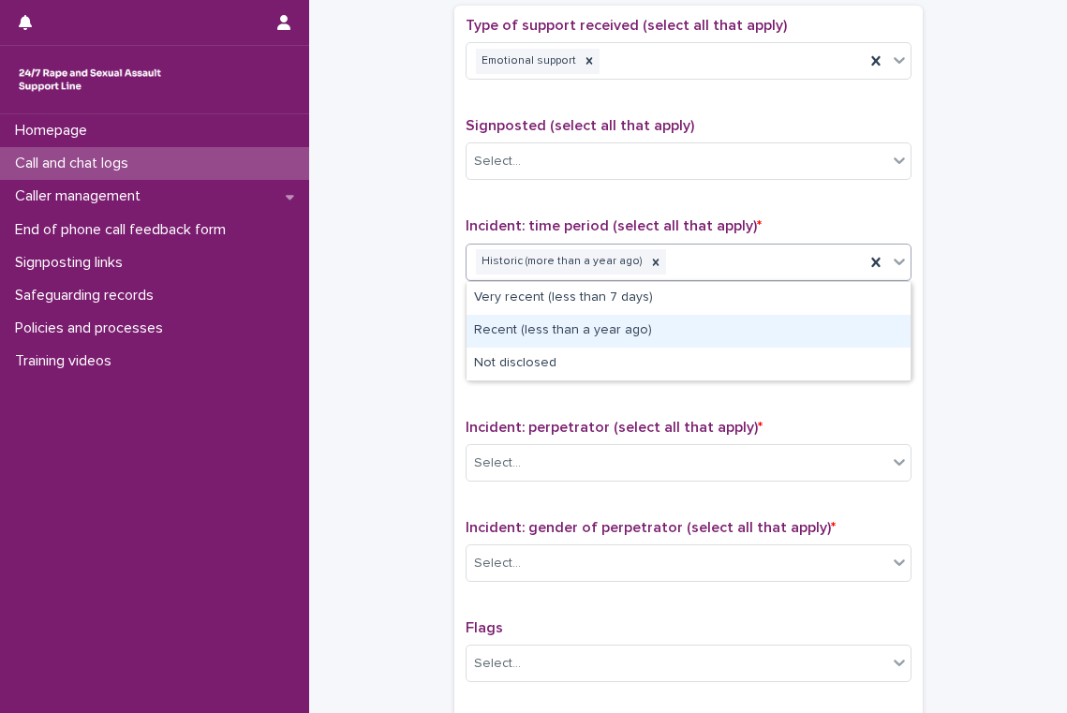
click at [656, 338] on div "Recent (less than a year ago)" at bounding box center [689, 331] width 444 height 33
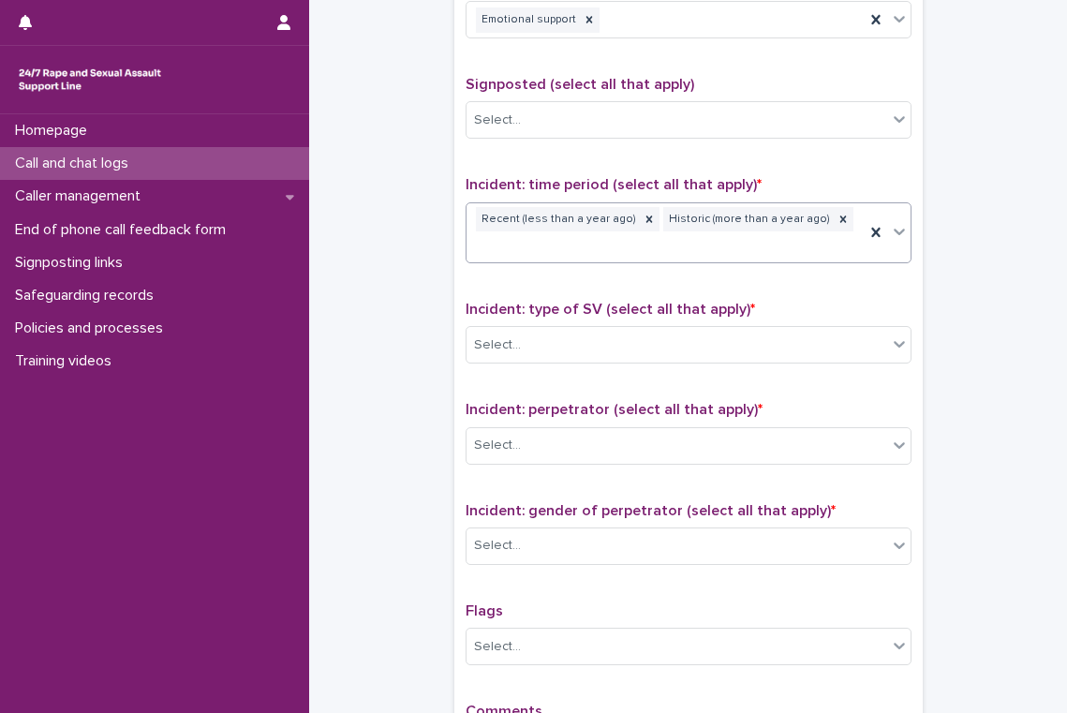
scroll to position [1113, 0]
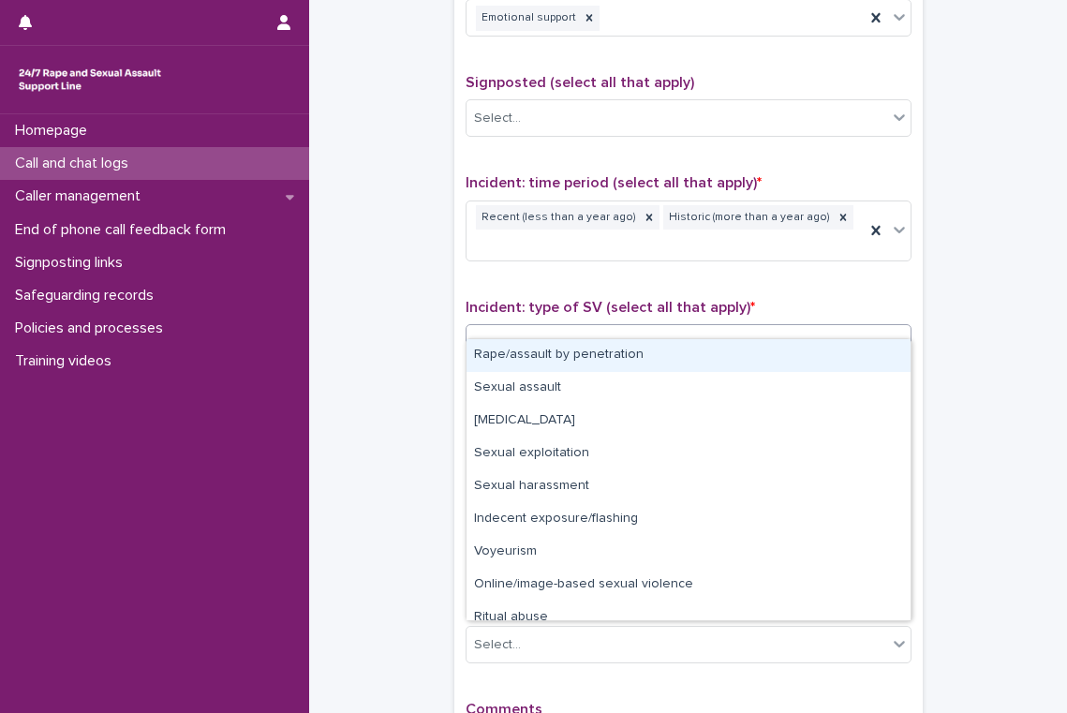
click at [532, 328] on div "Select..." at bounding box center [677, 343] width 421 height 31
click at [538, 360] on div "Rape/assault by penetration" at bounding box center [689, 355] width 444 height 33
click at [695, 327] on div "Rape/assault by penetration" at bounding box center [666, 343] width 398 height 33
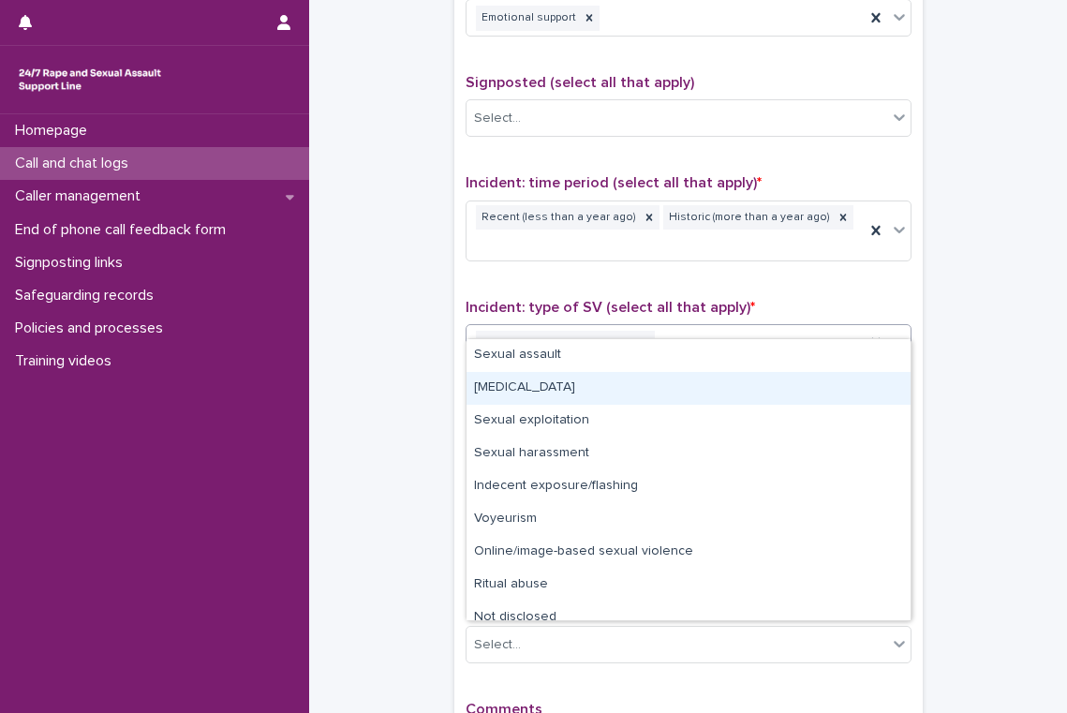
scroll to position [14, 0]
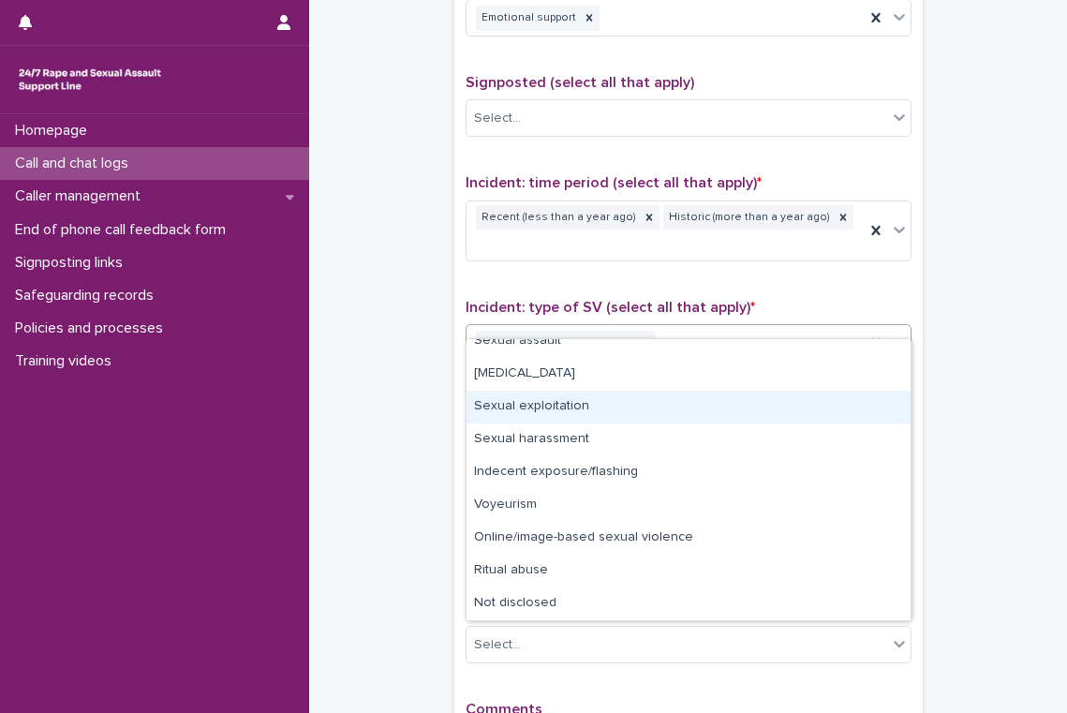
click at [653, 408] on div "Sexual exploitation" at bounding box center [689, 407] width 444 height 33
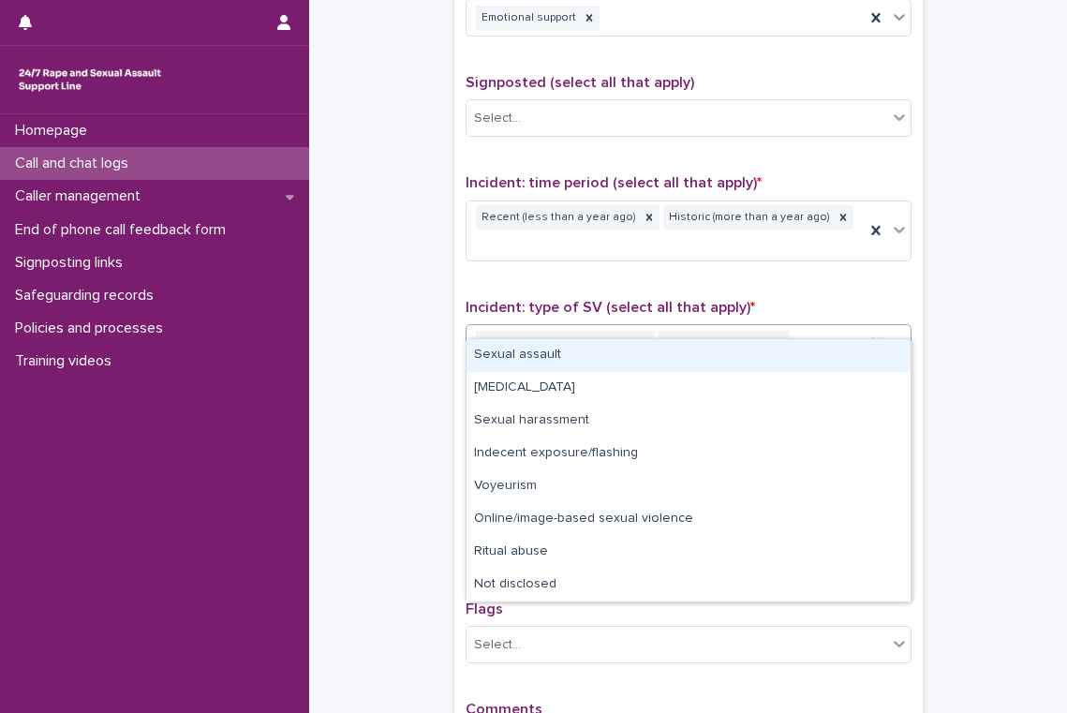
click at [805, 327] on div "Rape/assault by penetration Sexual exploitation" at bounding box center [666, 343] width 398 height 33
click at [735, 356] on div "Sexual assault" at bounding box center [689, 355] width 444 height 33
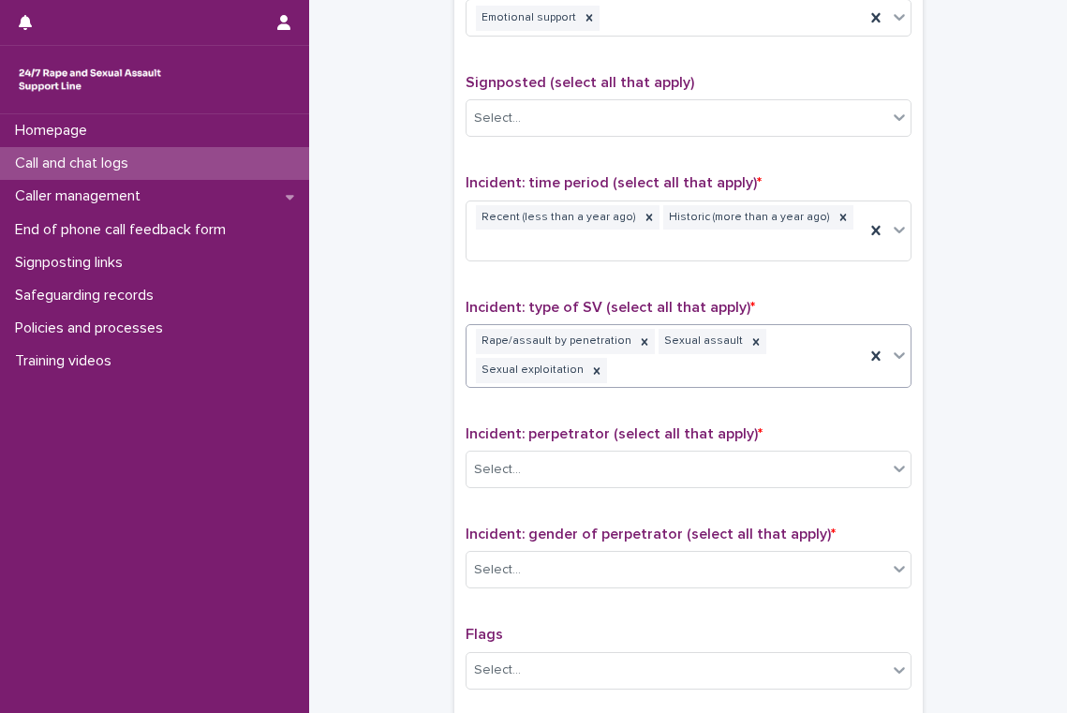
click at [821, 333] on div "Rape/assault by penetration Sexual assault Sexual exploitation" at bounding box center [666, 356] width 398 height 62
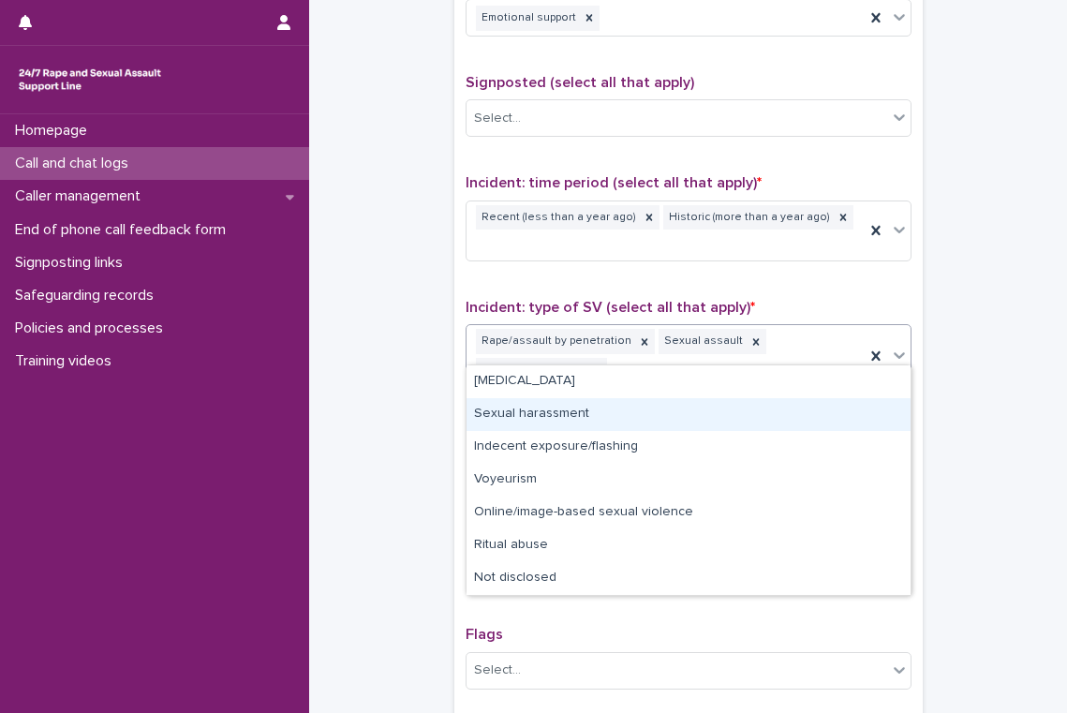
click at [797, 413] on div "Sexual harassment" at bounding box center [689, 414] width 444 height 33
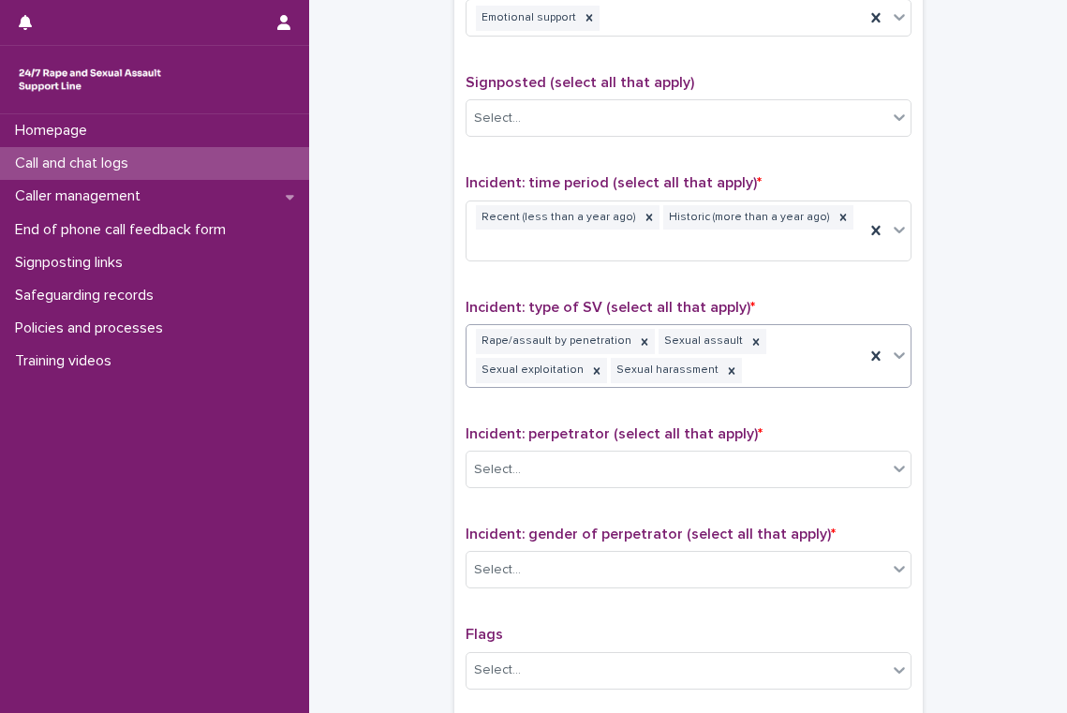
click at [836, 345] on div "Rape/assault by penetration Sexual assault Sexual exploitation Sexual harassment" at bounding box center [666, 356] width 398 height 62
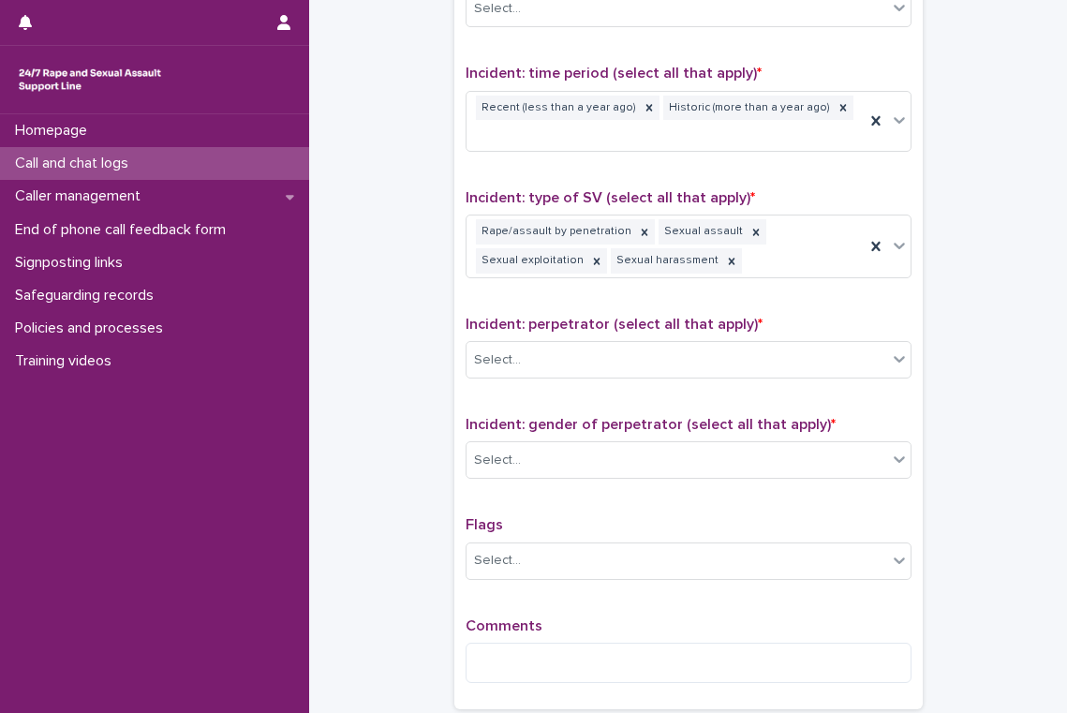
scroll to position [1257, 0]
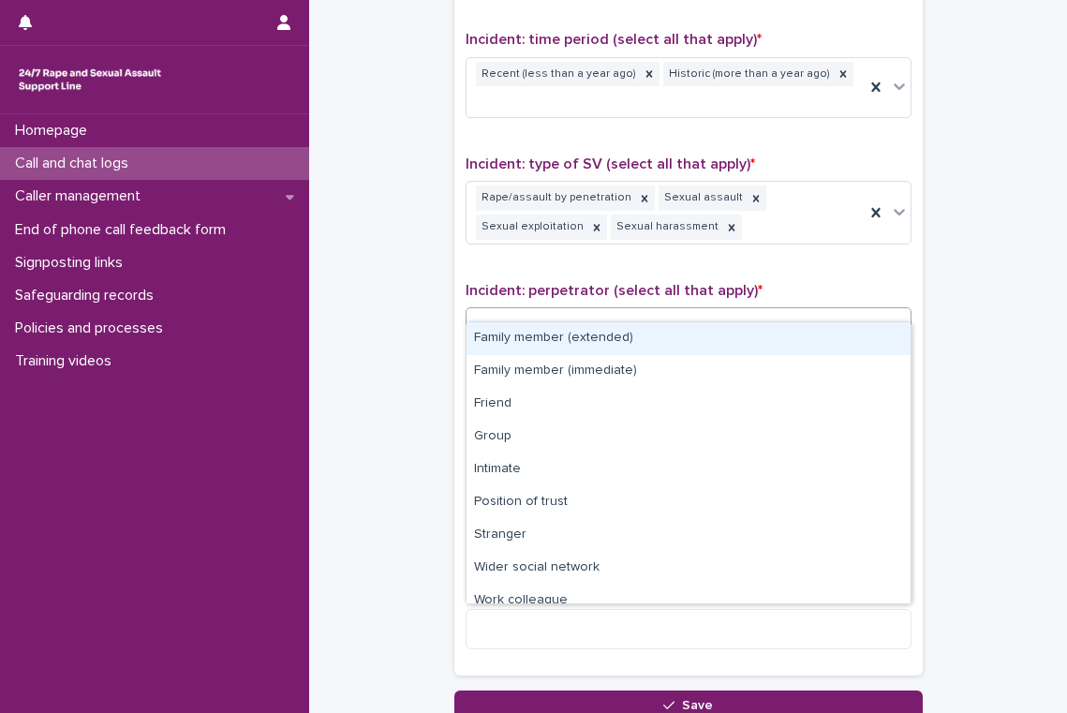
click at [533, 311] on div "Select..." at bounding box center [677, 326] width 421 height 31
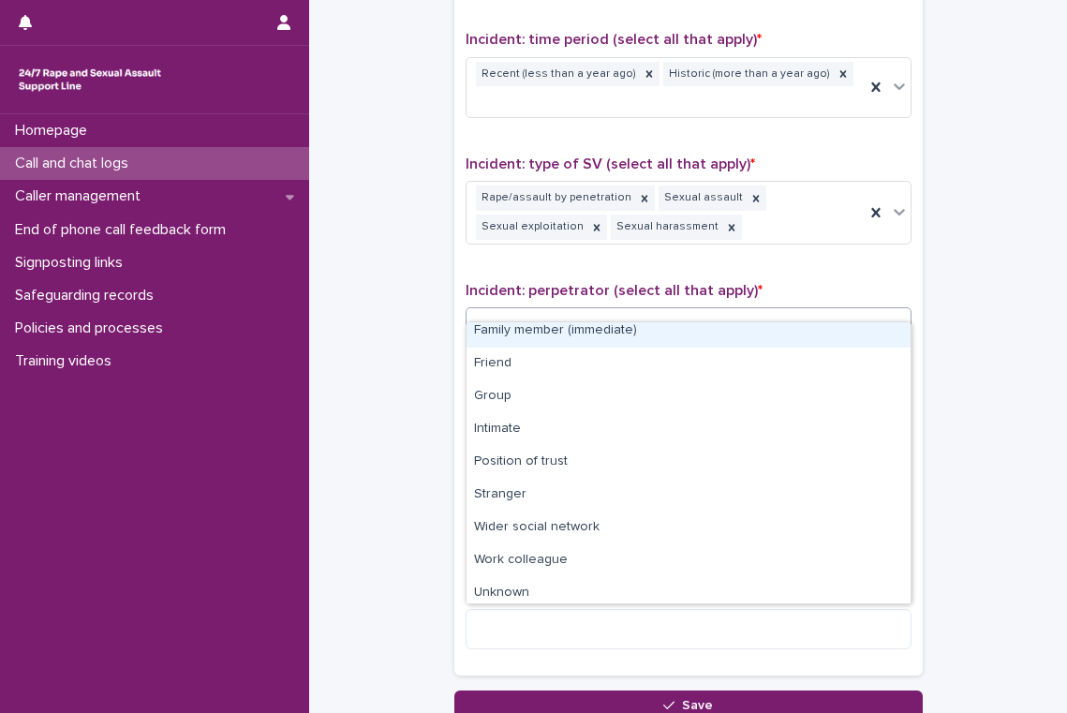
scroll to position [80, 0]
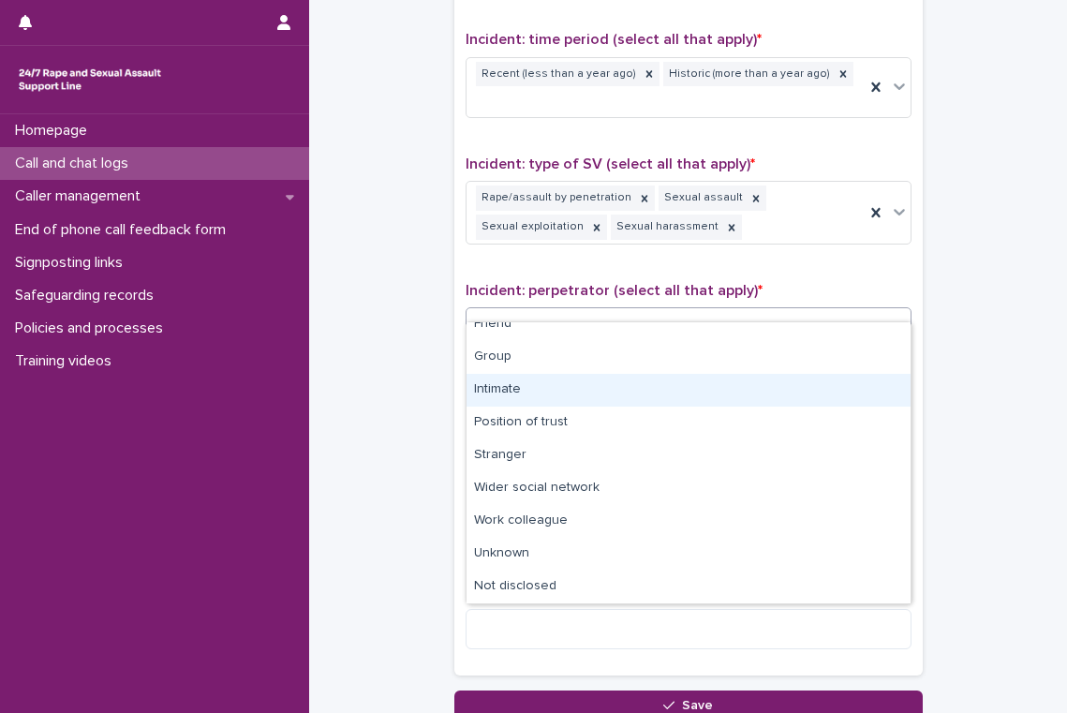
click at [529, 395] on div "Intimate" at bounding box center [689, 390] width 444 height 33
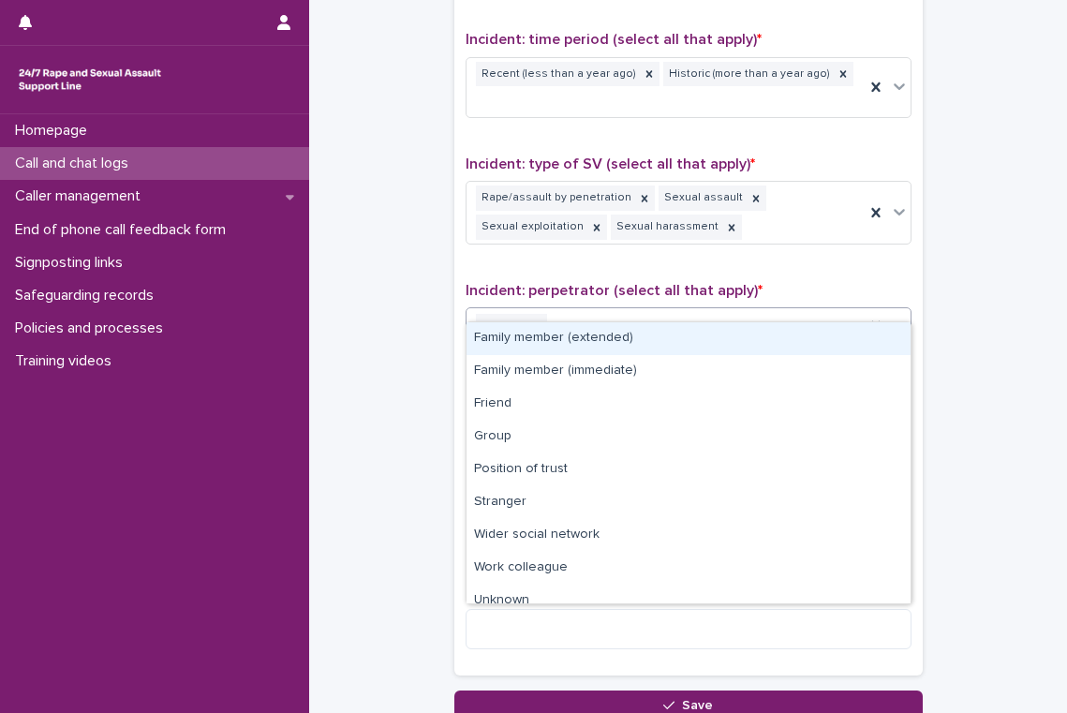
click at [602, 310] on div "Intimate" at bounding box center [666, 326] width 398 height 33
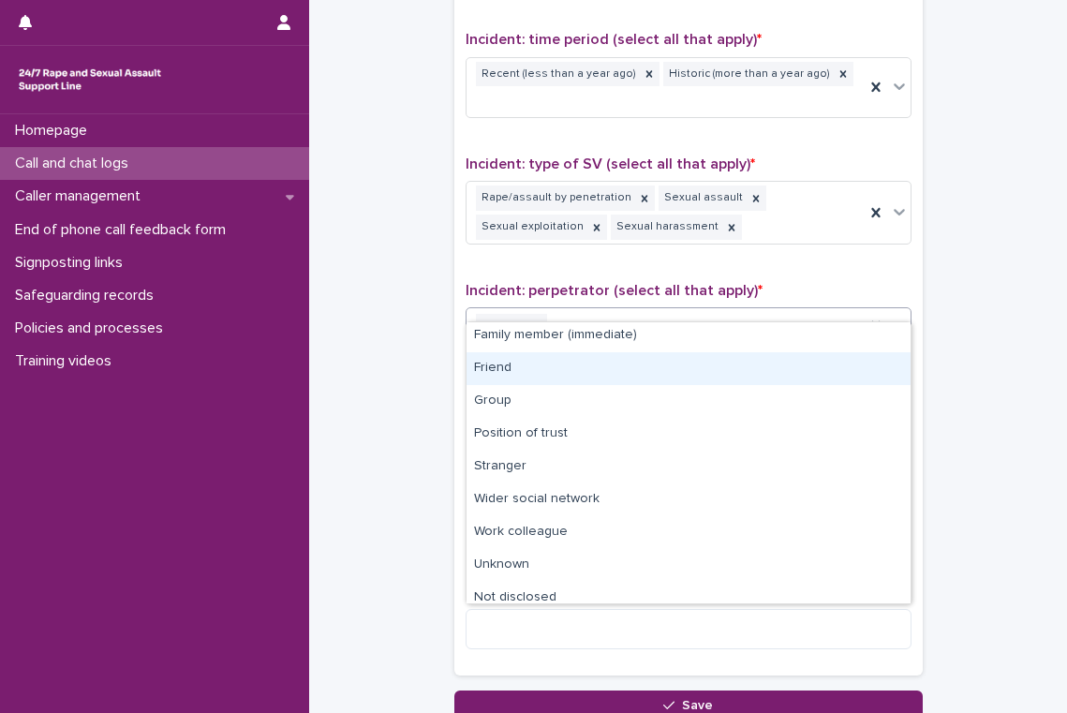
scroll to position [47, 0]
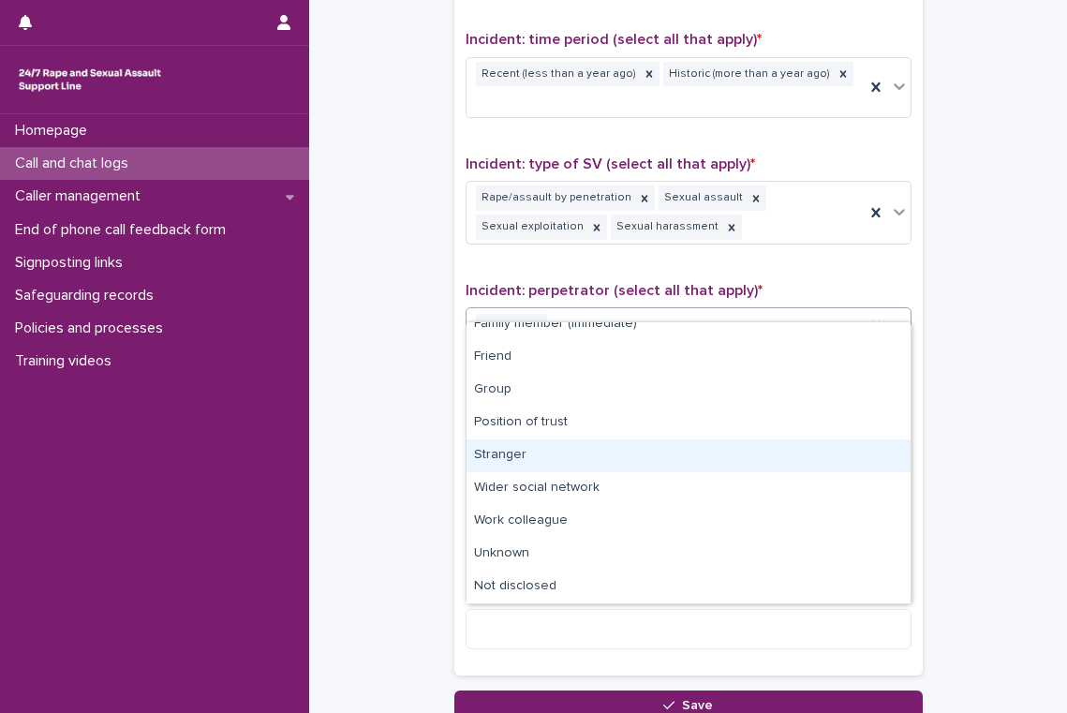
click at [554, 453] on div "Stranger" at bounding box center [689, 455] width 444 height 33
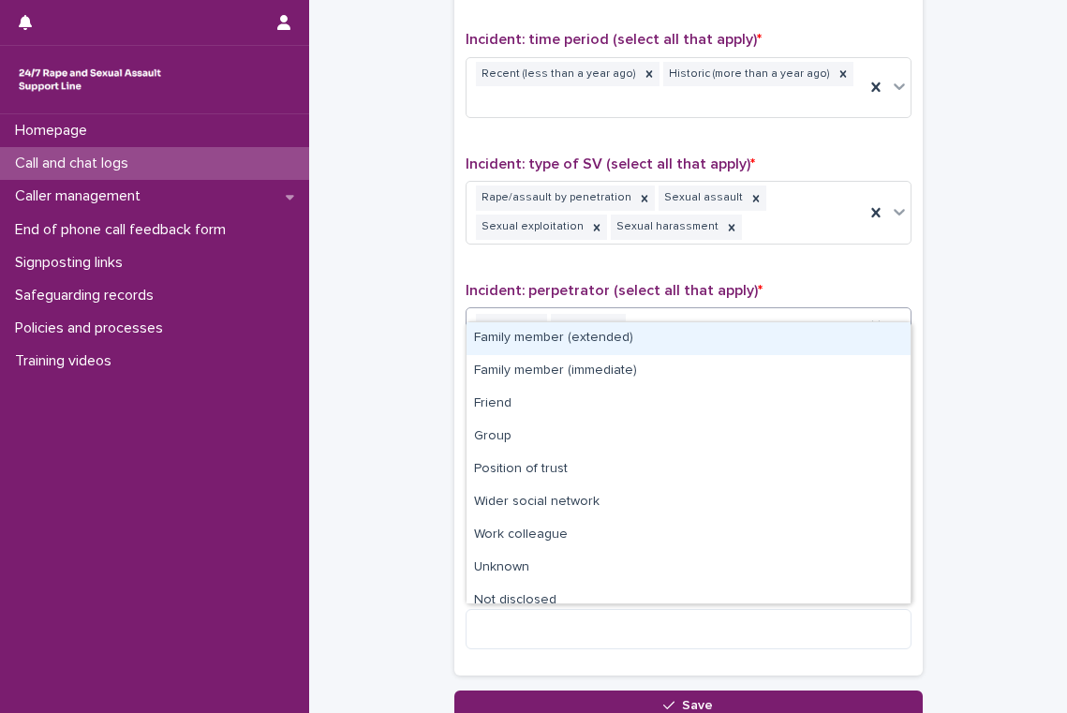
click at [659, 310] on div "Intimate Stranger" at bounding box center [666, 326] width 398 height 33
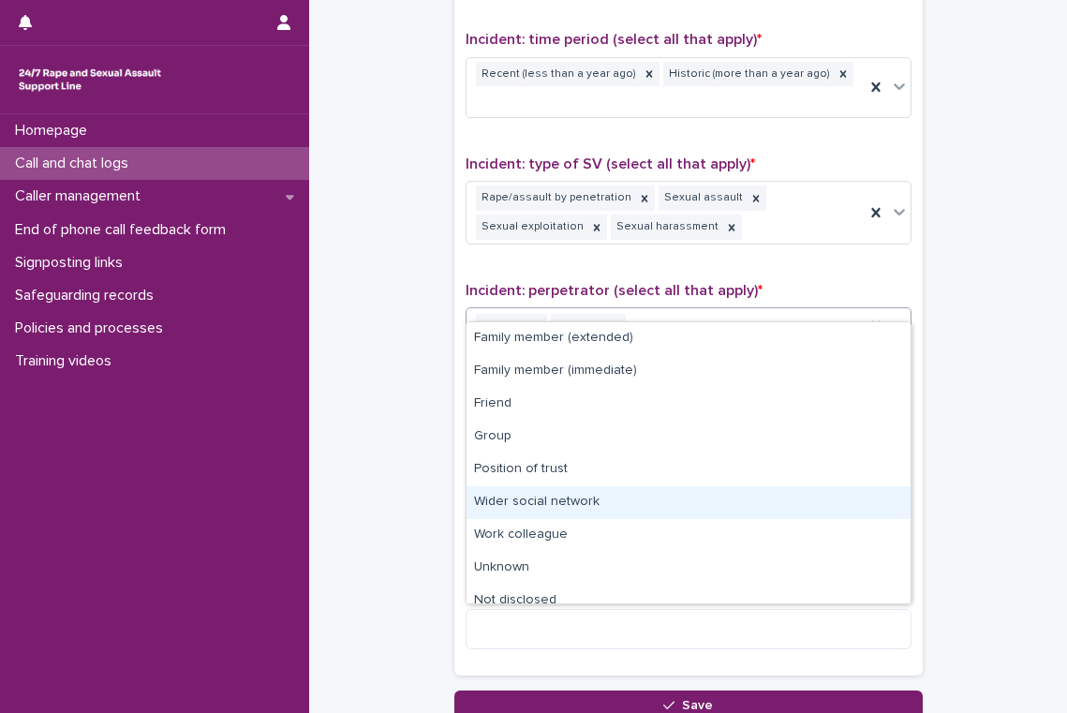
click at [624, 500] on div "Wider social network" at bounding box center [689, 502] width 444 height 33
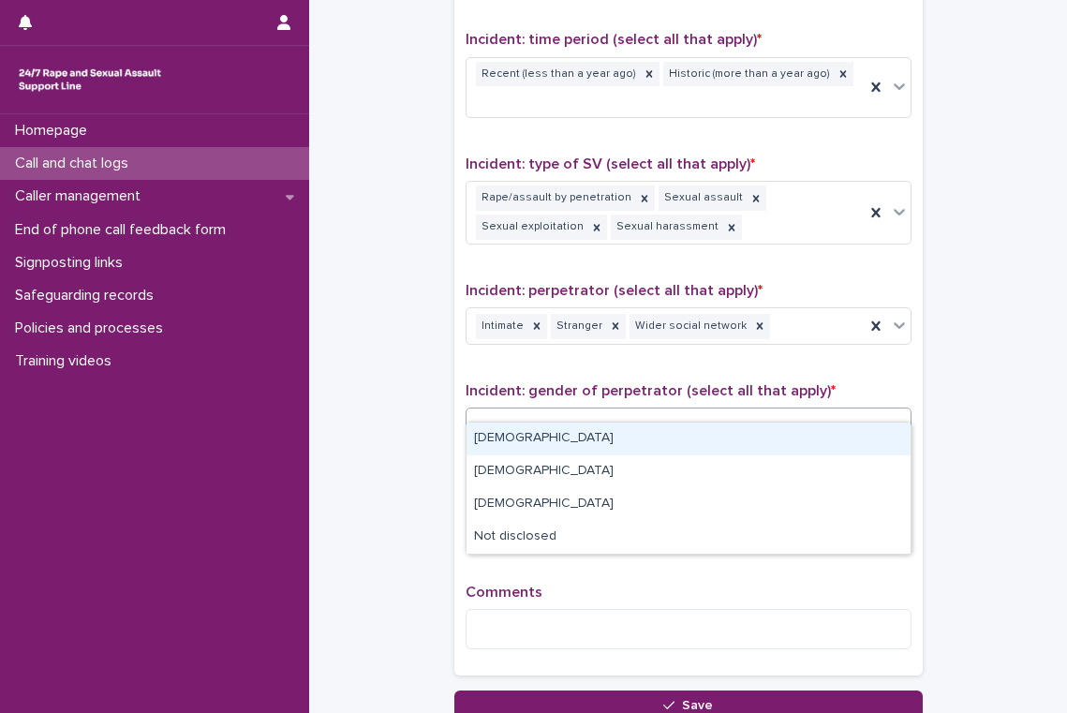
click at [532, 411] on div "Select..." at bounding box center [677, 426] width 421 height 31
click at [530, 435] on div "[DEMOGRAPHIC_DATA]" at bounding box center [689, 439] width 444 height 33
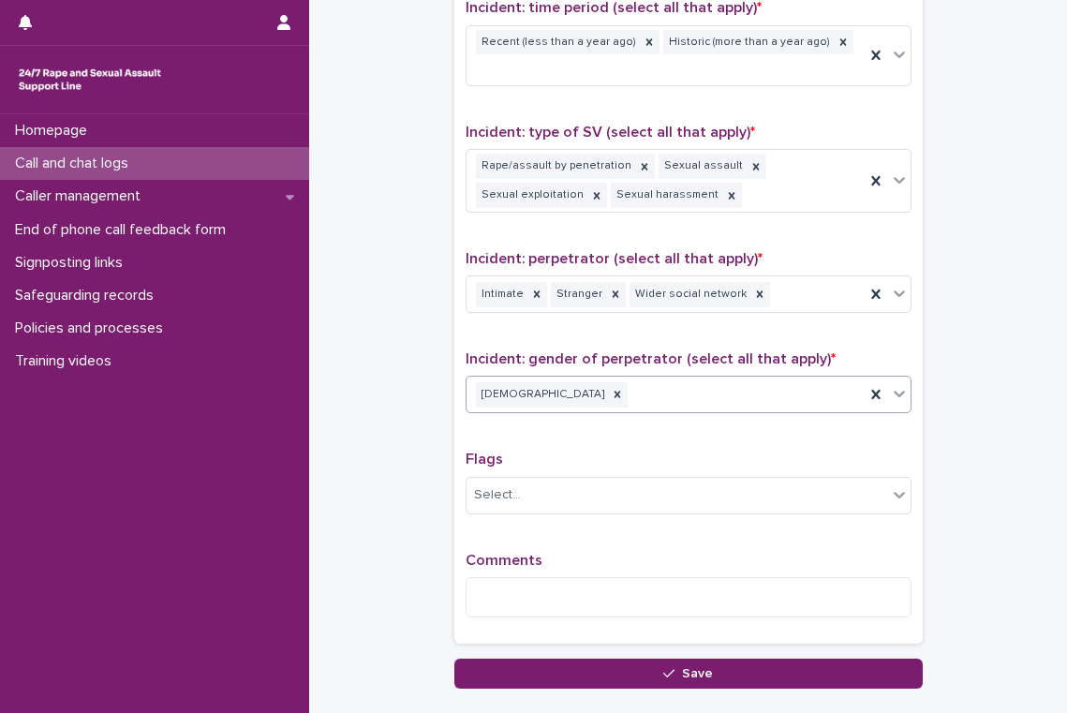
scroll to position [1293, 0]
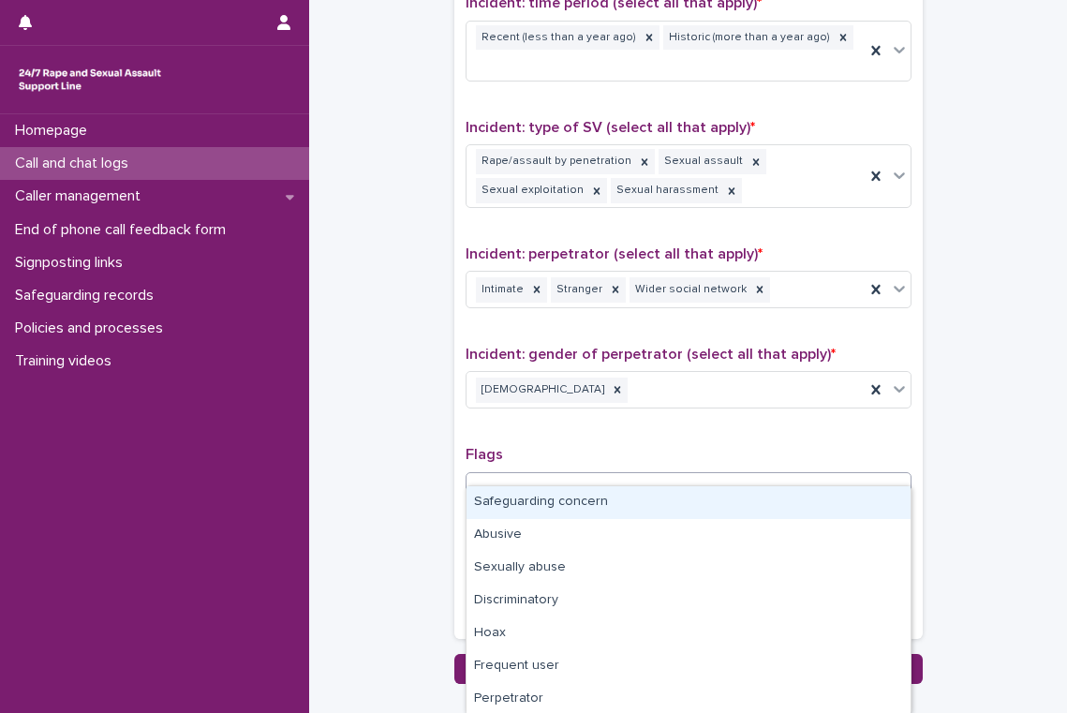
click at [525, 475] on div "Select..." at bounding box center [677, 490] width 421 height 31
click at [536, 410] on div "Type of support received (select all that apply) Emotional support Signposted (…" at bounding box center [689, 211] width 446 height 834
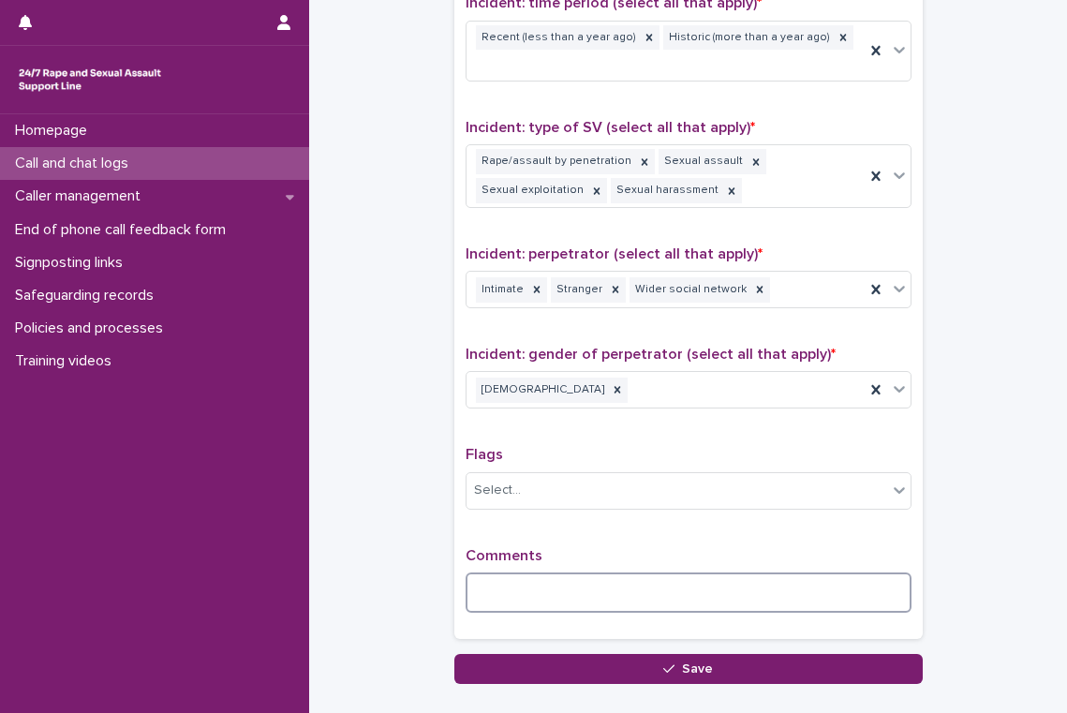
click at [511, 573] on textarea at bounding box center [689, 593] width 446 height 40
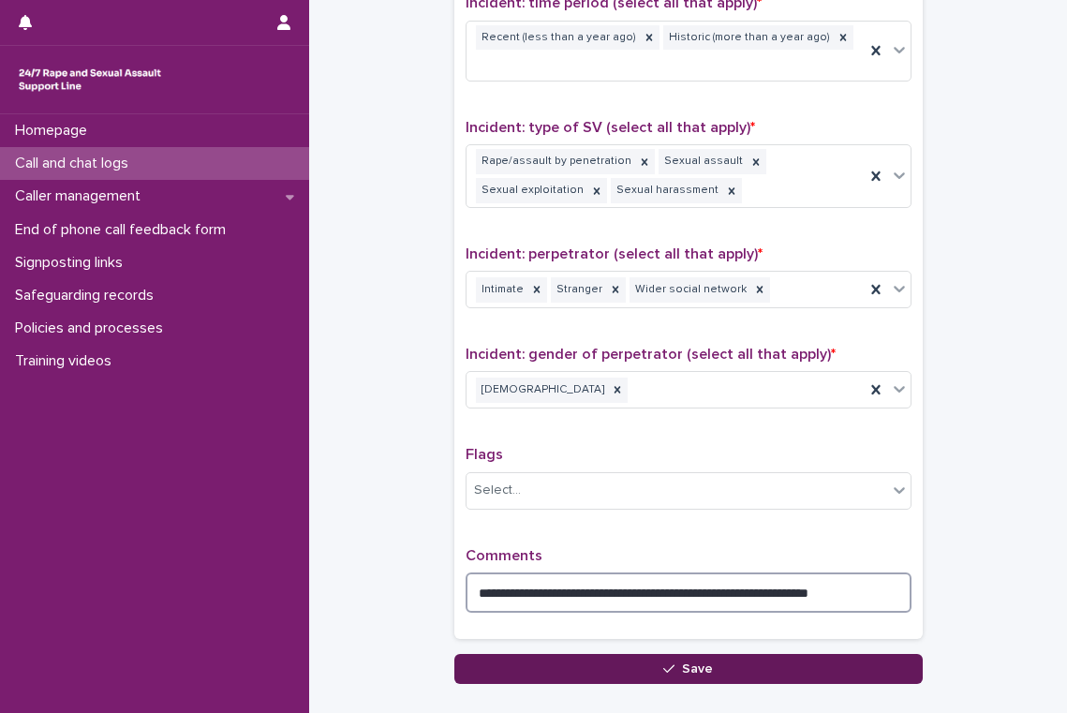
type textarea "**********"
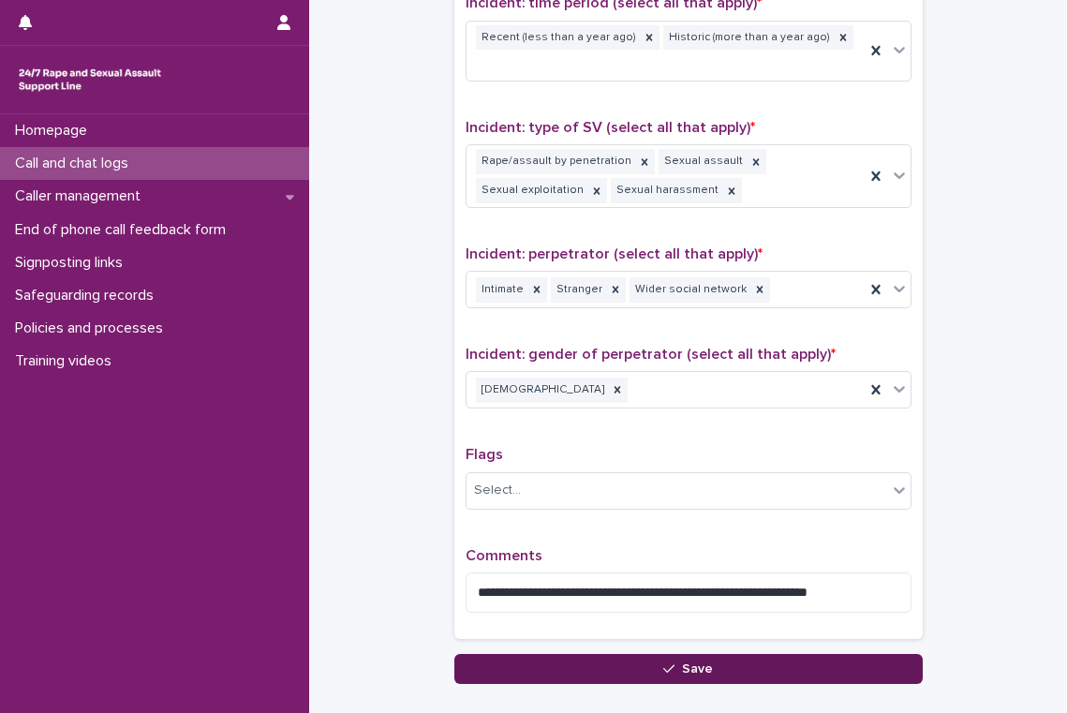
click at [666, 663] on icon "button" at bounding box center [668, 669] width 11 height 13
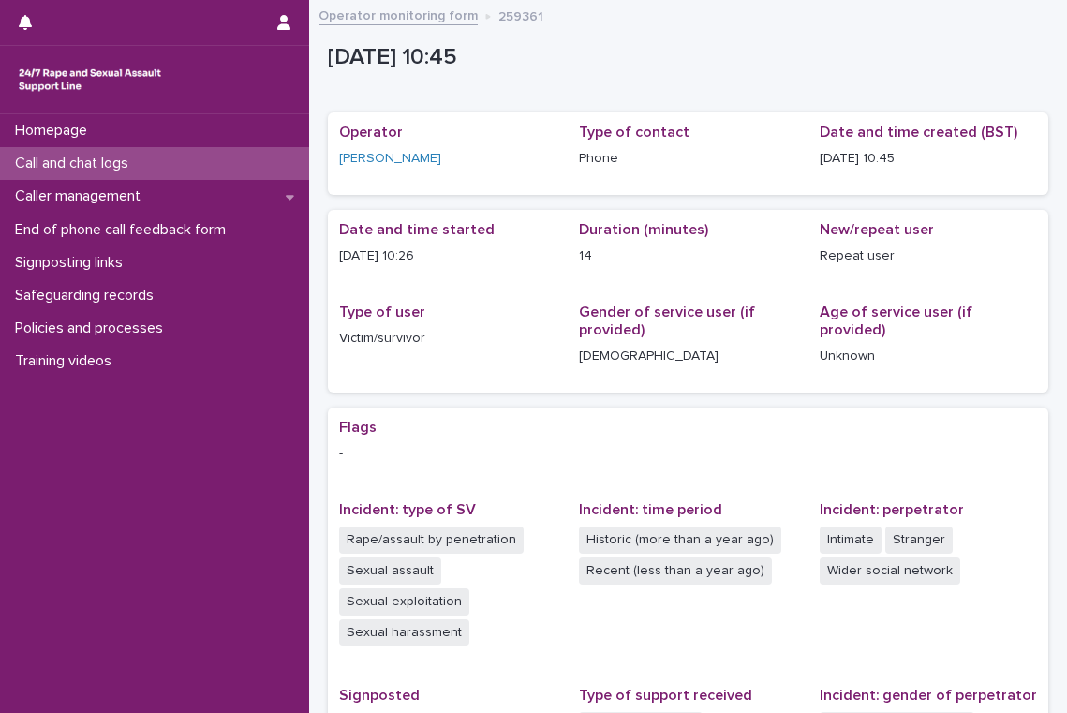
click at [157, 162] on div "Call and chat logs" at bounding box center [154, 163] width 309 height 33
